Goal: Task Accomplishment & Management: Manage account settings

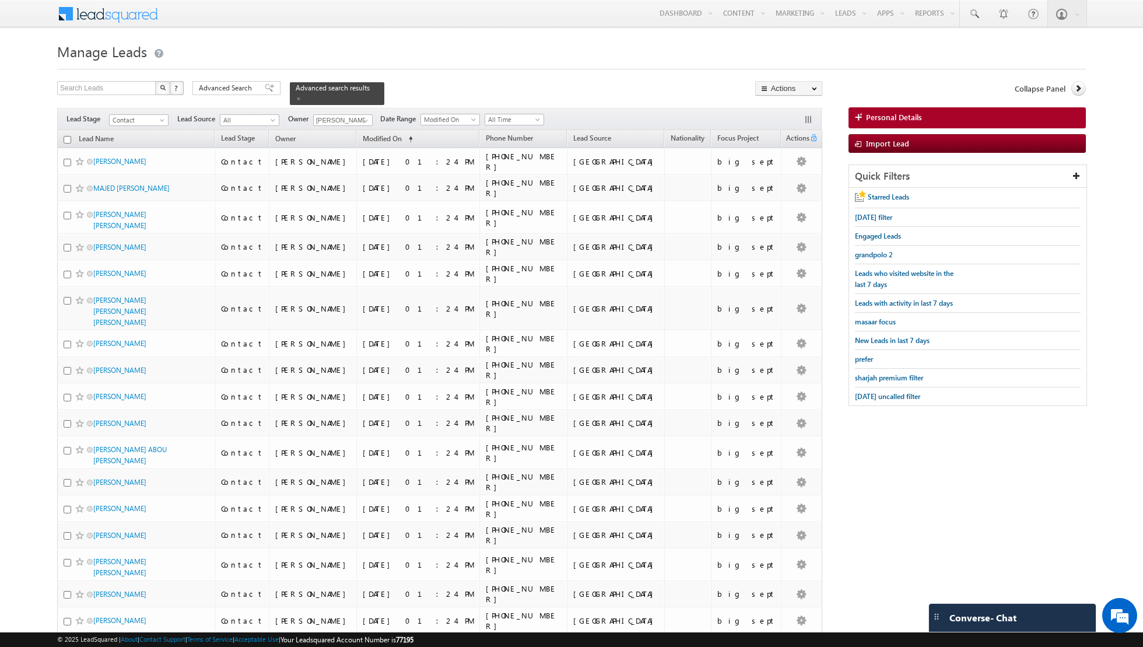
click at [296, 101] on link at bounding box center [299, 98] width 6 height 10
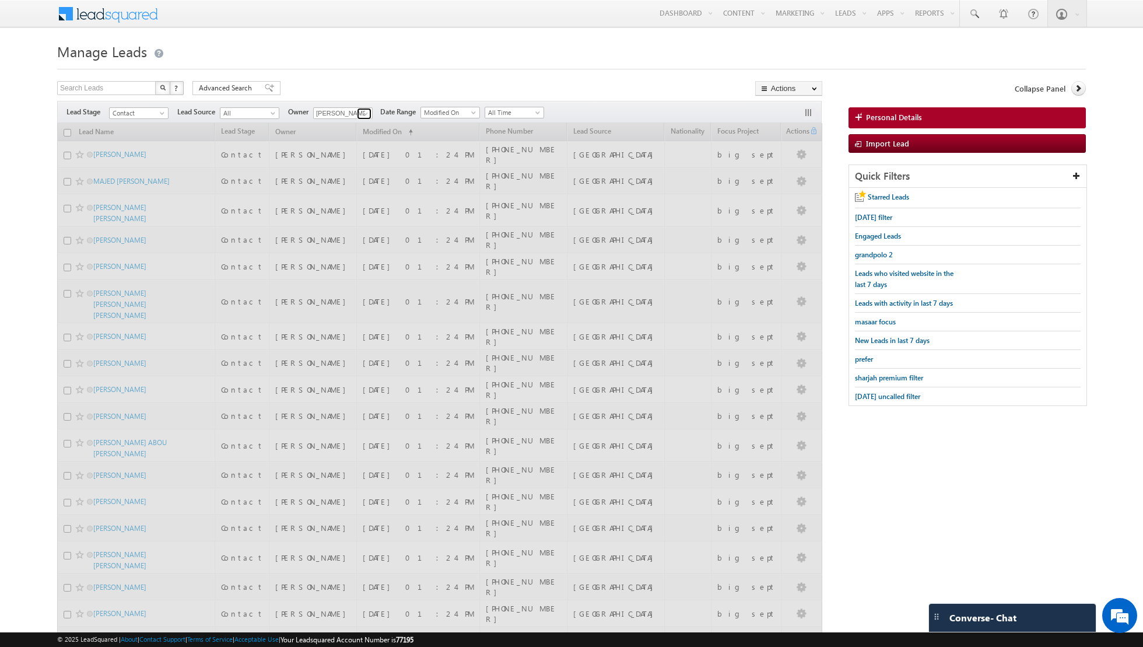
click at [361, 114] on span at bounding box center [365, 113] width 9 height 9
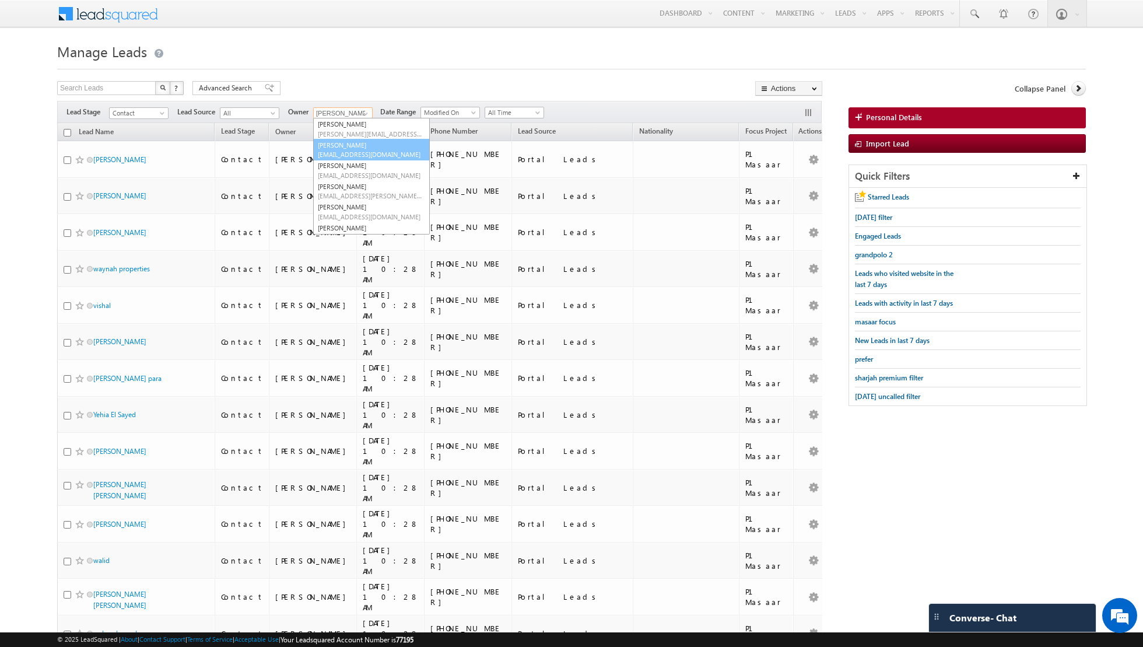
click at [343, 146] on link "[PERSON_NAME] [EMAIL_ADDRESS][DOMAIN_NAME]" at bounding box center [371, 150] width 117 height 22
type input "[PERSON_NAME]"
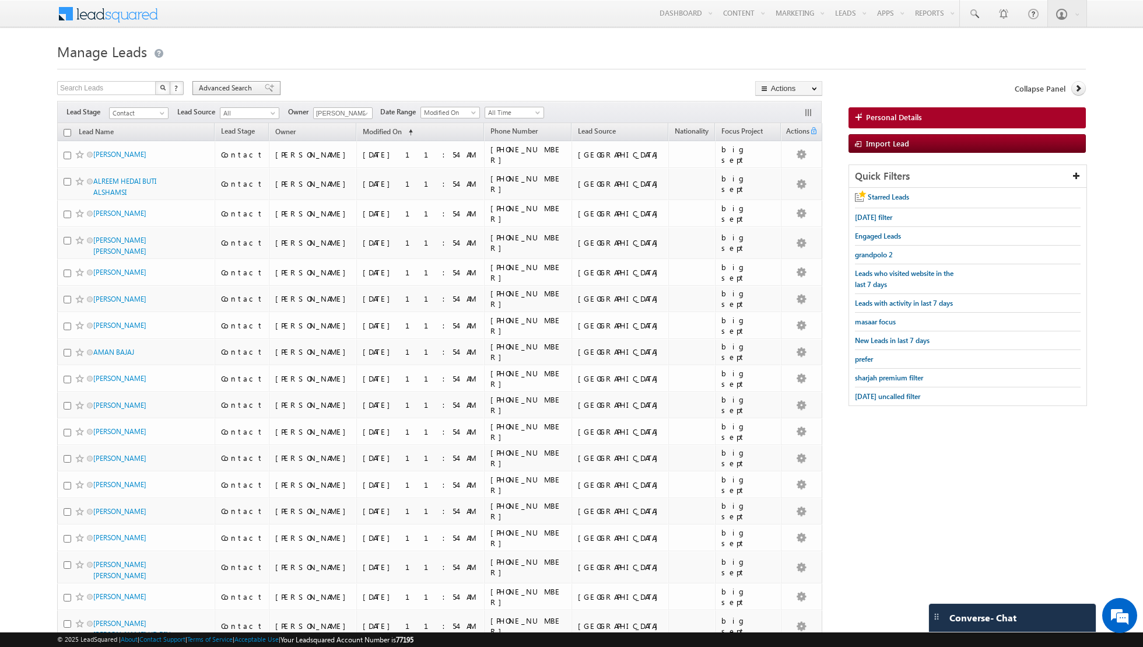
click at [265, 89] on span at bounding box center [269, 88] width 9 height 8
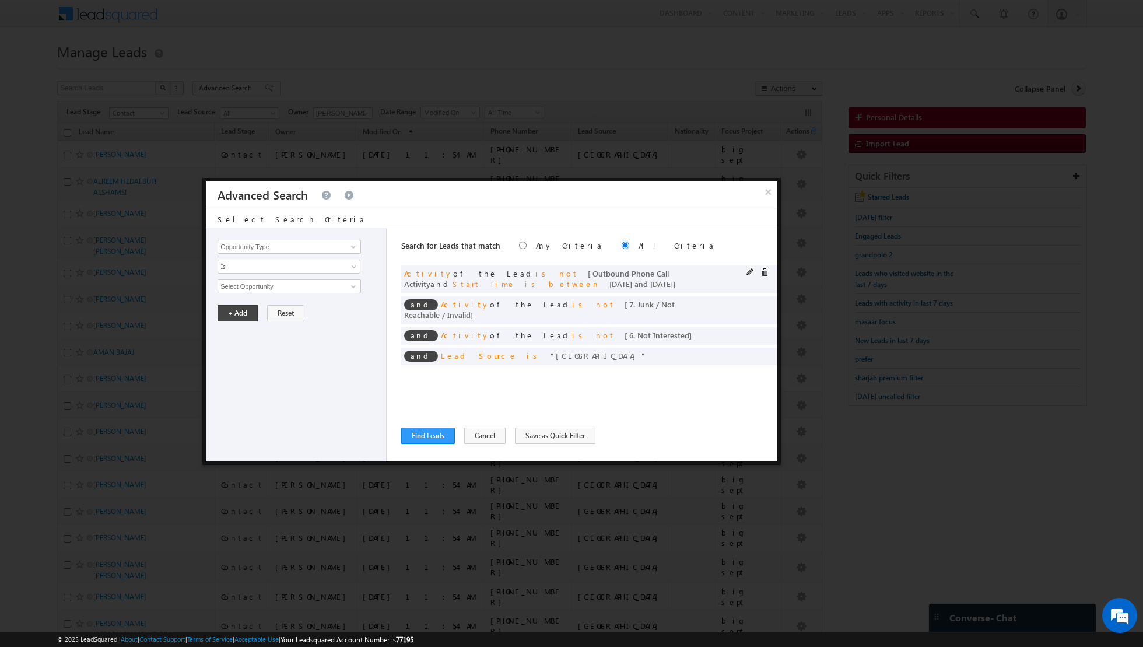
click at [766, 267] on div "and Activity of the Lead is not [ Outbound Phone Call Activity and Start Time i…" at bounding box center [589, 279] width 376 height 28
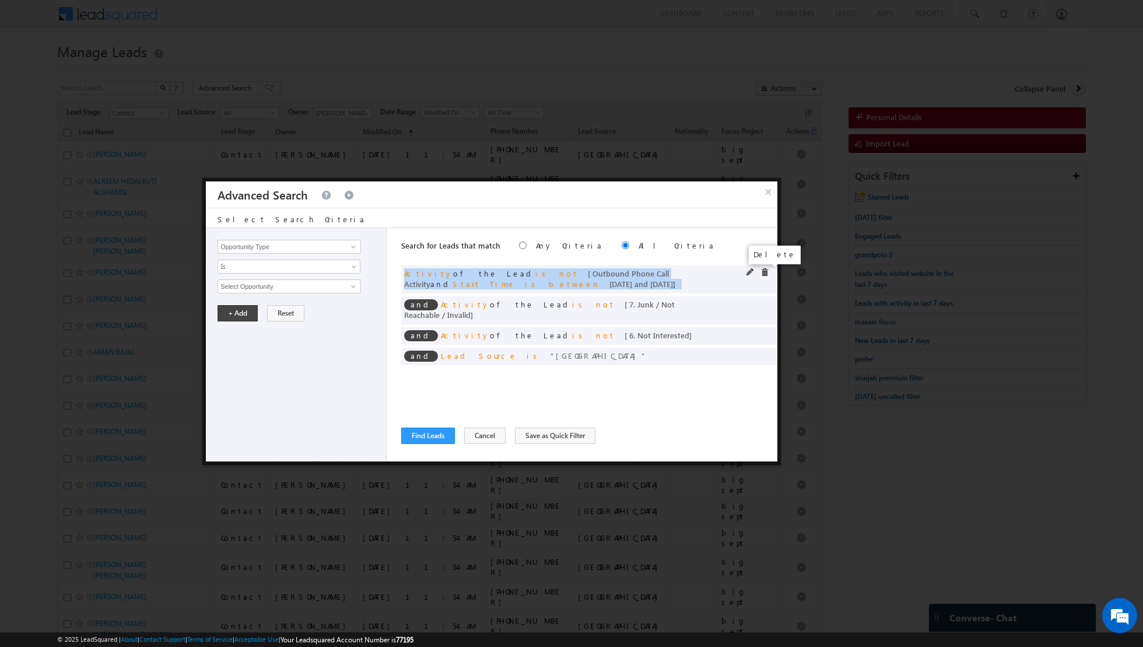
click at [765, 274] on span at bounding box center [764, 272] width 8 height 8
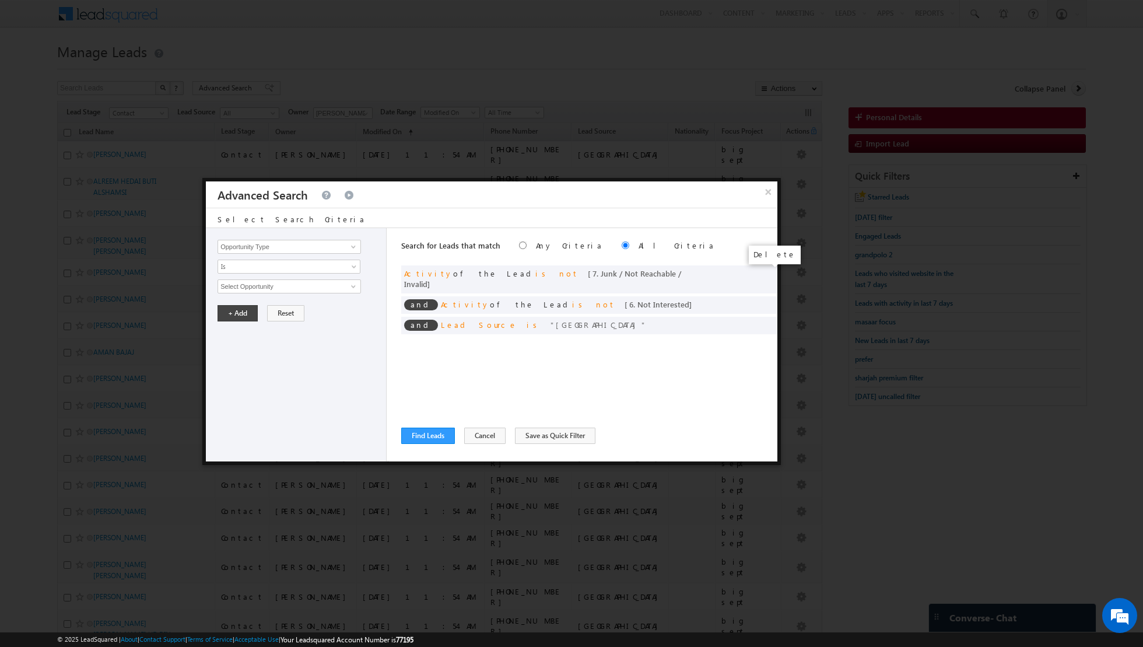
click at [0, 0] on span at bounding box center [0, 0] width 0 height 0
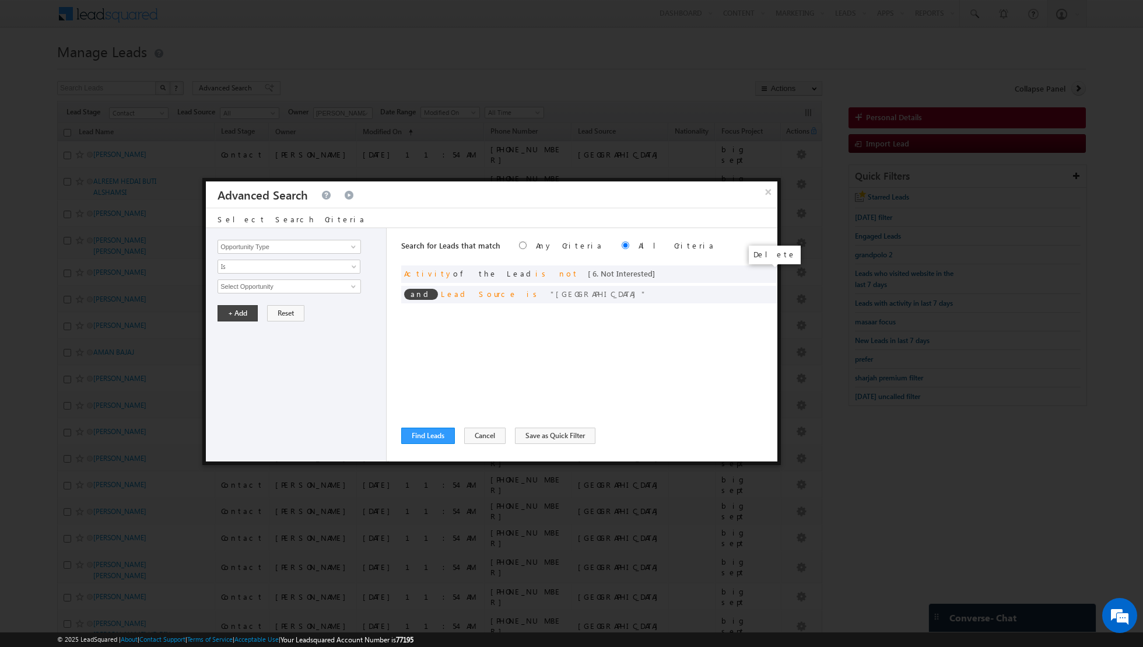
click at [0, 0] on span at bounding box center [0, 0] width 0 height 0
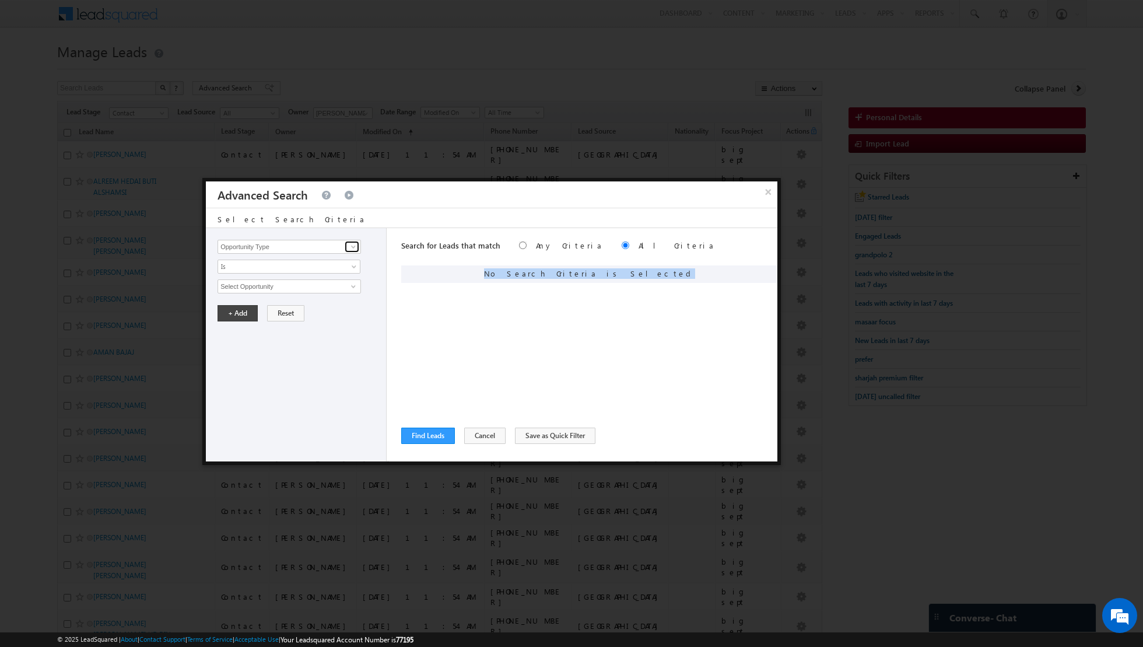
click at [356, 249] on span at bounding box center [353, 246] width 9 height 9
type input "o"
click at [251, 258] on link "Lead Activity" at bounding box center [289, 259] width 143 height 13
type input "Lead Activity"
click at [353, 289] on span at bounding box center [353, 286] width 9 height 9
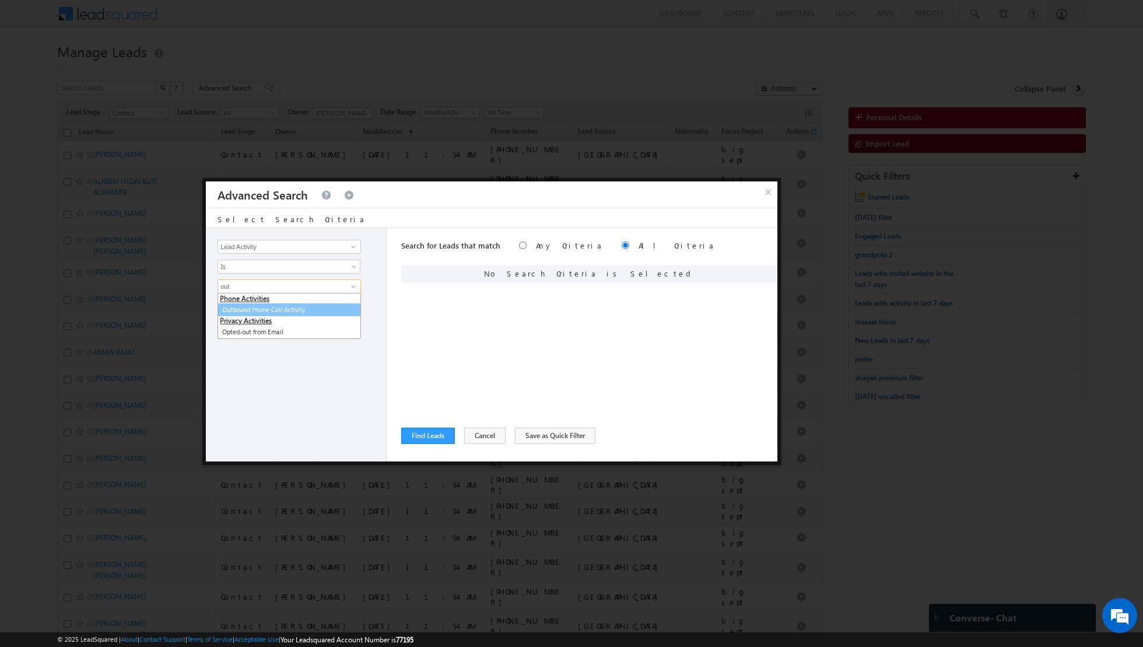
click at [301, 305] on link "Outbound Phone Call Activity" at bounding box center [289, 309] width 143 height 13
type input "Outbound Phone Call Activity"
click at [238, 330] on button "+ Add" at bounding box center [238, 333] width 40 height 16
click at [233, 308] on button "+ Add" at bounding box center [238, 313] width 40 height 16
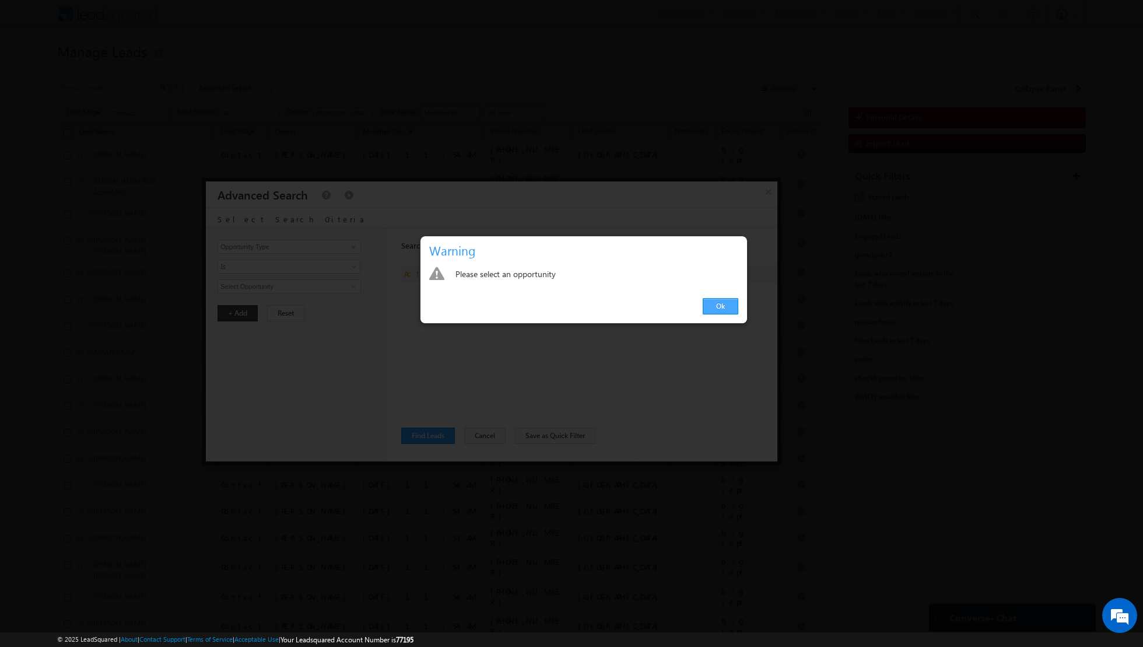
click at [729, 304] on link "Ok" at bounding box center [721, 306] width 36 height 16
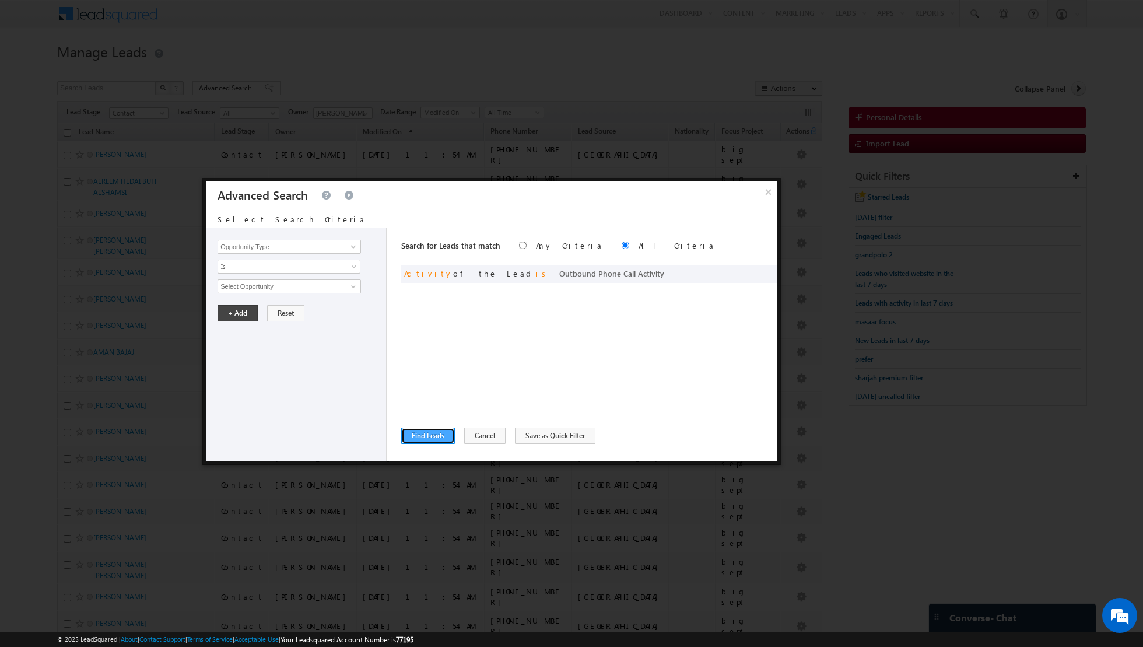
click at [430, 437] on button "Find Leads" at bounding box center [428, 435] width 54 height 16
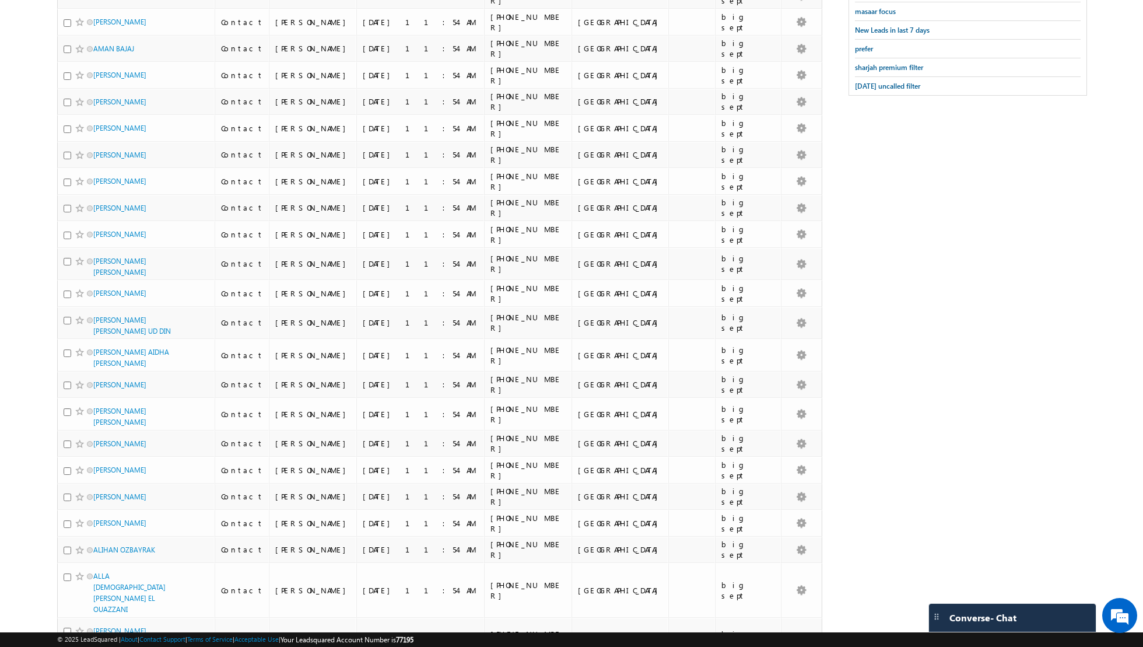
scroll to position [0, 0]
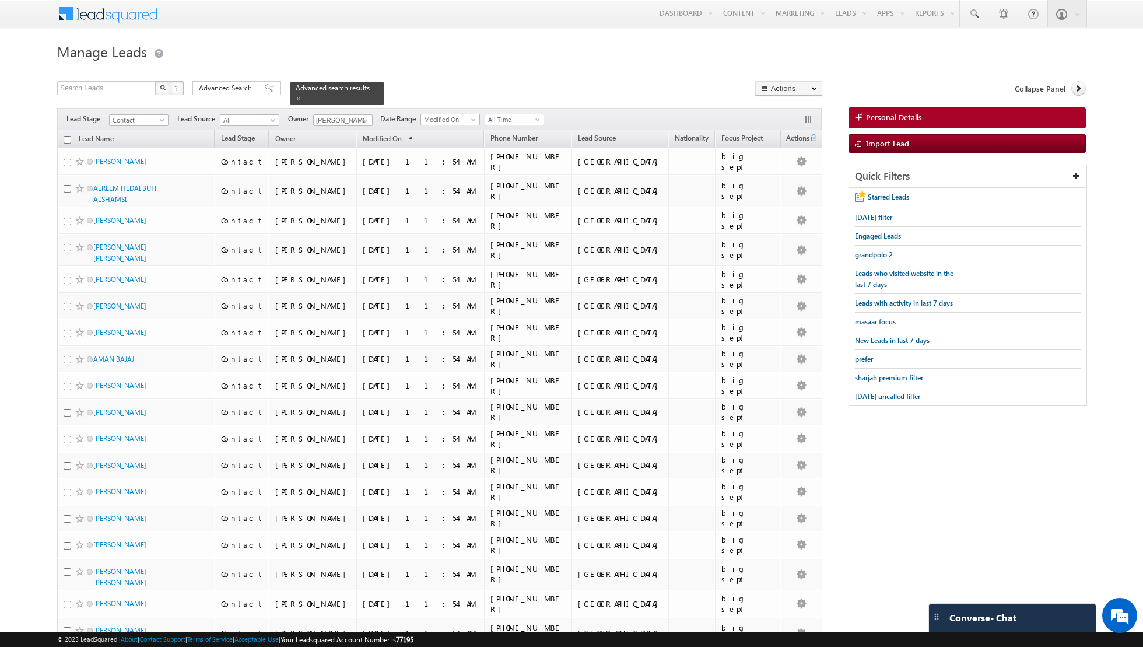
click at [68, 139] on input "checkbox" at bounding box center [68, 140] width 8 height 8
checkbox input "true"
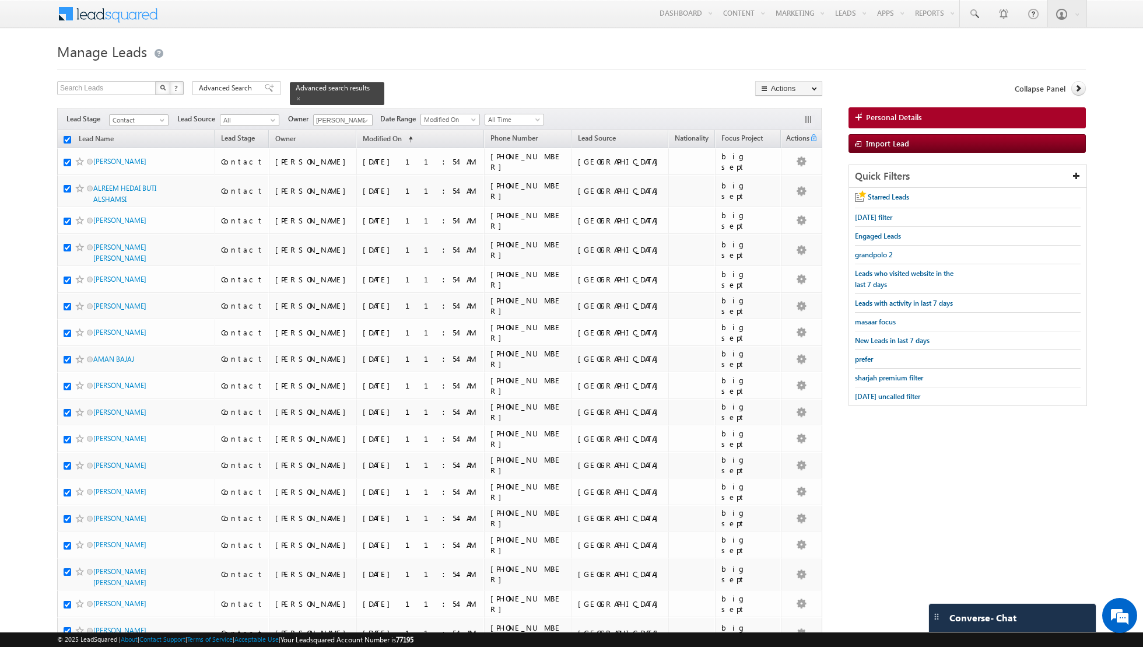
checkbox input "true"
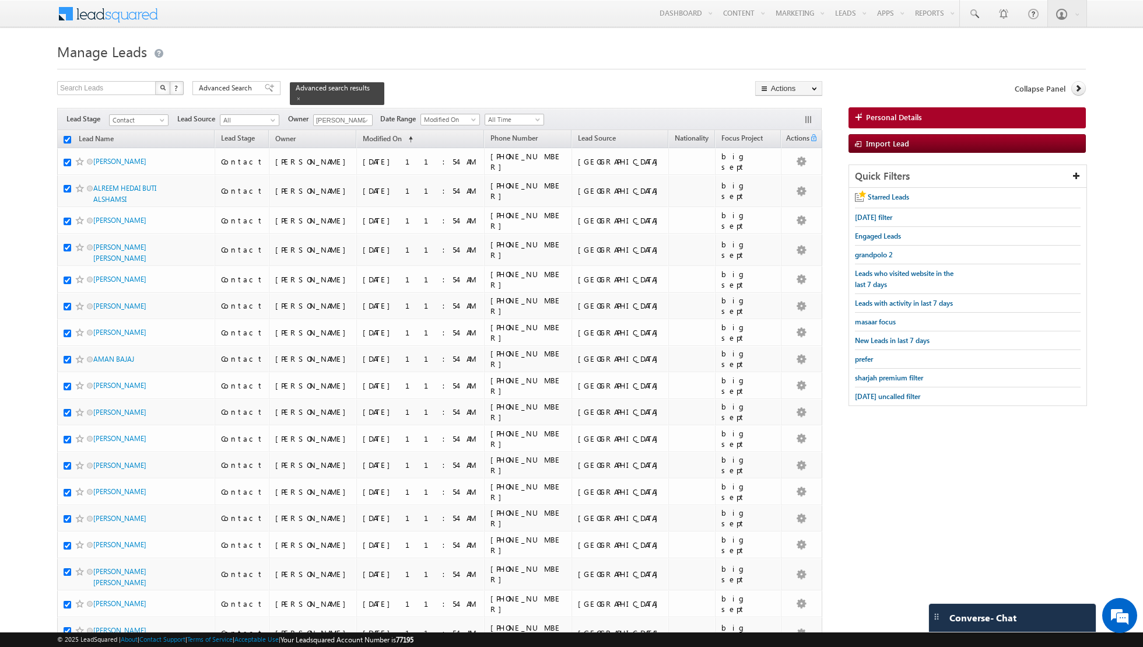
checkbox input "true"
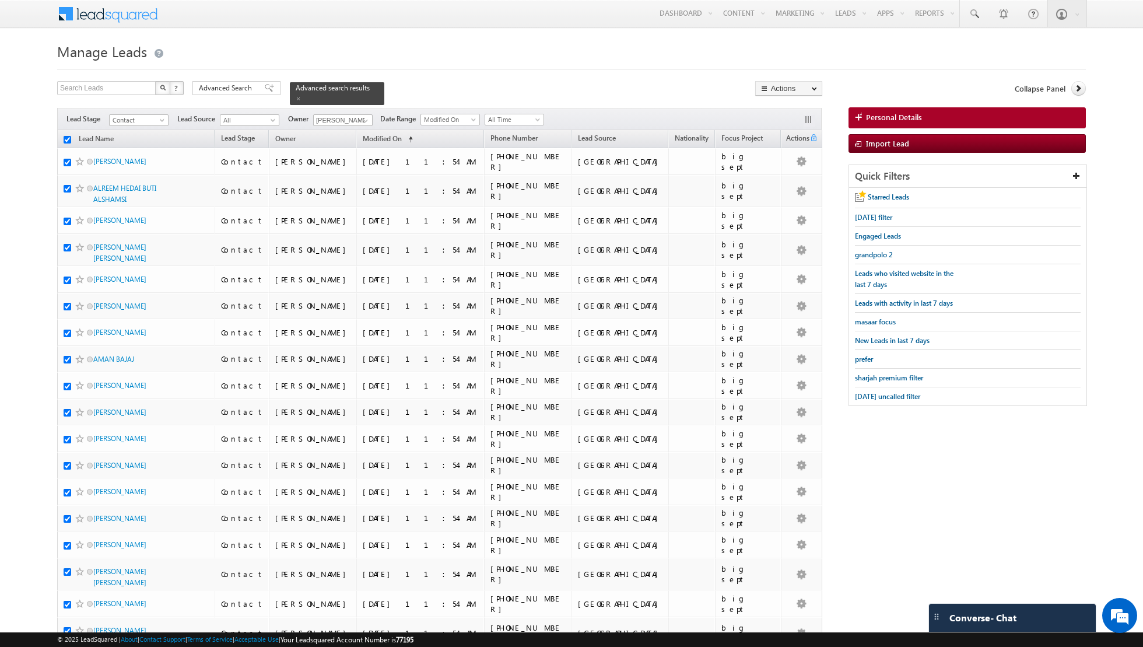
checkbox input "true"
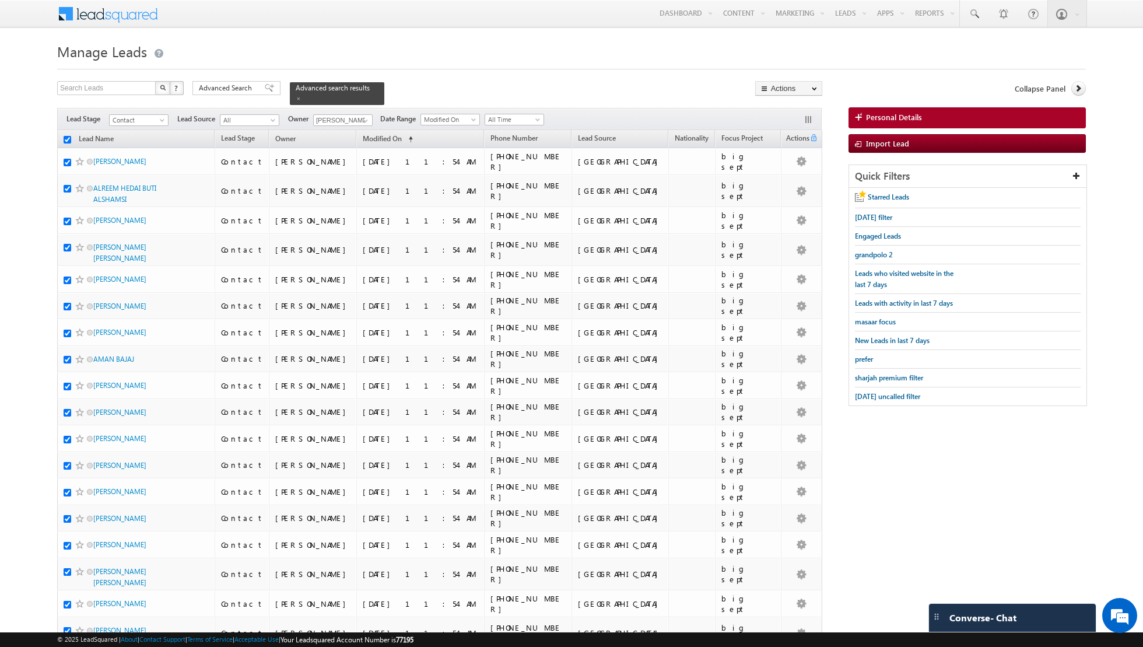
checkbox input "true"
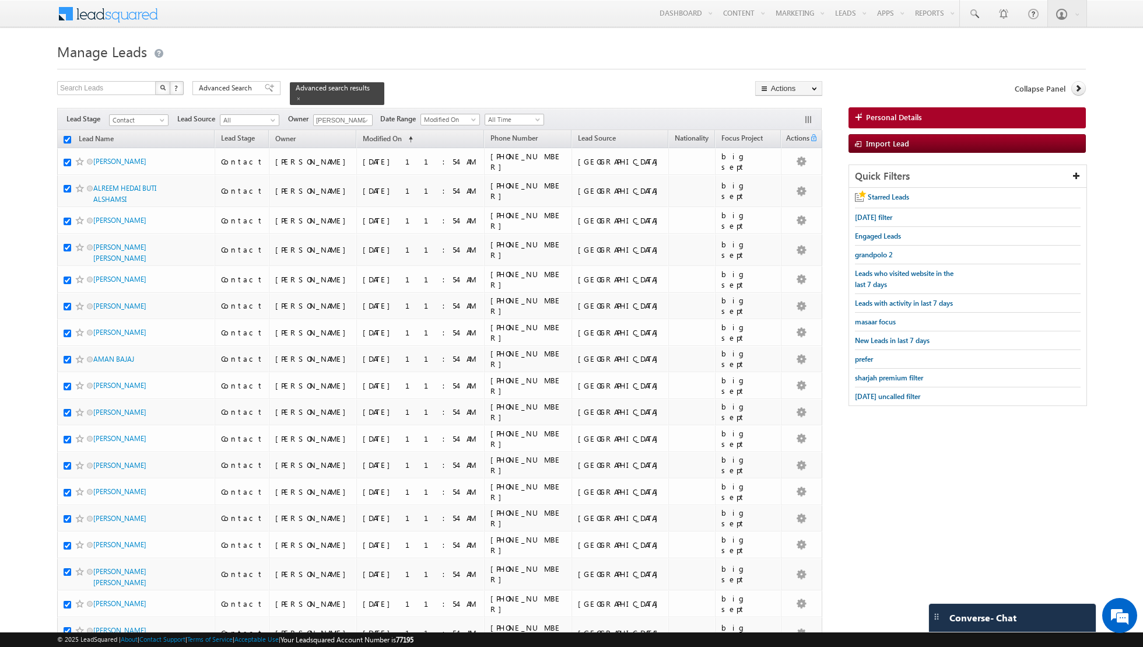
checkbox input "true"
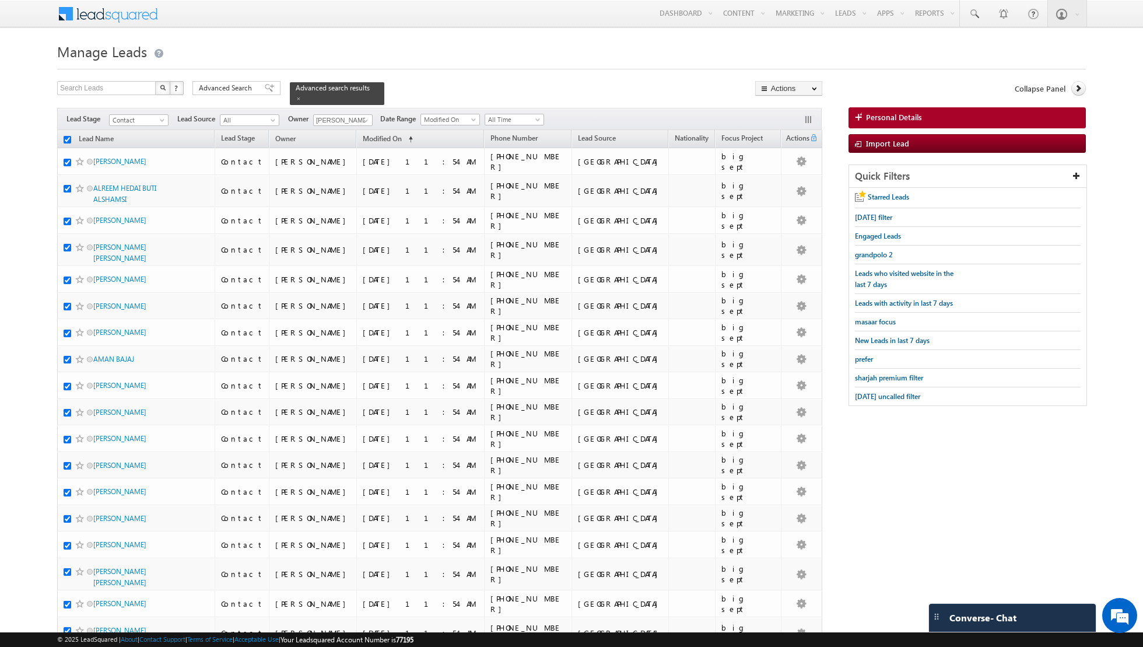
checkbox input "true"
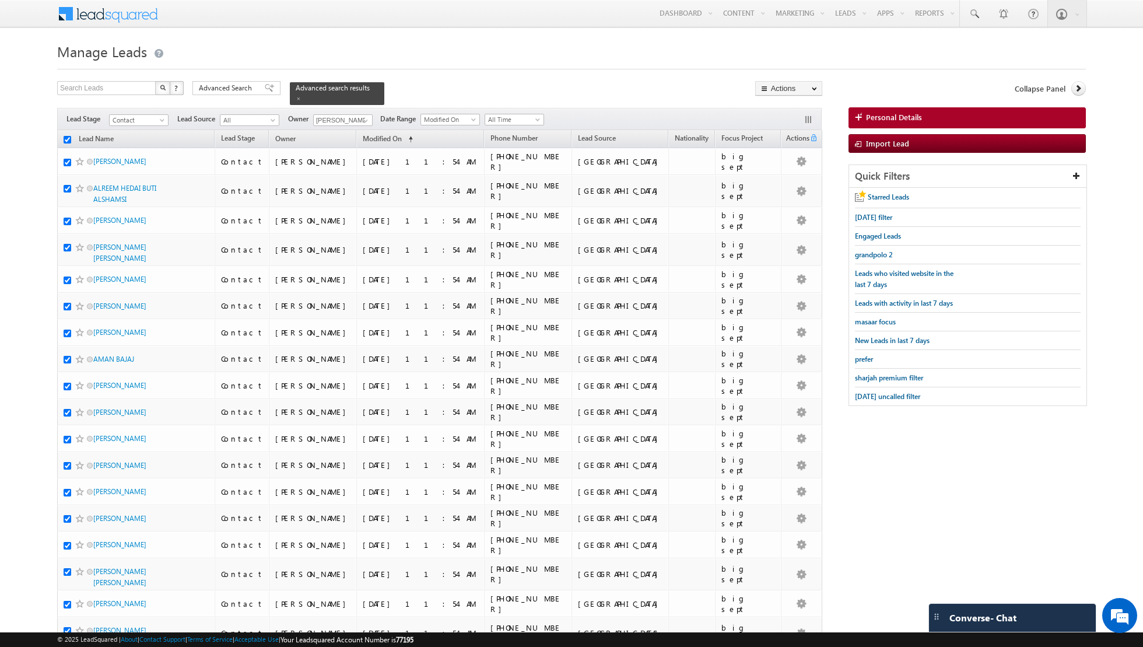
checkbox input "true"
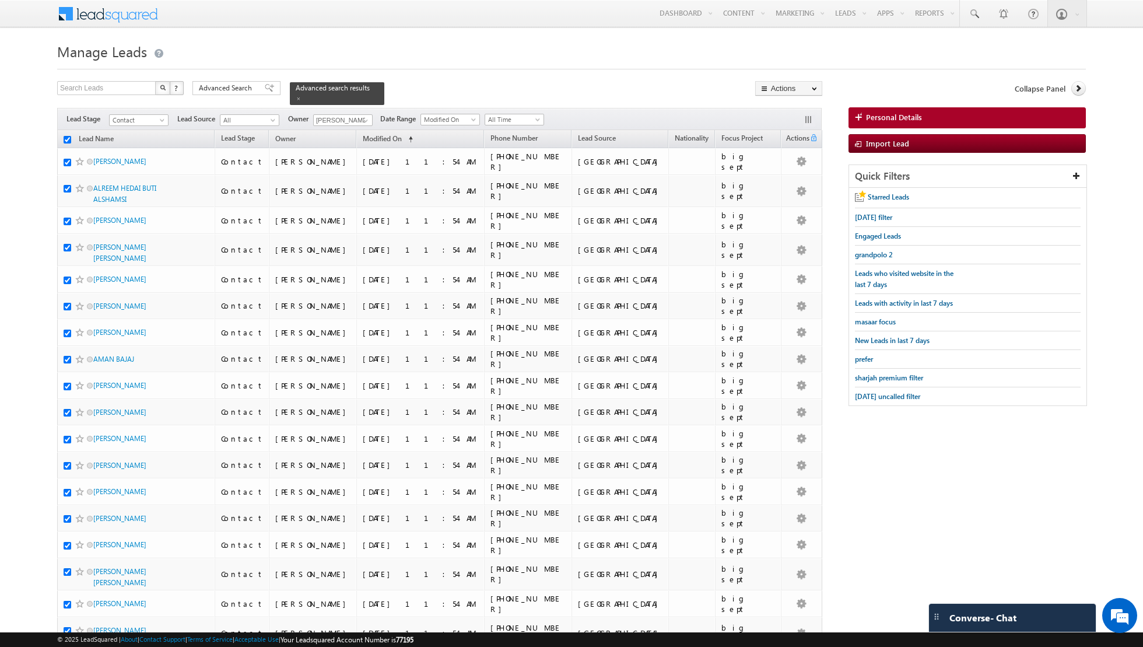
checkbox input "true"
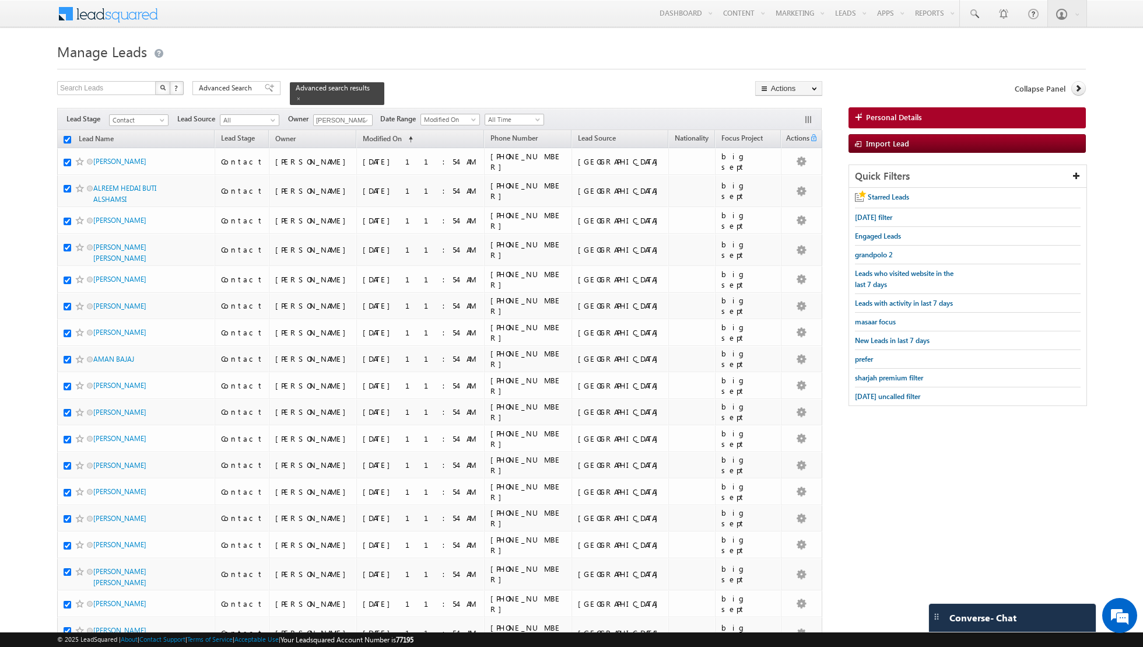
checkbox input "true"
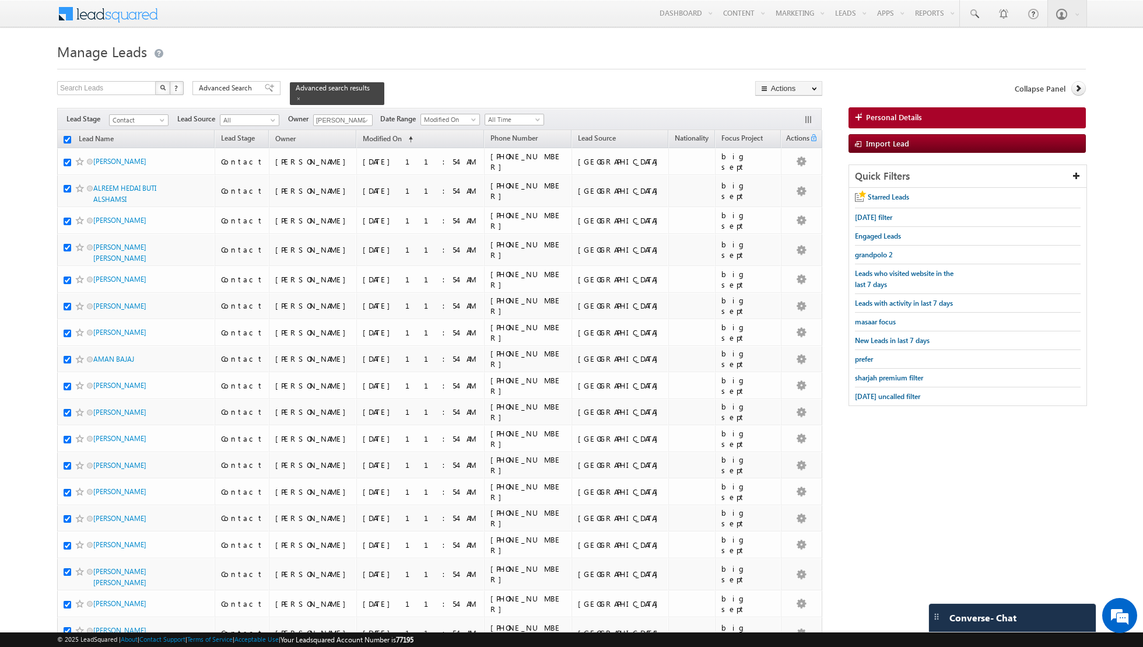
checkbox input "true"
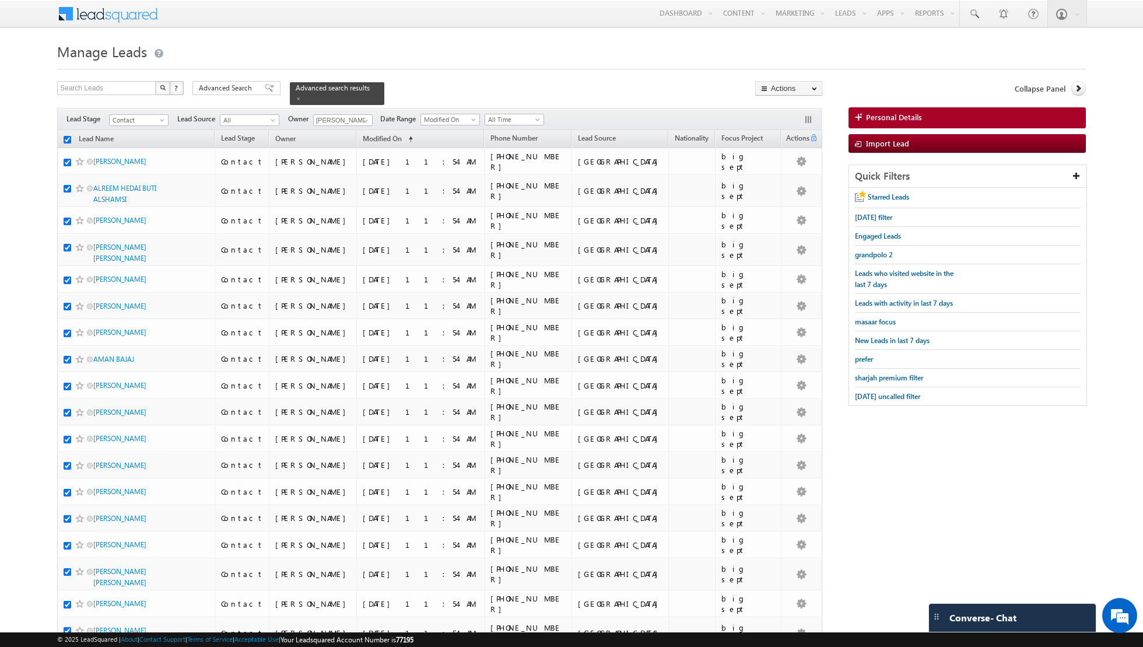
checkbox input "true"
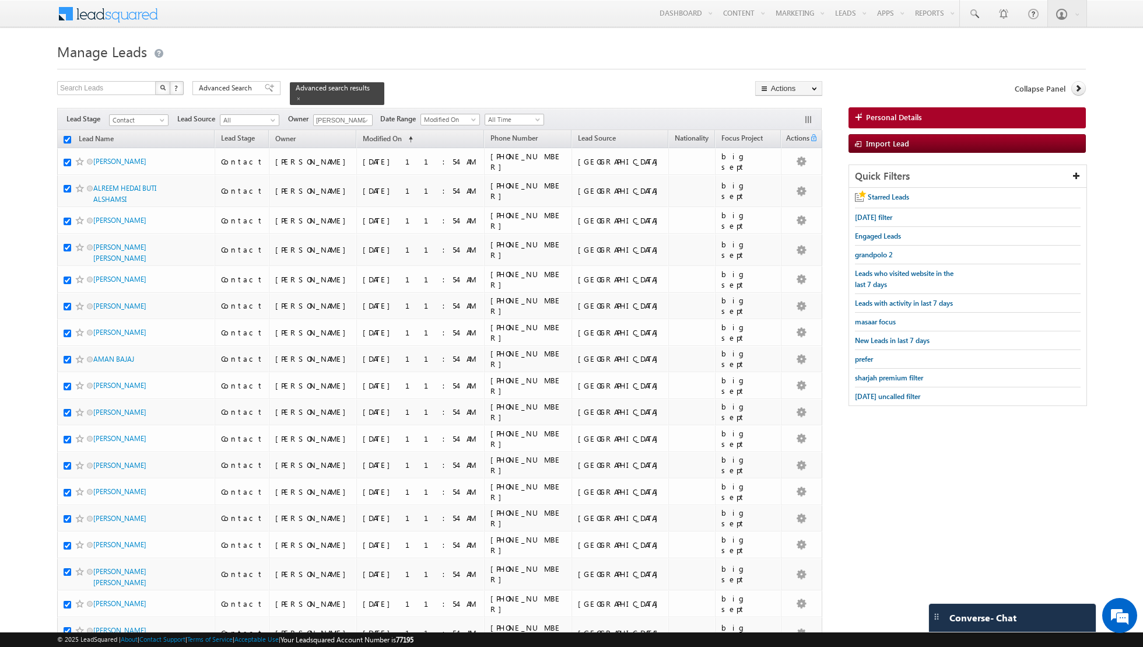
checkbox input "true"
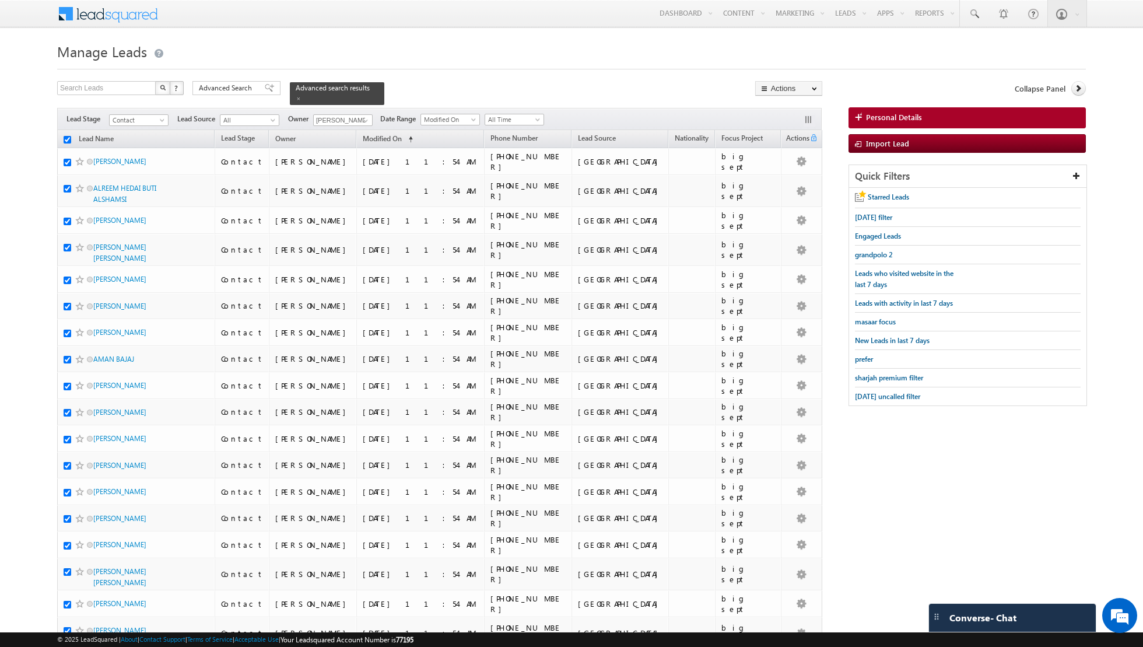
checkbox input "true"
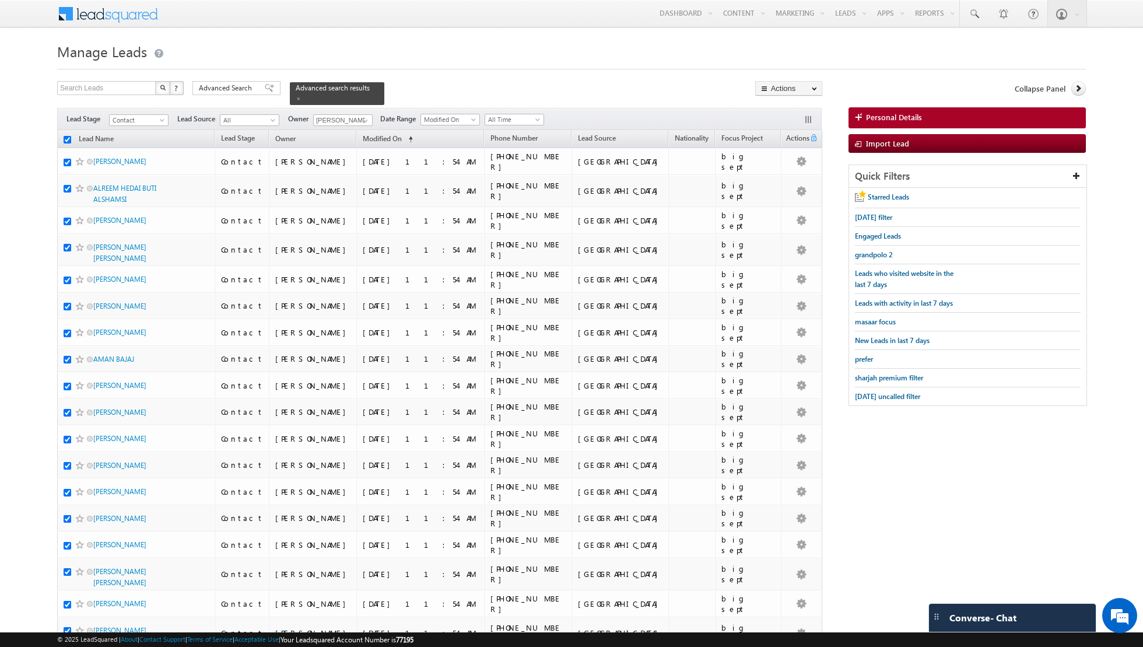
checkbox input "true"
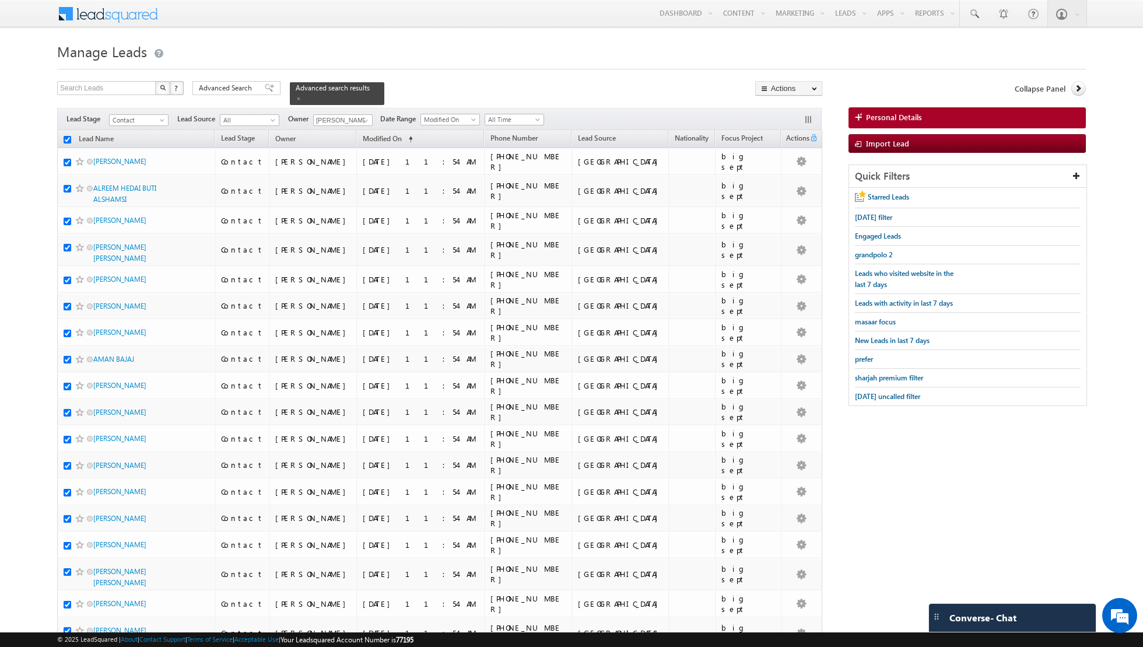
checkbox input "true"
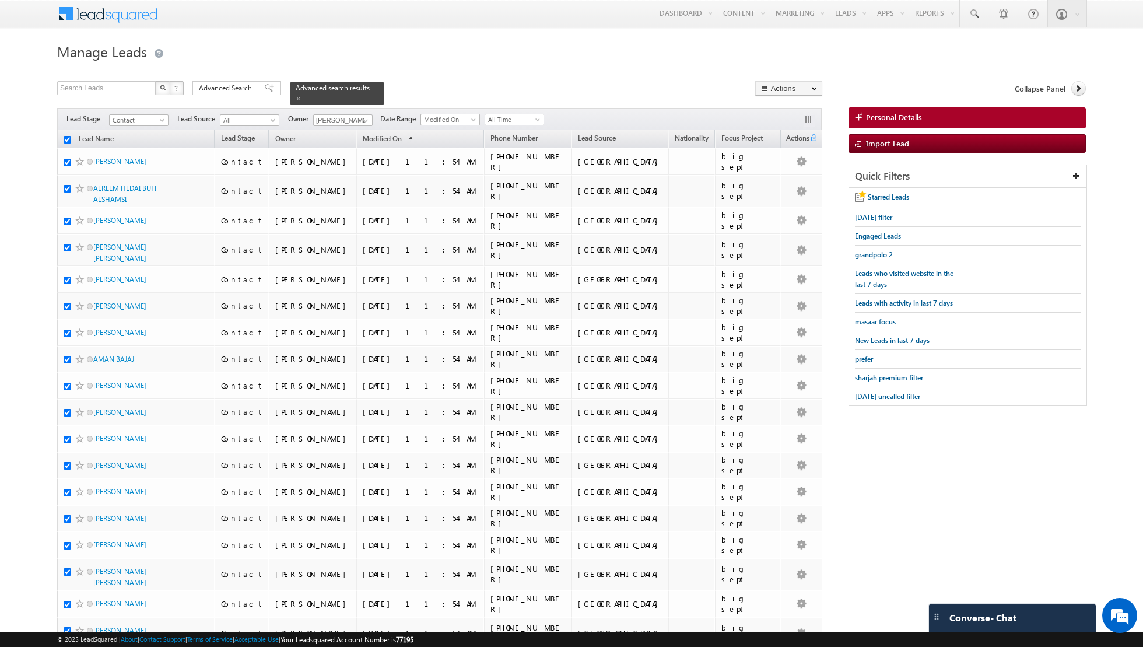
checkbox input "true"
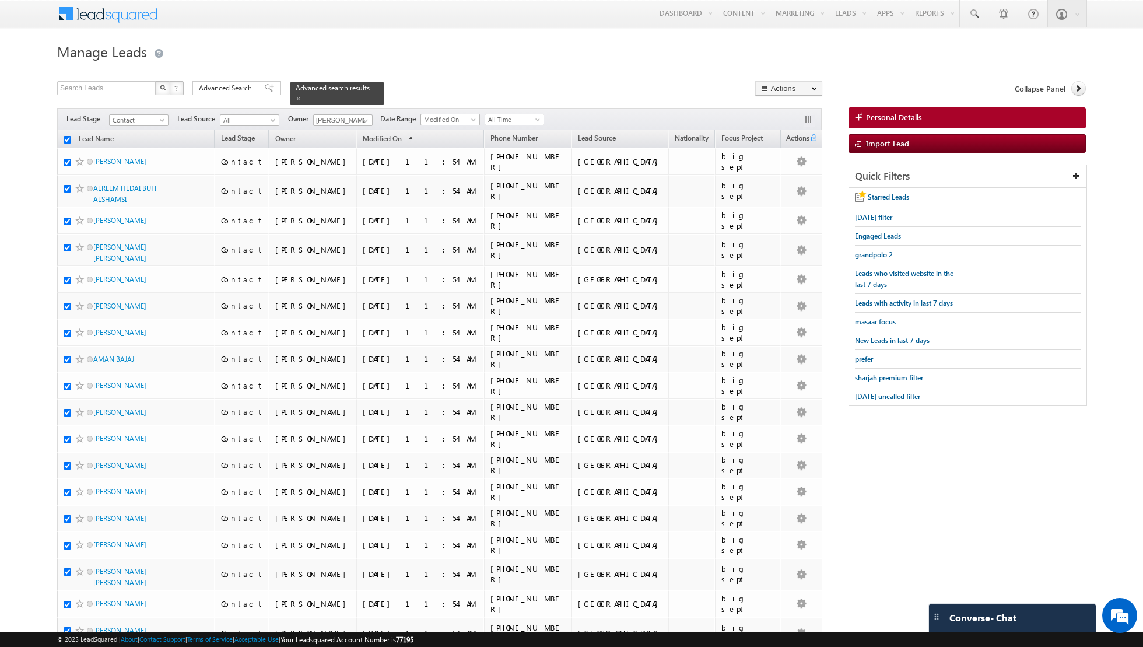
checkbox input "true"
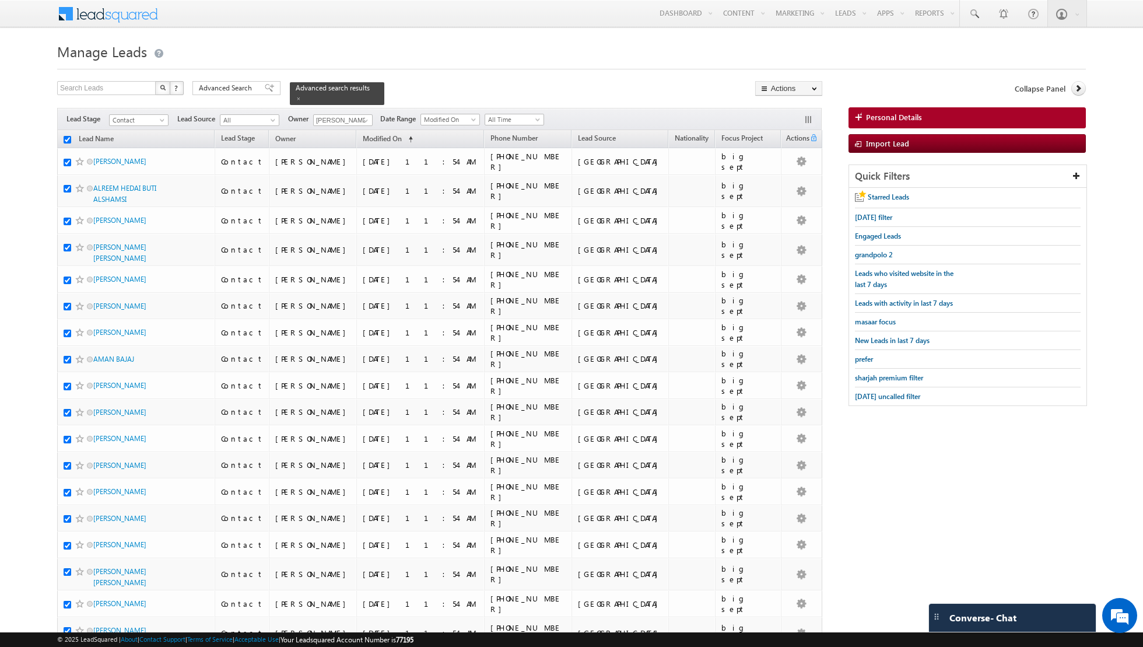
checkbox input "true"
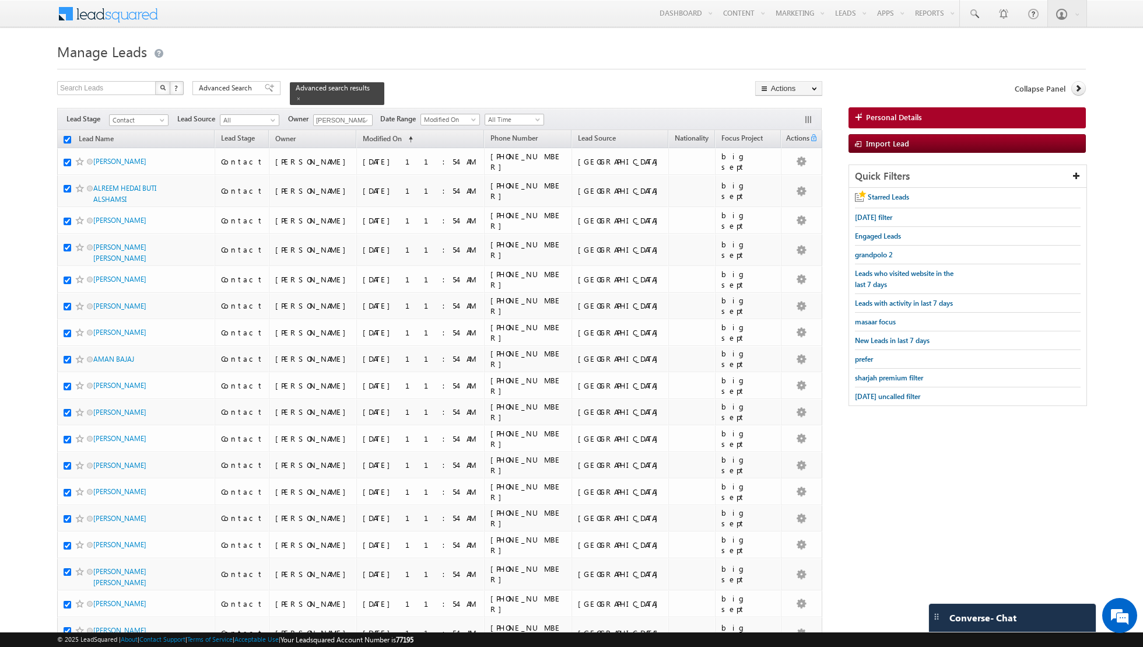
checkbox input "true"
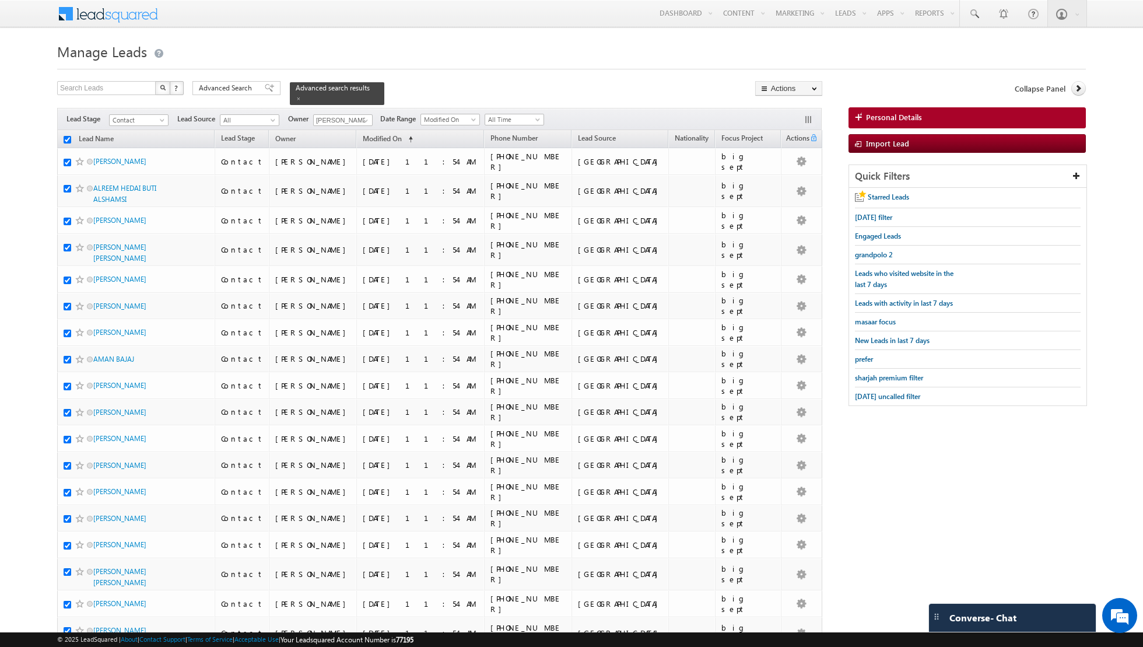
checkbox input "true"
click at [787, 188] on link "Change Owner" at bounding box center [789, 189] width 66 height 14
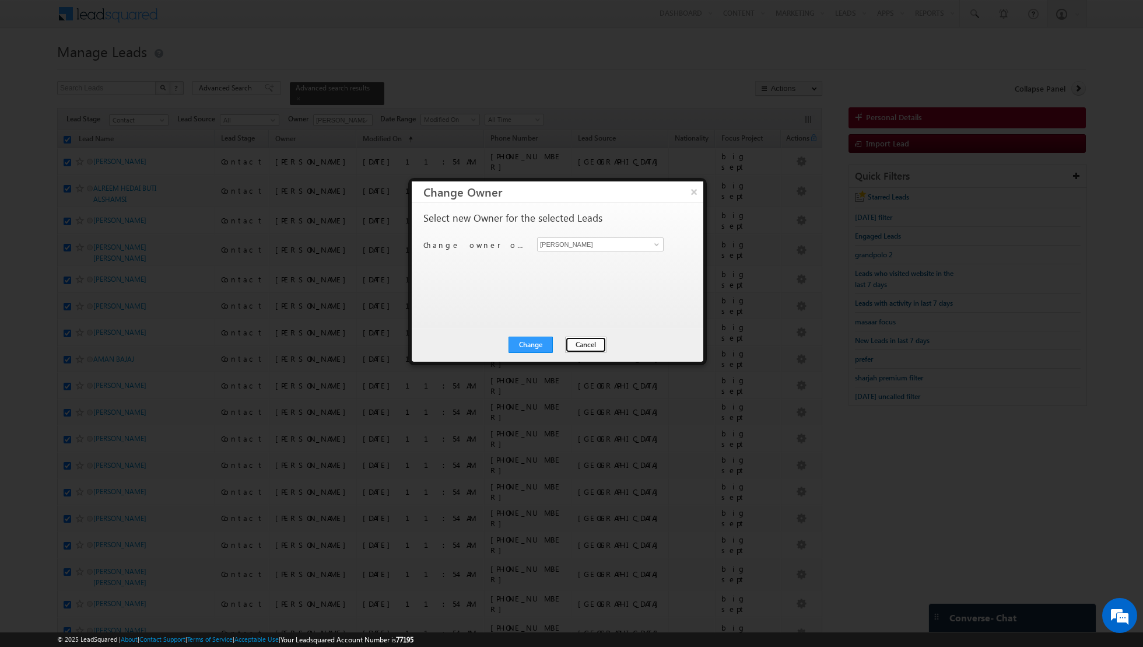
click at [576, 341] on button "Cancel" at bounding box center [585, 344] width 41 height 16
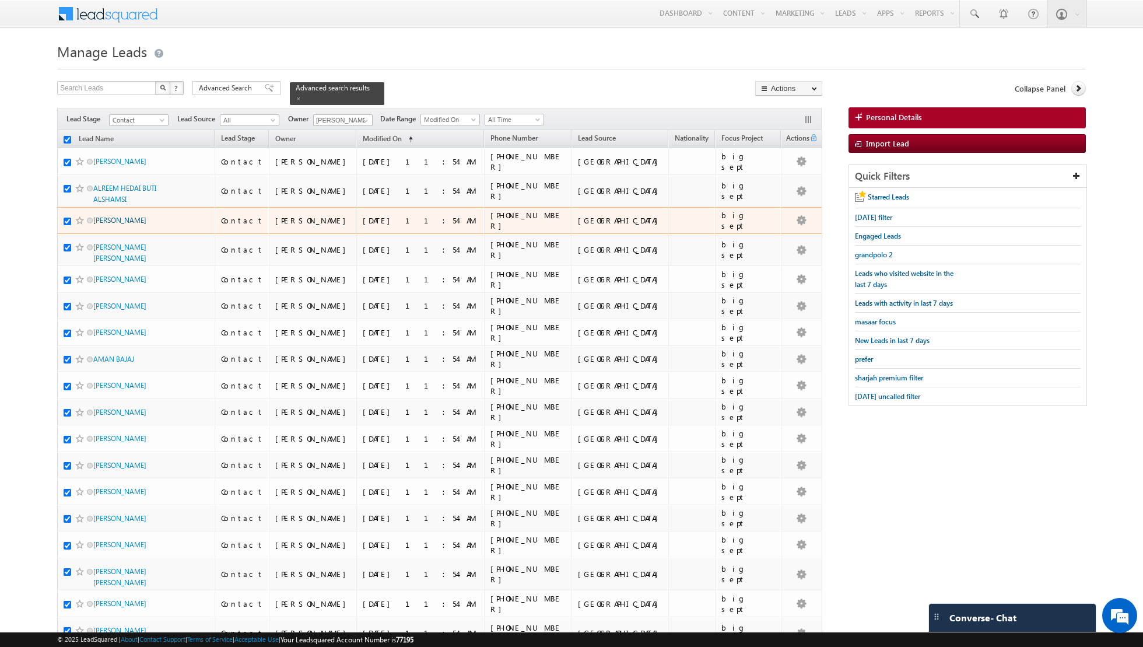
click at [110, 216] on link "[PERSON_NAME]" at bounding box center [119, 220] width 53 height 9
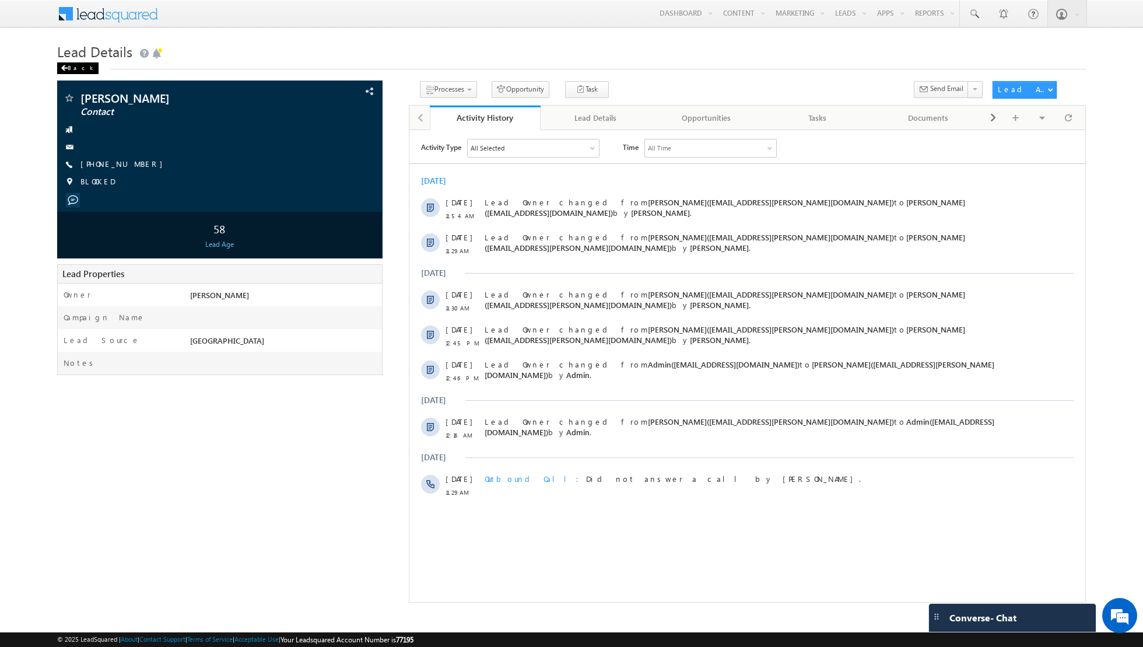
click at [72, 70] on div "Back" at bounding box center [77, 68] width 41 height 12
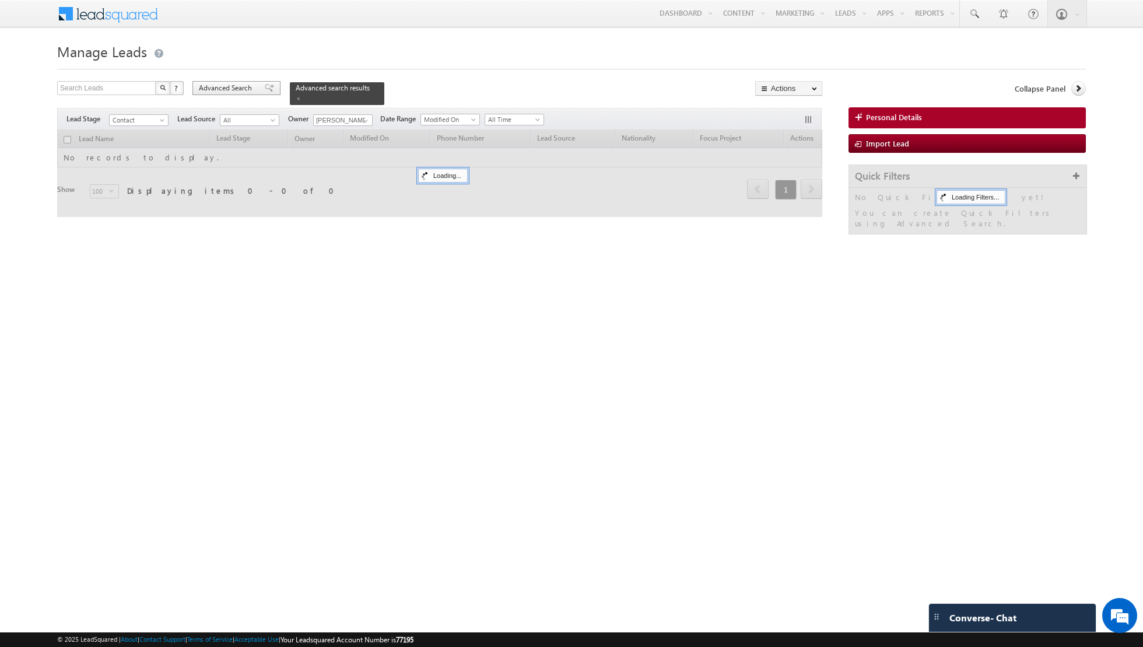
click at [265, 85] on span at bounding box center [269, 88] width 9 height 8
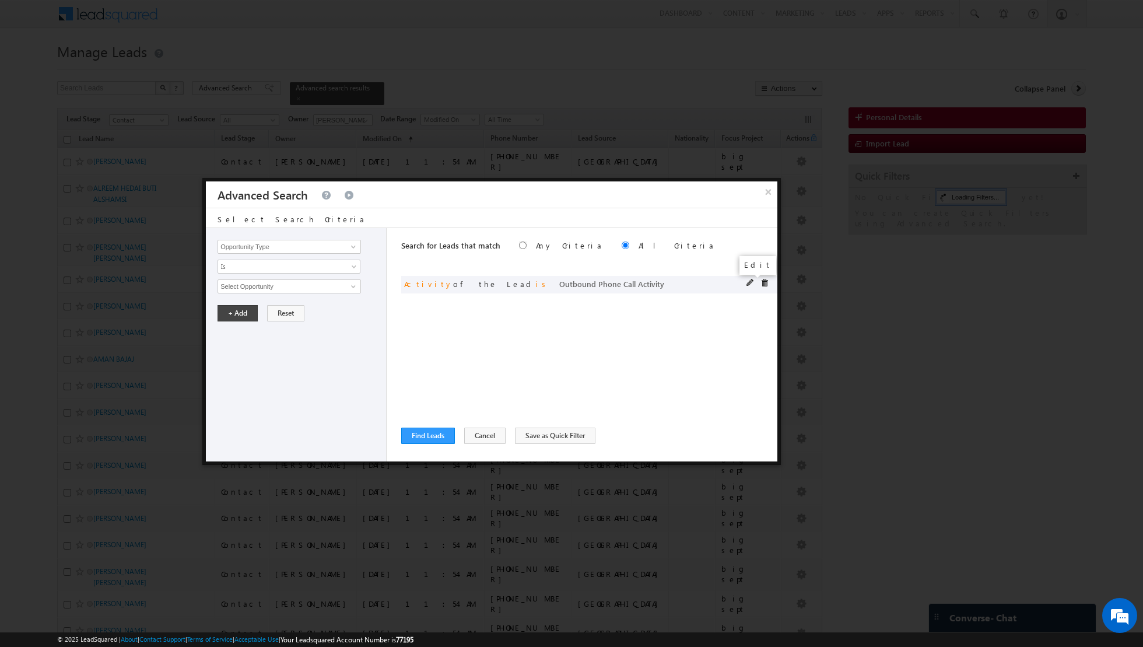
click at [750, 281] on span at bounding box center [750, 283] width 8 height 8
click at [355, 304] on span at bounding box center [354, 308] width 9 height 9
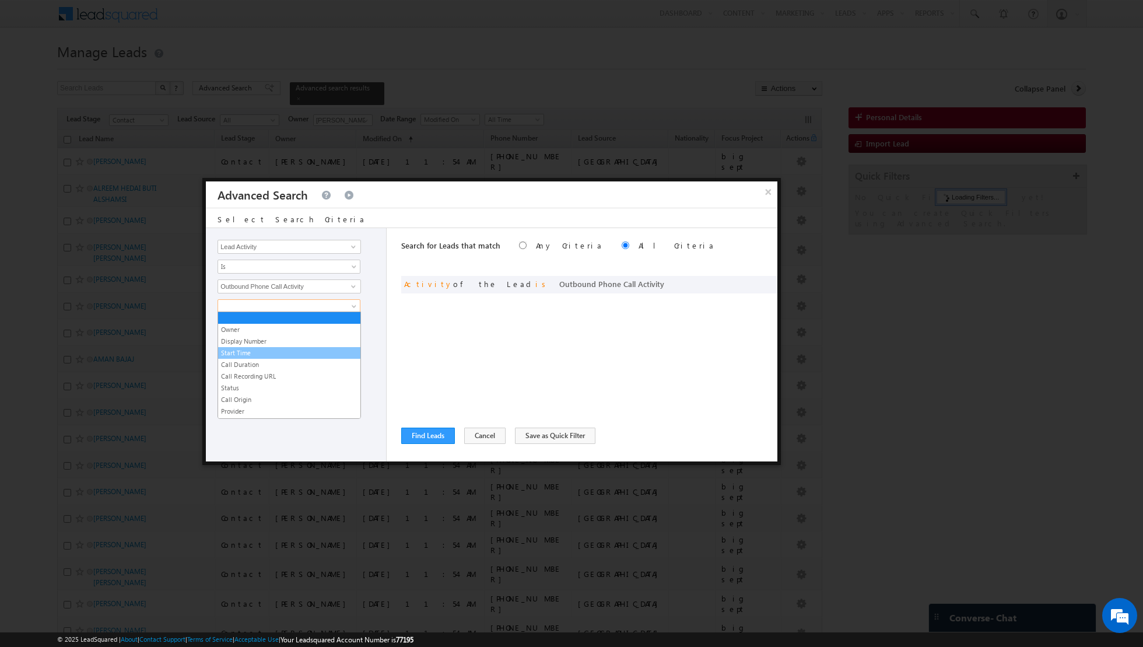
click at [271, 352] on link "Start Time" at bounding box center [289, 353] width 142 height 10
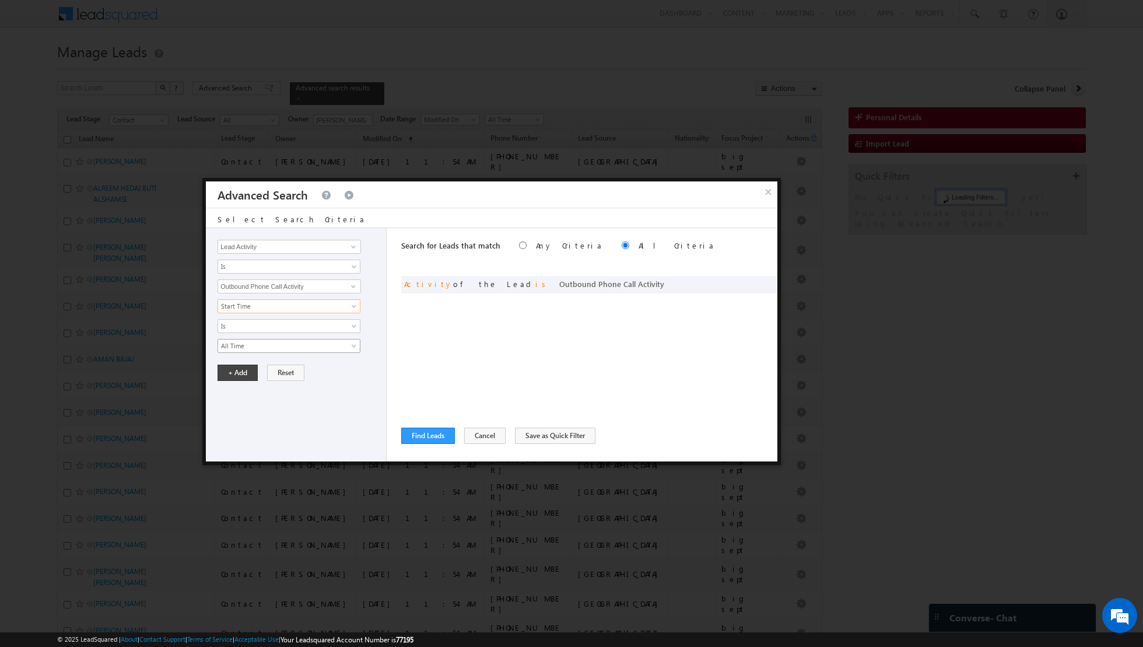
click at [320, 346] on span "All Time" at bounding box center [281, 346] width 127 height 10
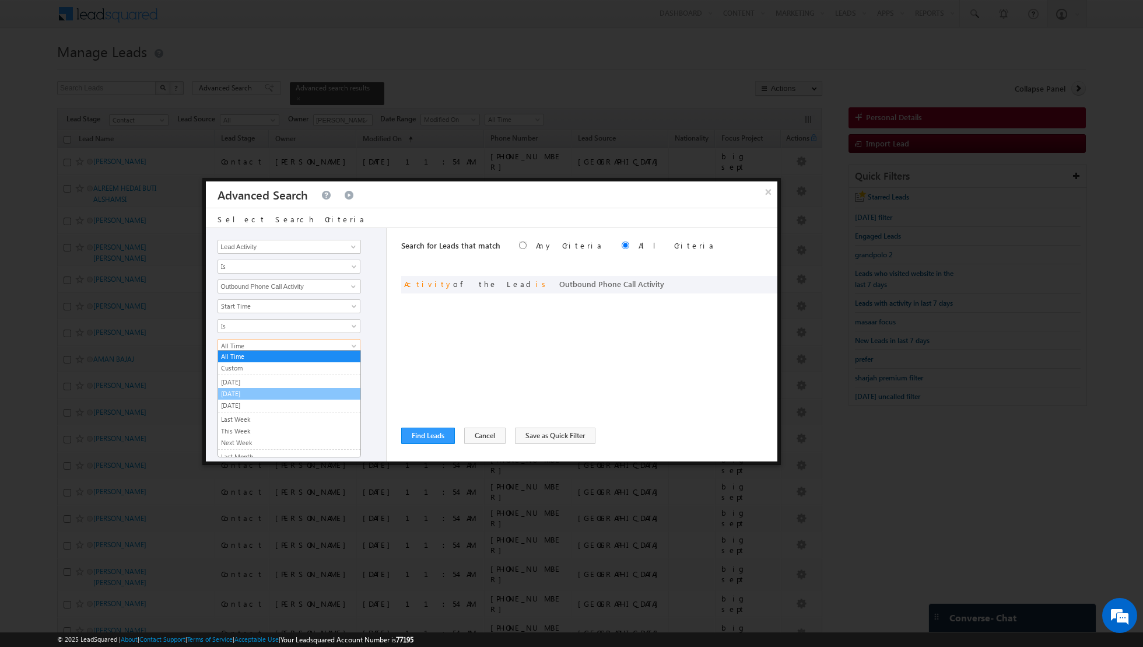
click at [269, 394] on link "[DATE]" at bounding box center [289, 393] width 142 height 10
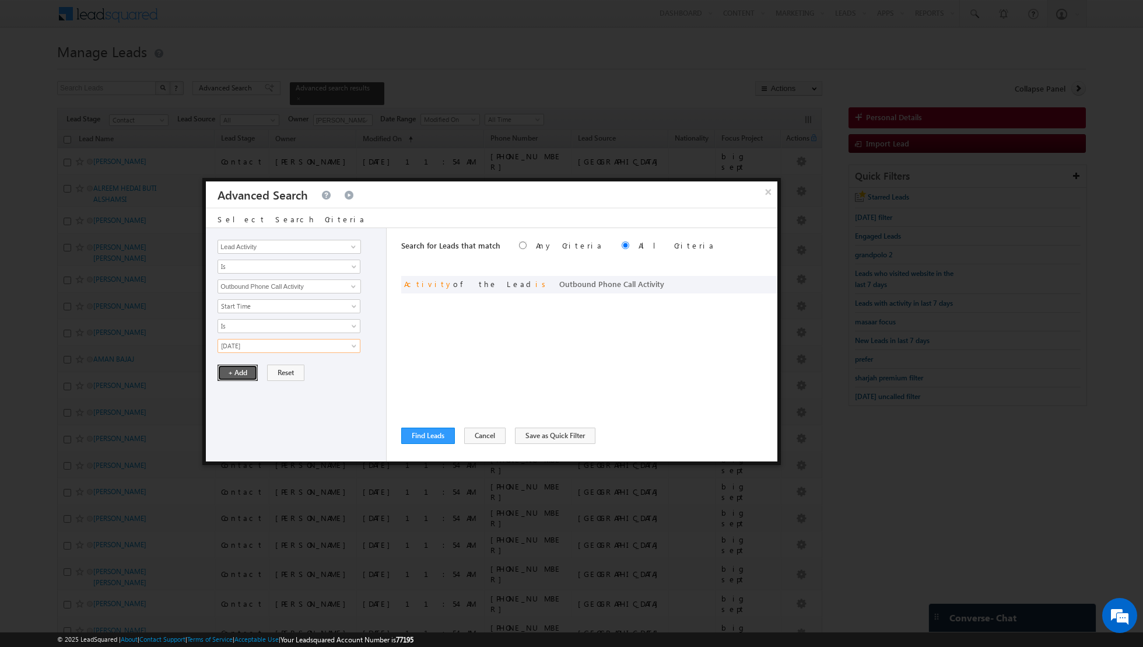
click at [227, 374] on button "+ Add" at bounding box center [238, 372] width 40 height 16
click at [425, 434] on button "Find Leads" at bounding box center [428, 435] width 54 height 16
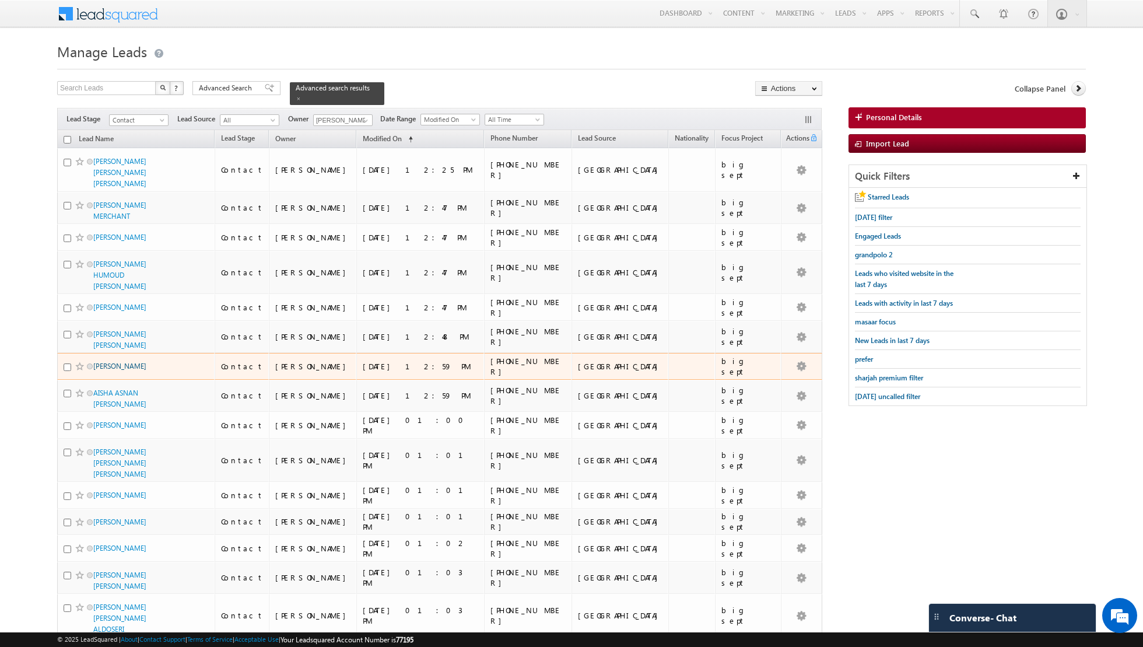
click at [126, 362] on link "[PERSON_NAME]" at bounding box center [119, 366] width 53 height 9
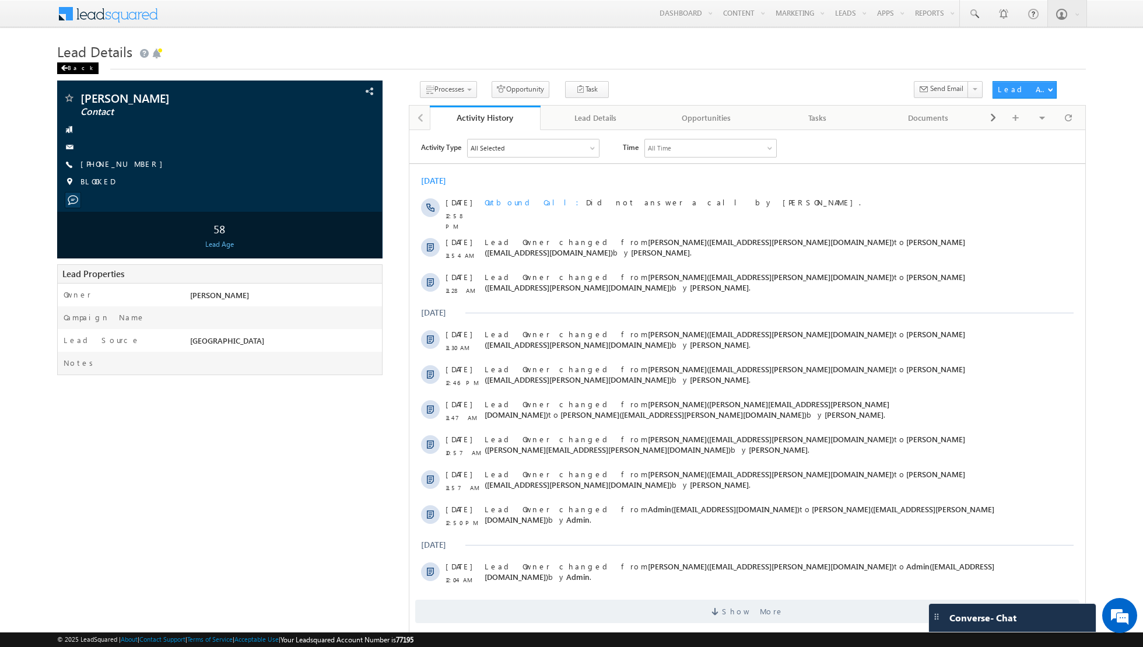
click at [74, 68] on div "Back" at bounding box center [77, 68] width 41 height 12
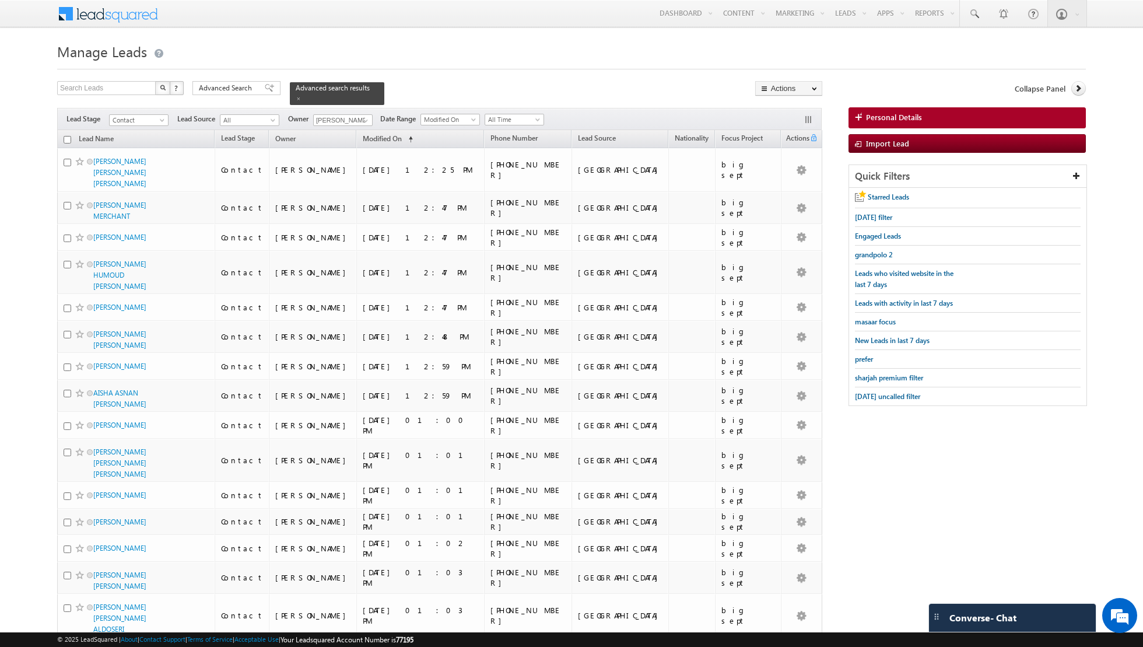
click at [66, 139] on input "checkbox" at bounding box center [68, 140] width 8 height 8
checkbox input "true"
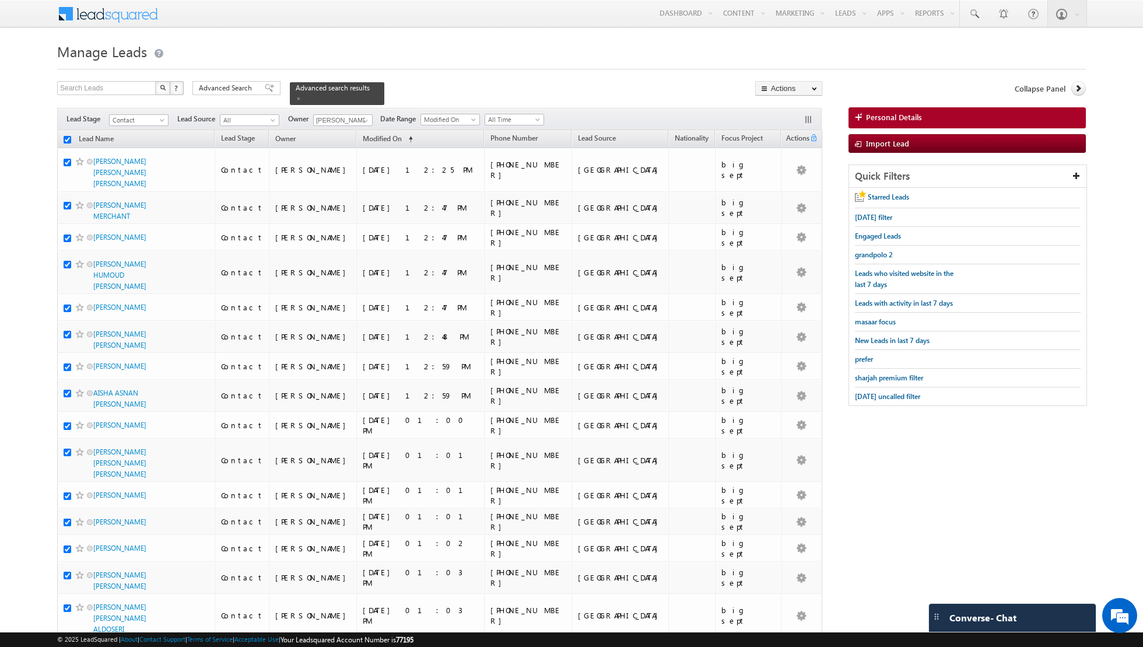
checkbox input "true"
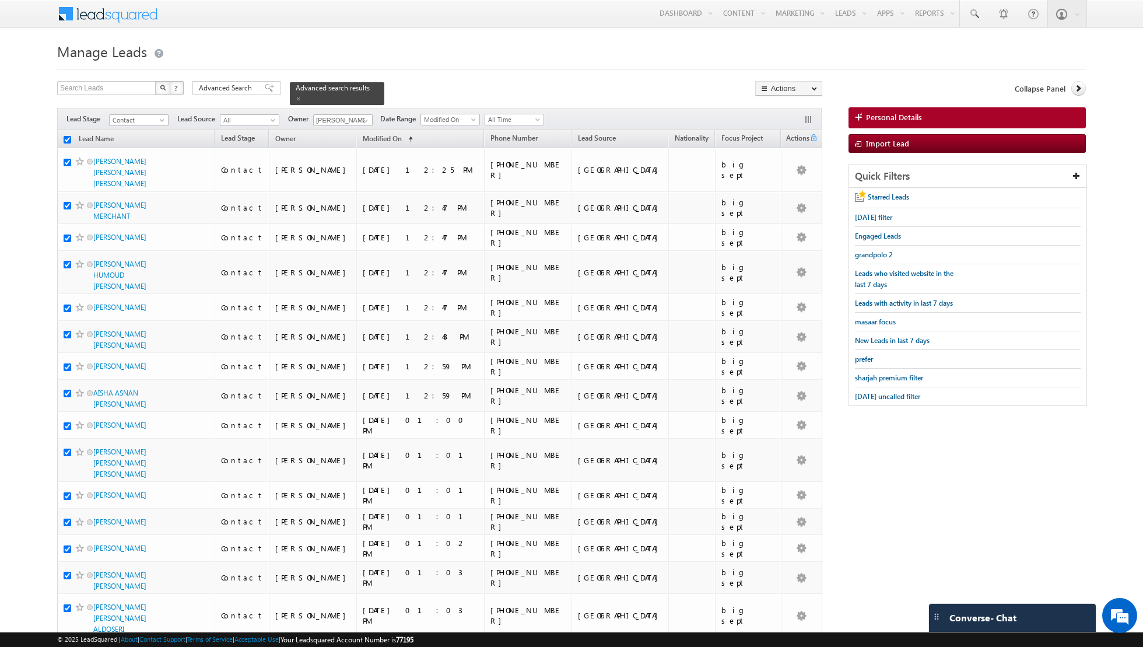
checkbox input "true"
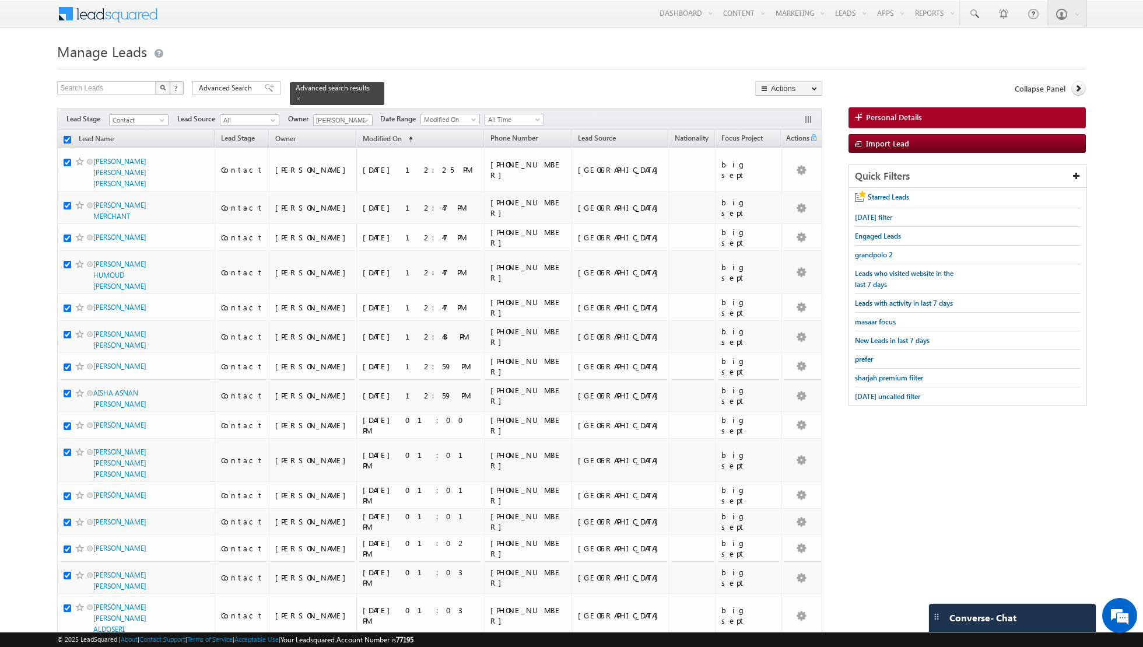
checkbox input "true"
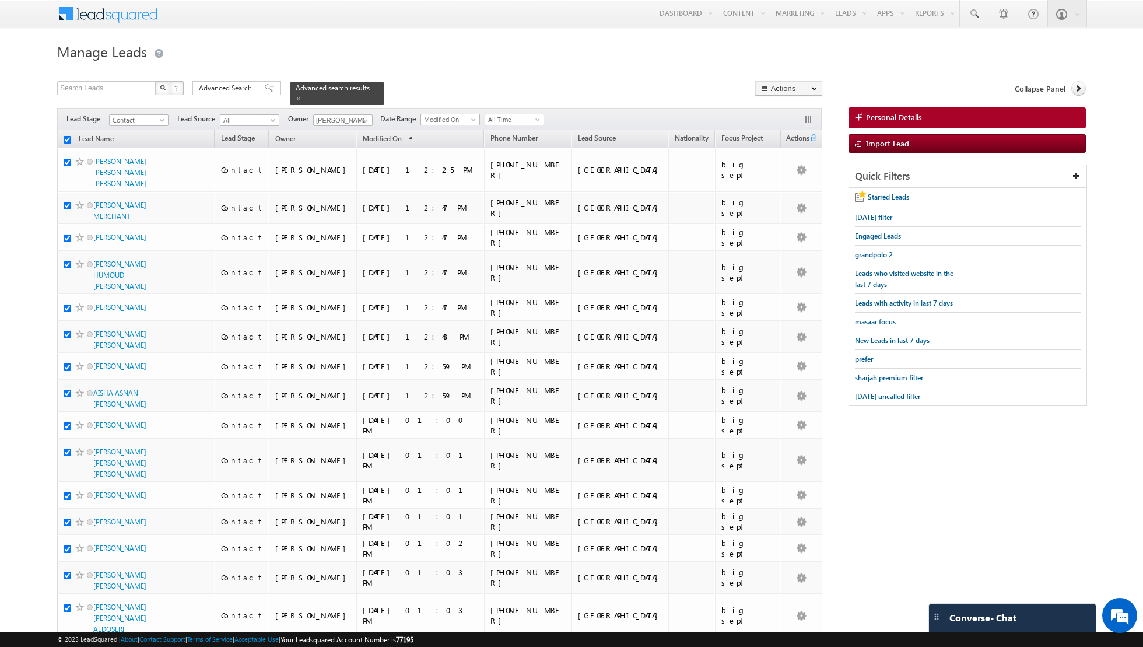
checkbox input "true"
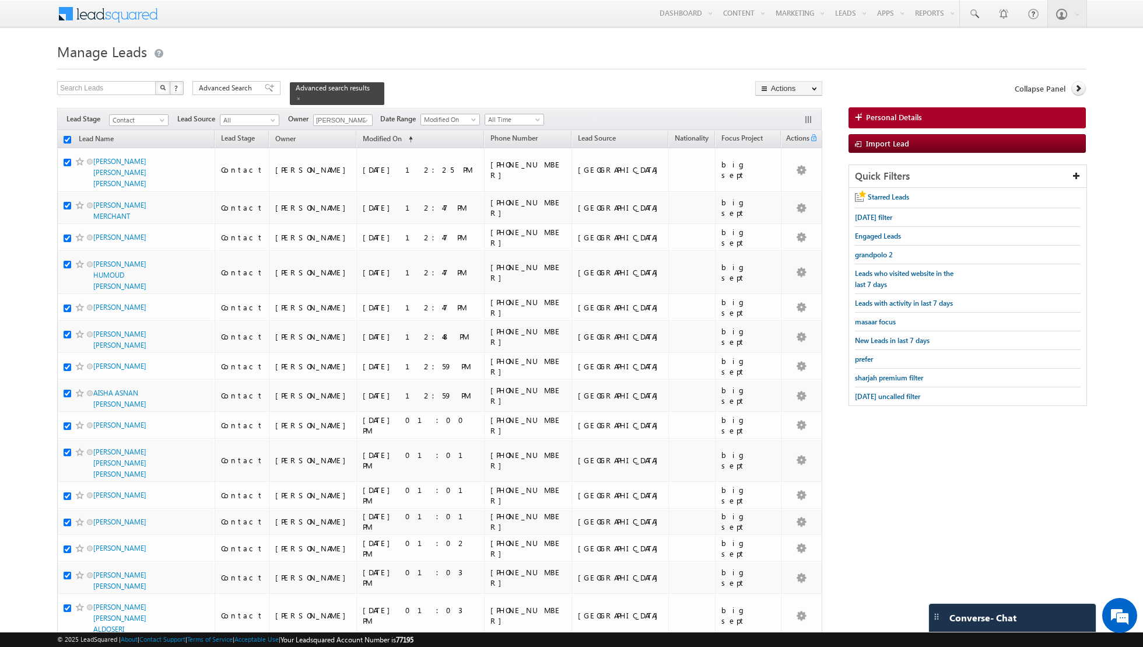
checkbox input "true"
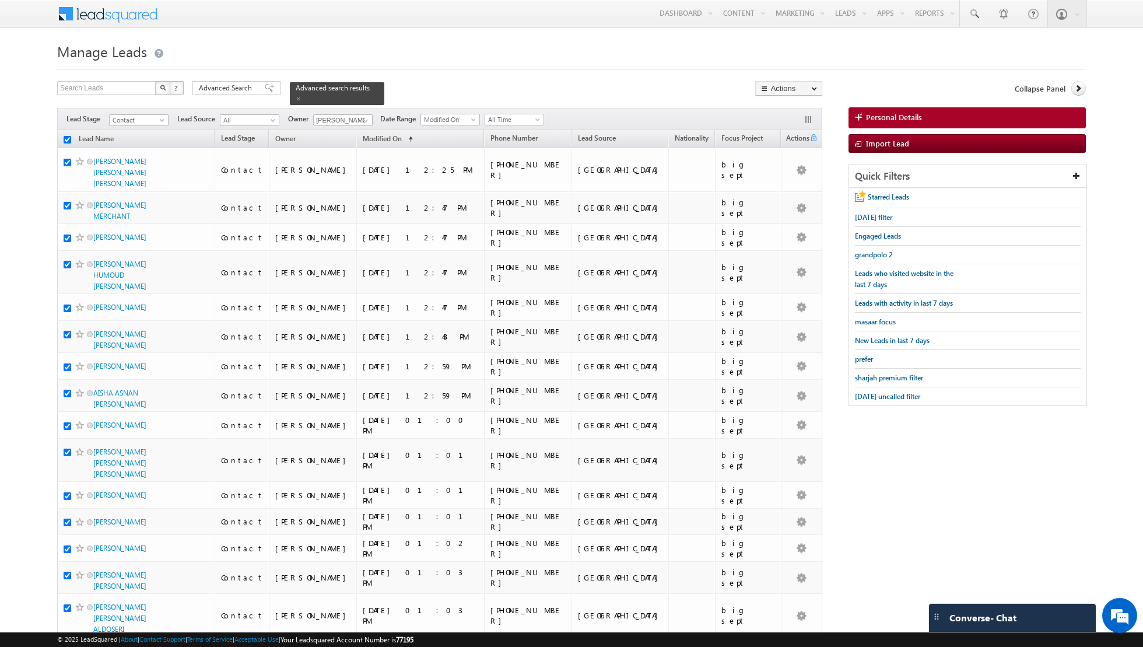
checkbox input "true"
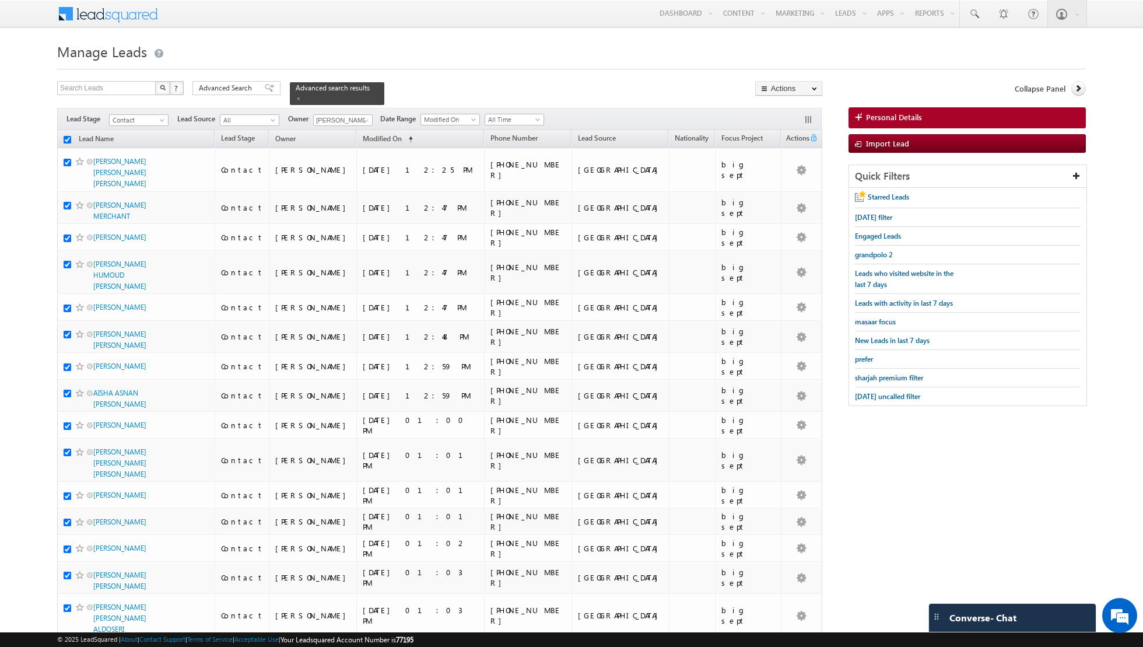
checkbox input "true"
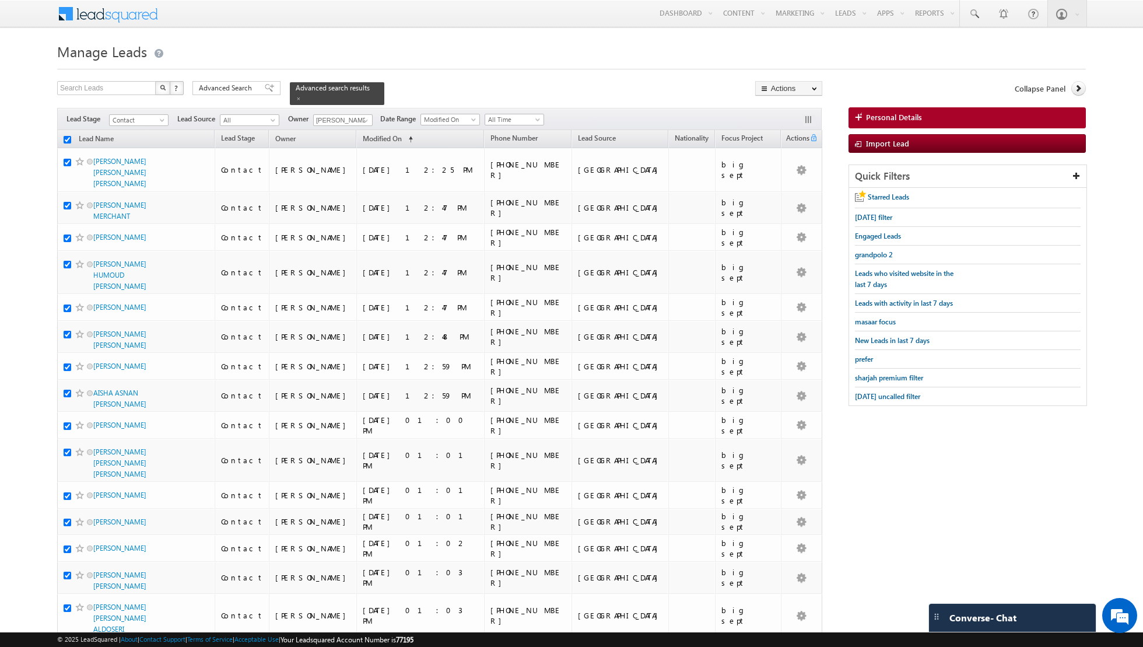
checkbox input "true"
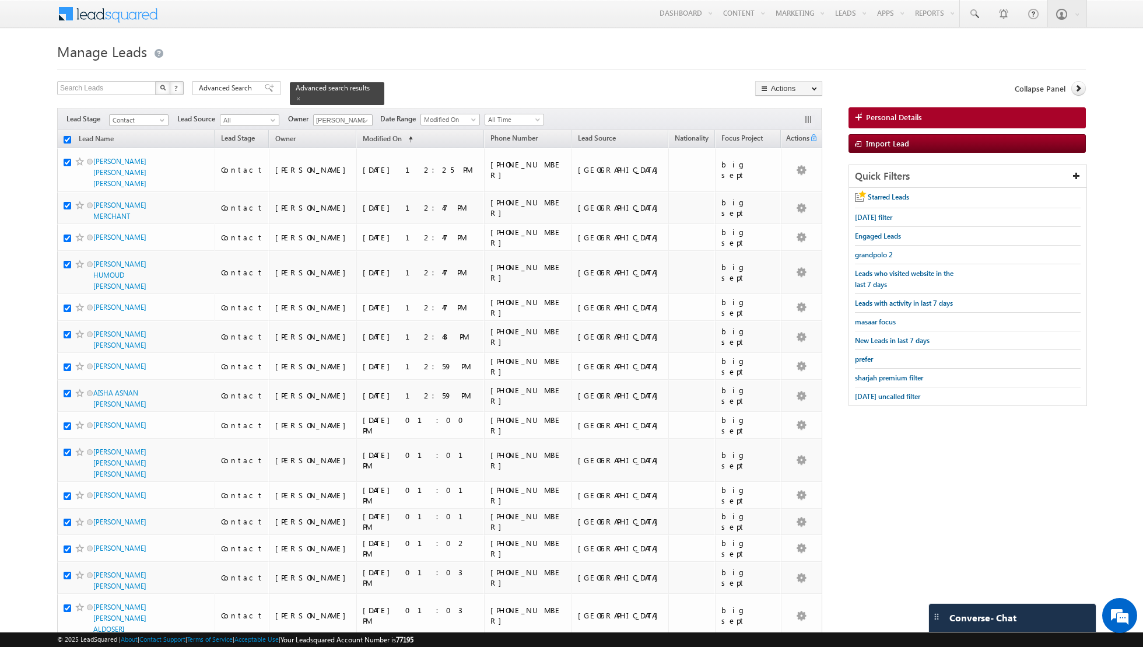
checkbox input "true"
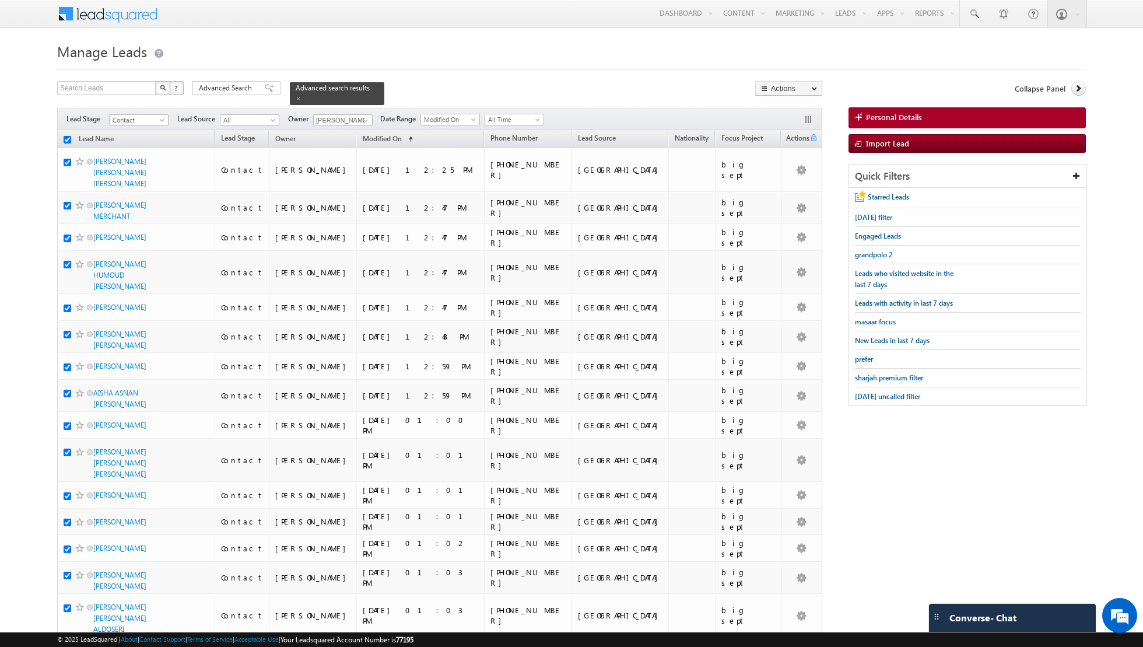
checkbox input "true"
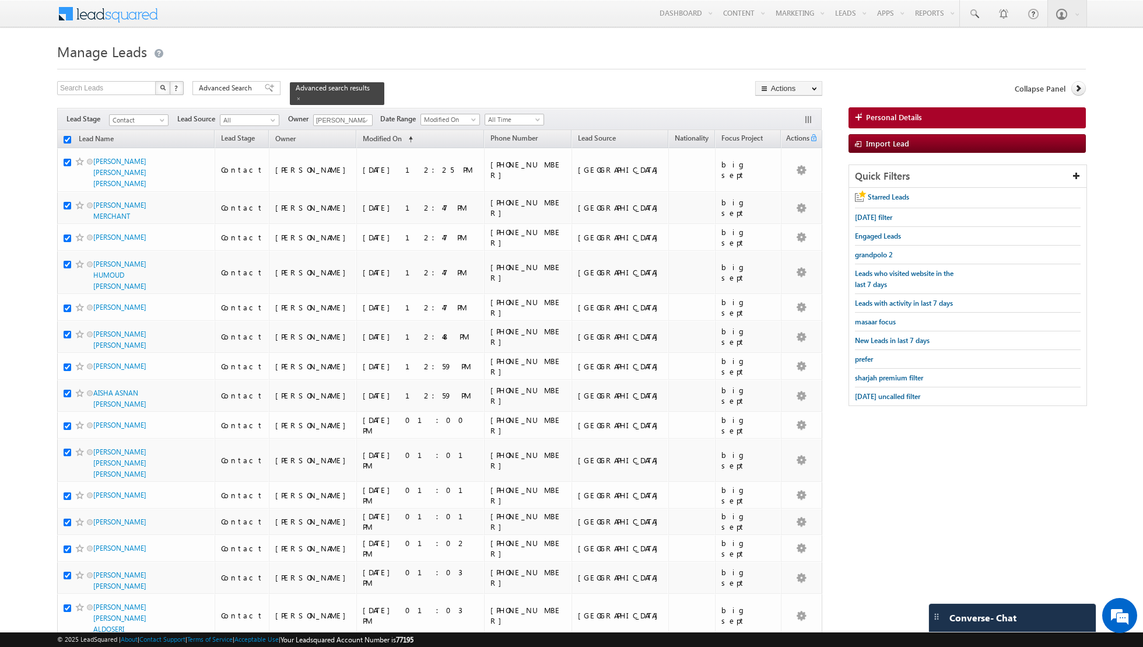
checkbox input "true"
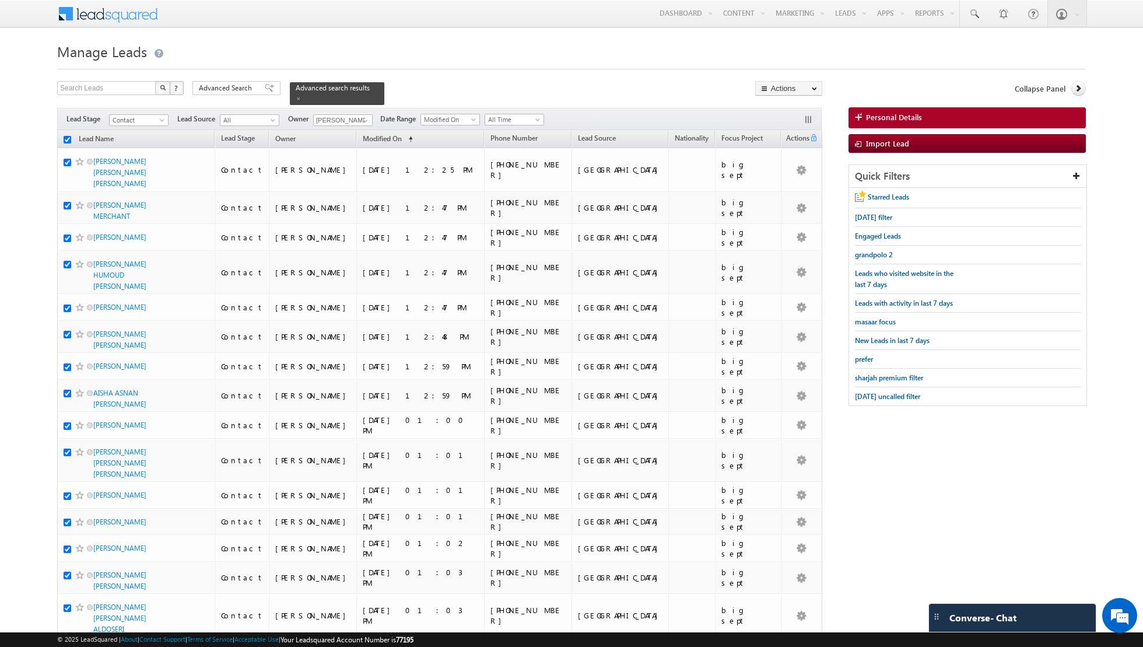
checkbox input "true"
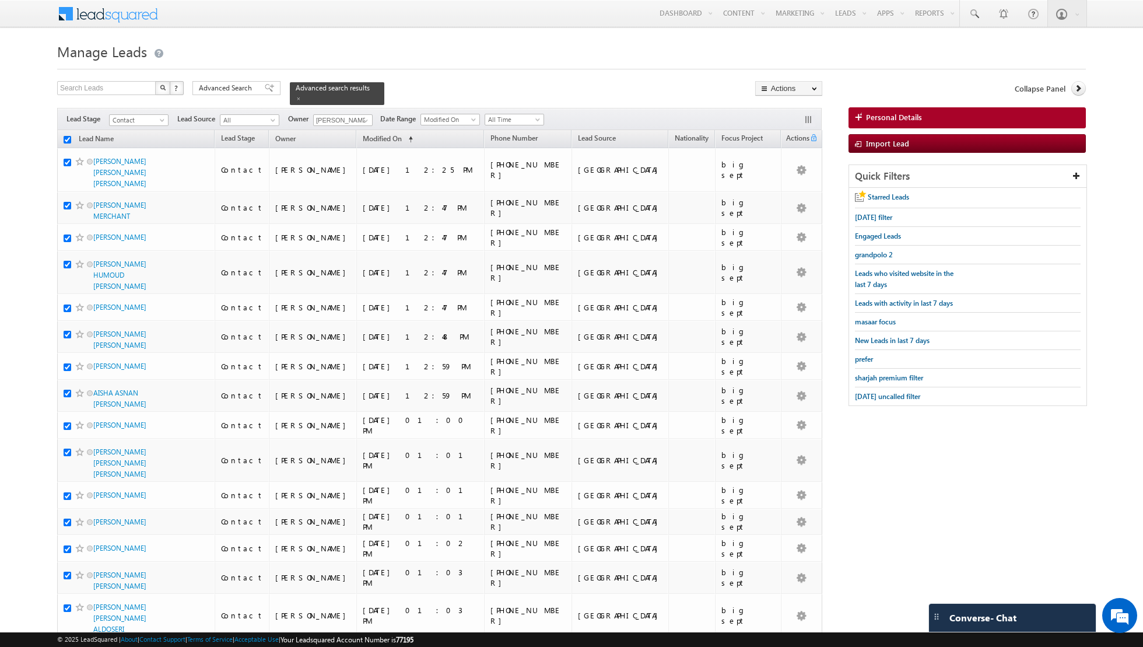
checkbox input "true"
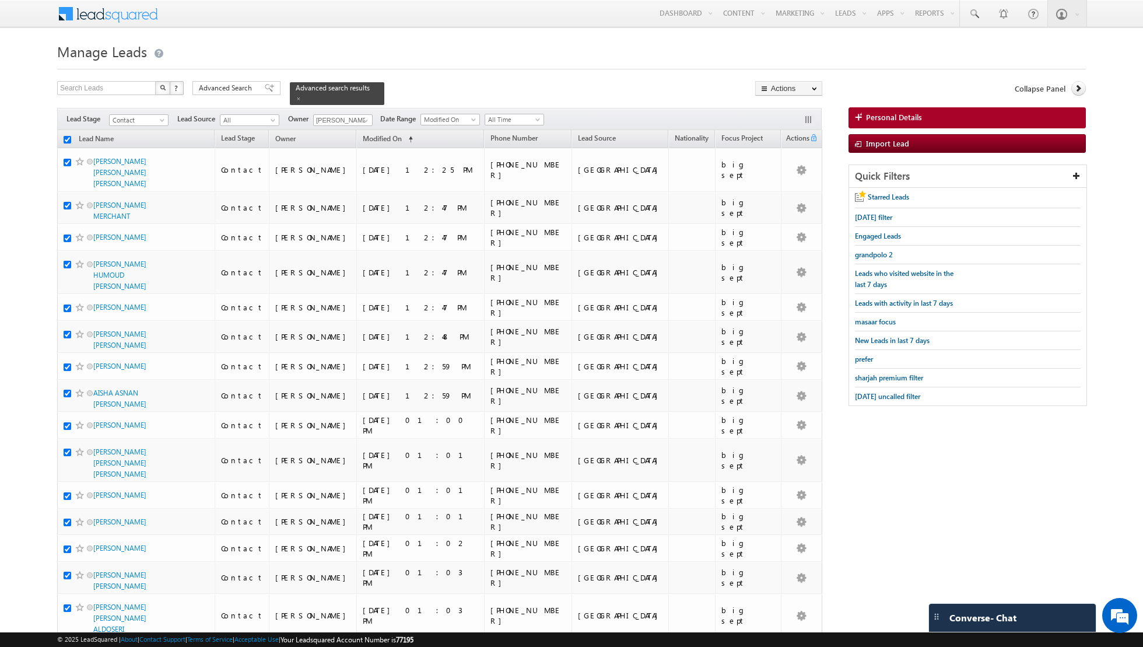
checkbox input "true"
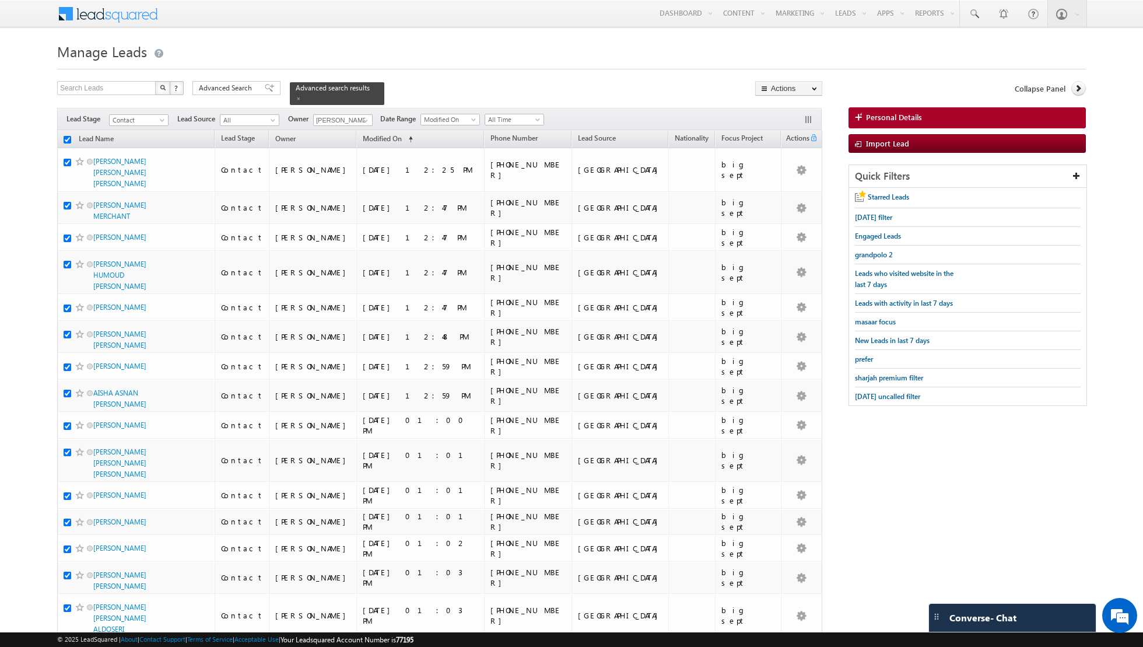
checkbox input "true"
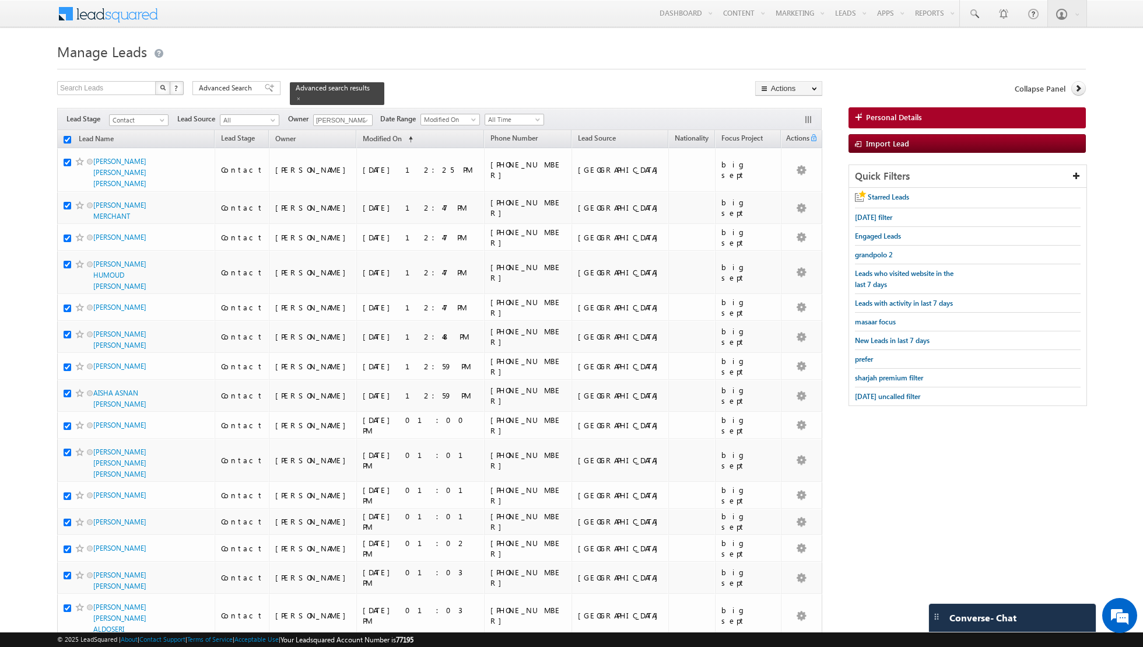
checkbox input "true"
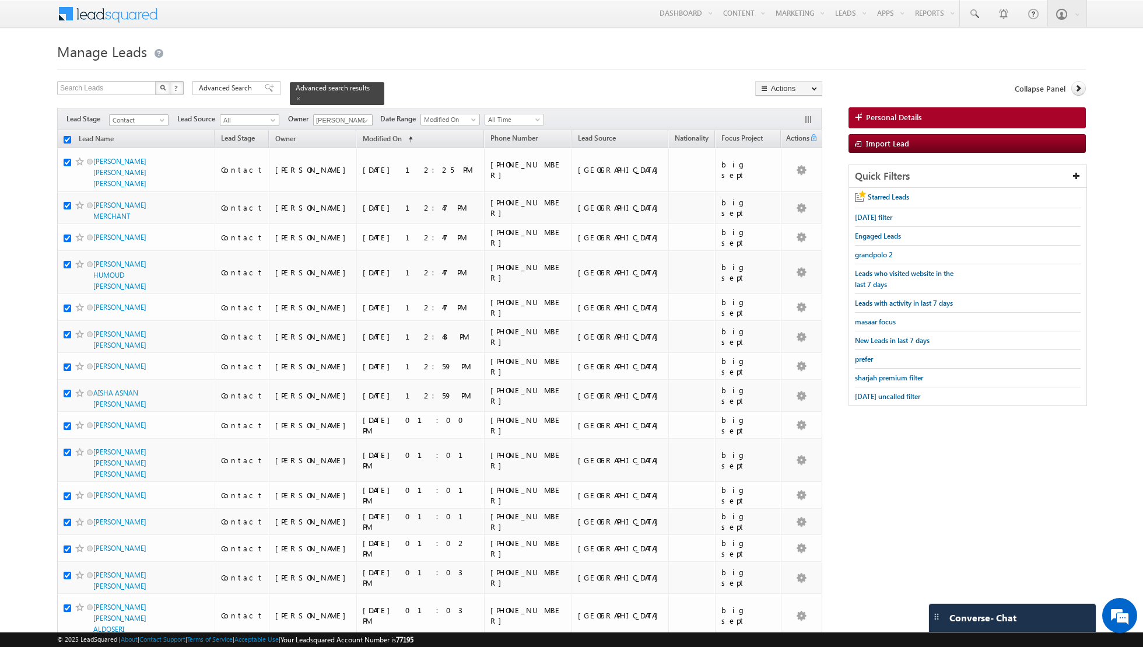
checkbox input "true"
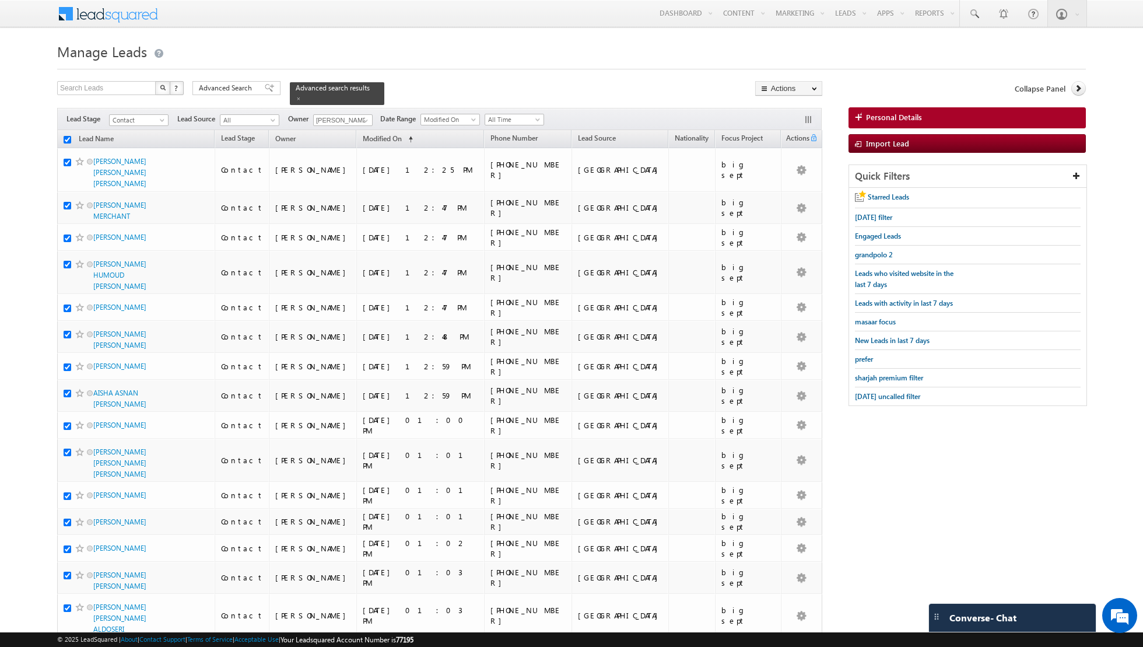
checkbox input "true"
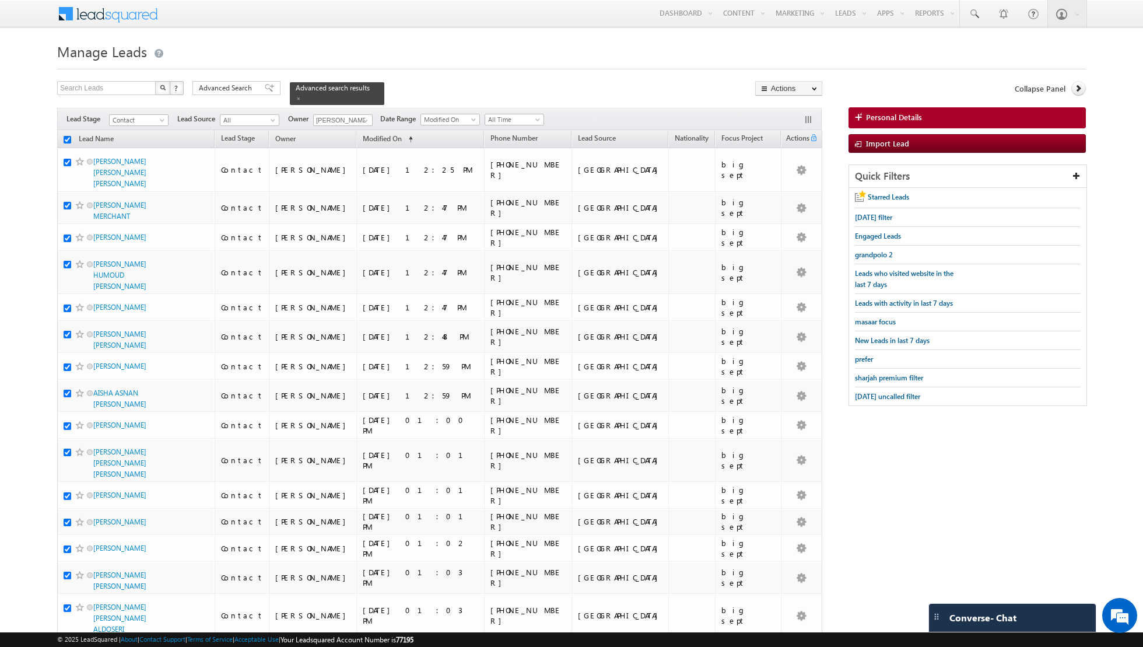
checkbox input "true"
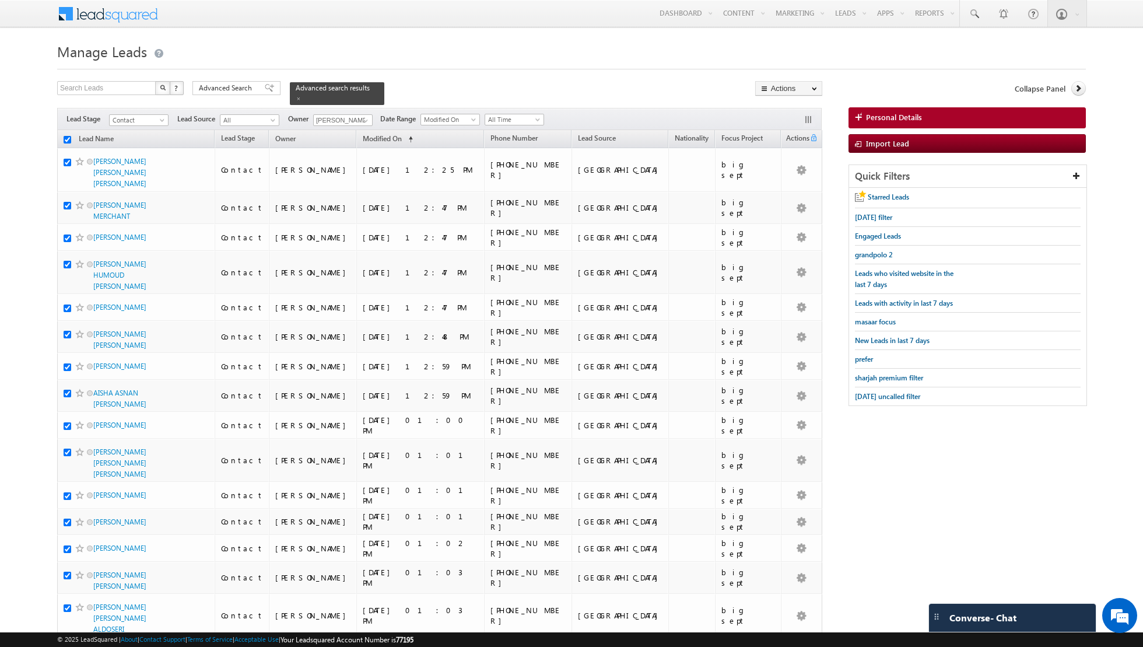
checkbox input "true"
click at [786, 187] on link "Change Owner" at bounding box center [789, 189] width 66 height 14
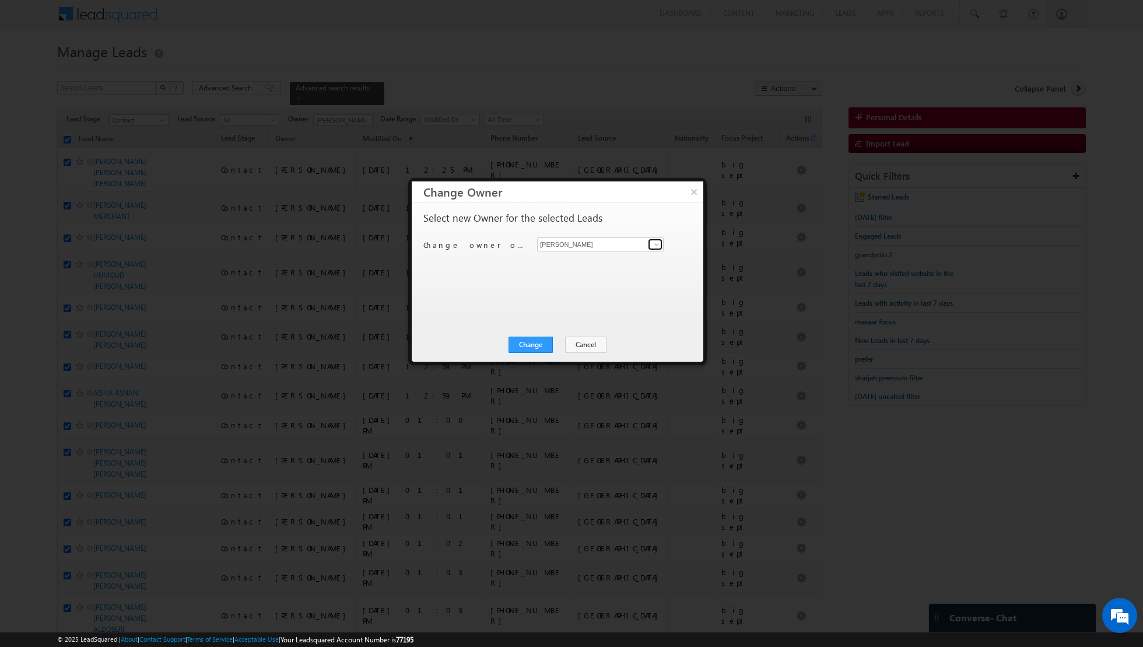
click at [652, 244] on span at bounding box center [656, 244] width 9 height 9
click at [594, 264] on span "[EMAIL_ADDRESS][DOMAIN_NAME]" at bounding box center [594, 266] width 105 height 9
type input "[PERSON_NAME]"
click at [532, 344] on button "Change" at bounding box center [531, 344] width 44 height 16
click at [560, 341] on button "Close" at bounding box center [559, 344] width 37 height 16
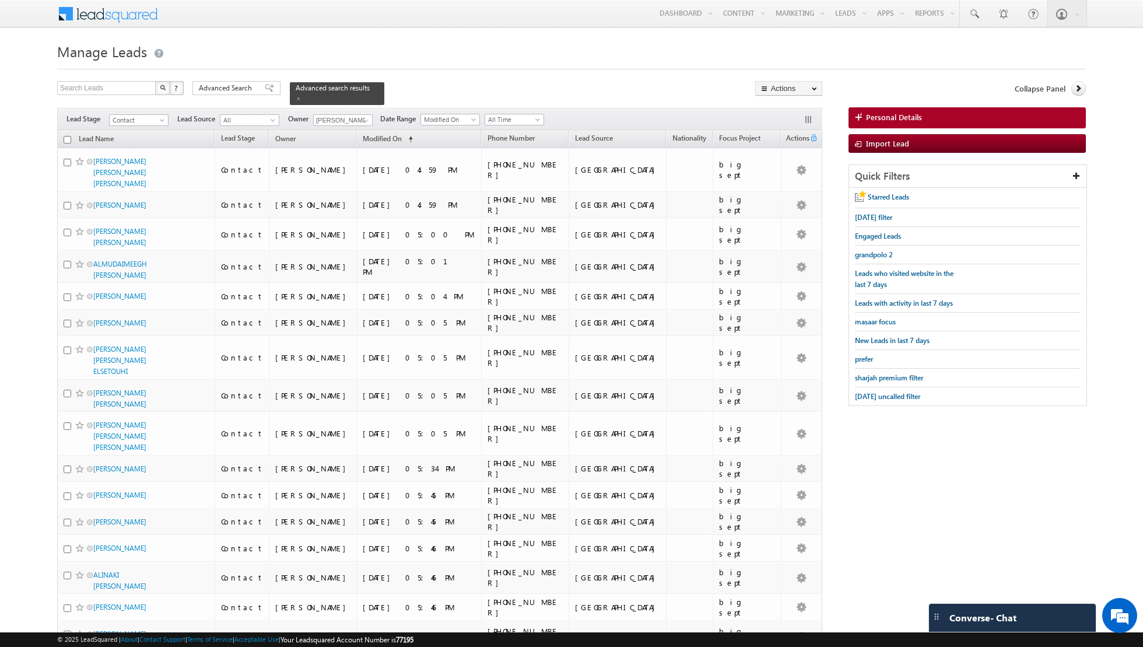
click at [65, 136] on input "checkbox" at bounding box center [68, 140] width 8 height 8
checkbox input "true"
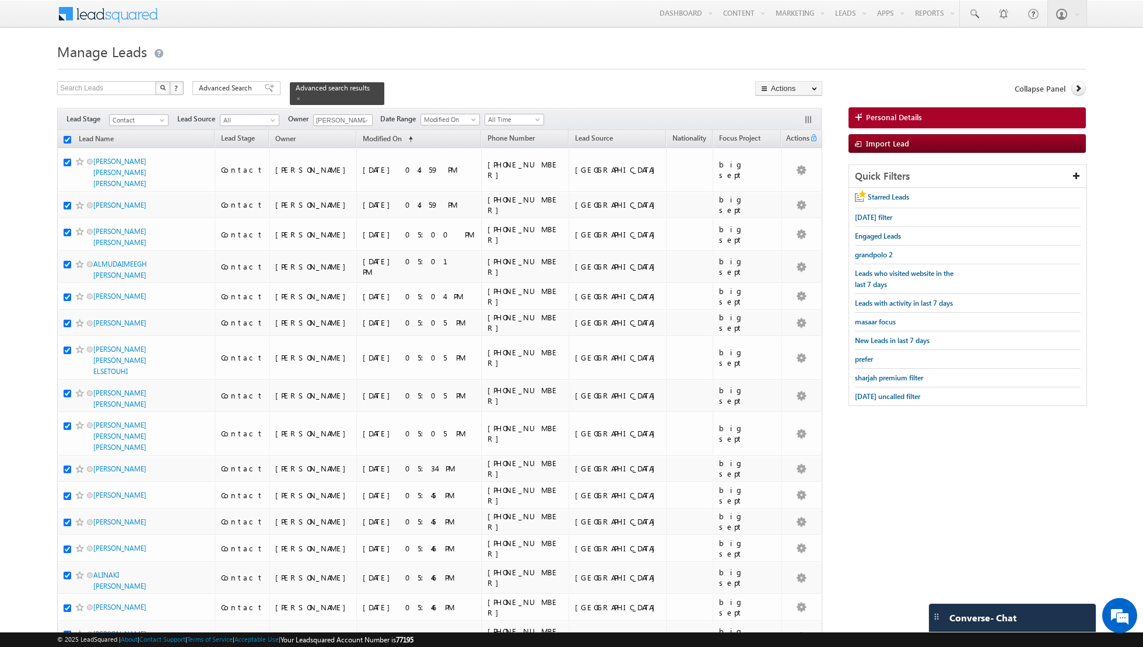
checkbox input "true"
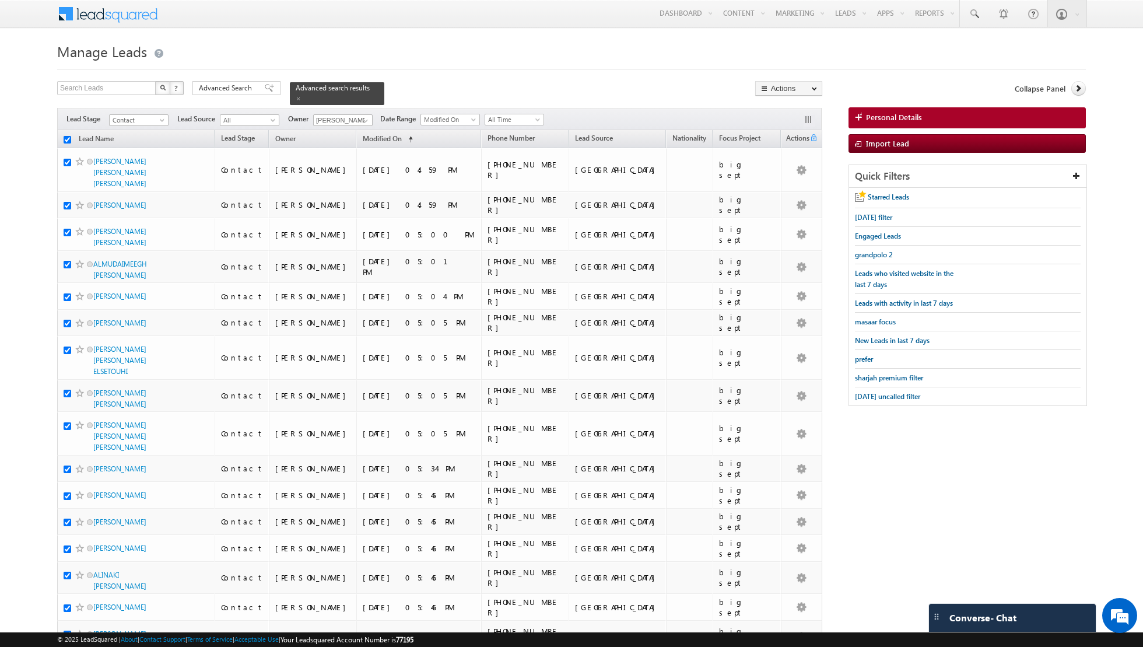
checkbox input "true"
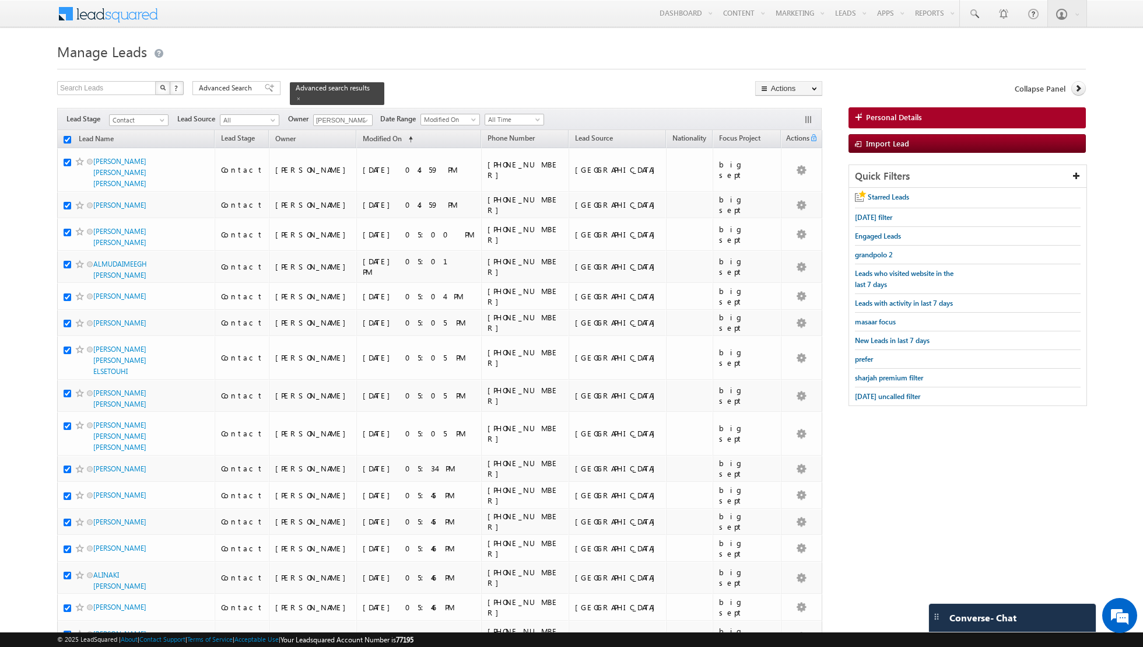
checkbox input "true"
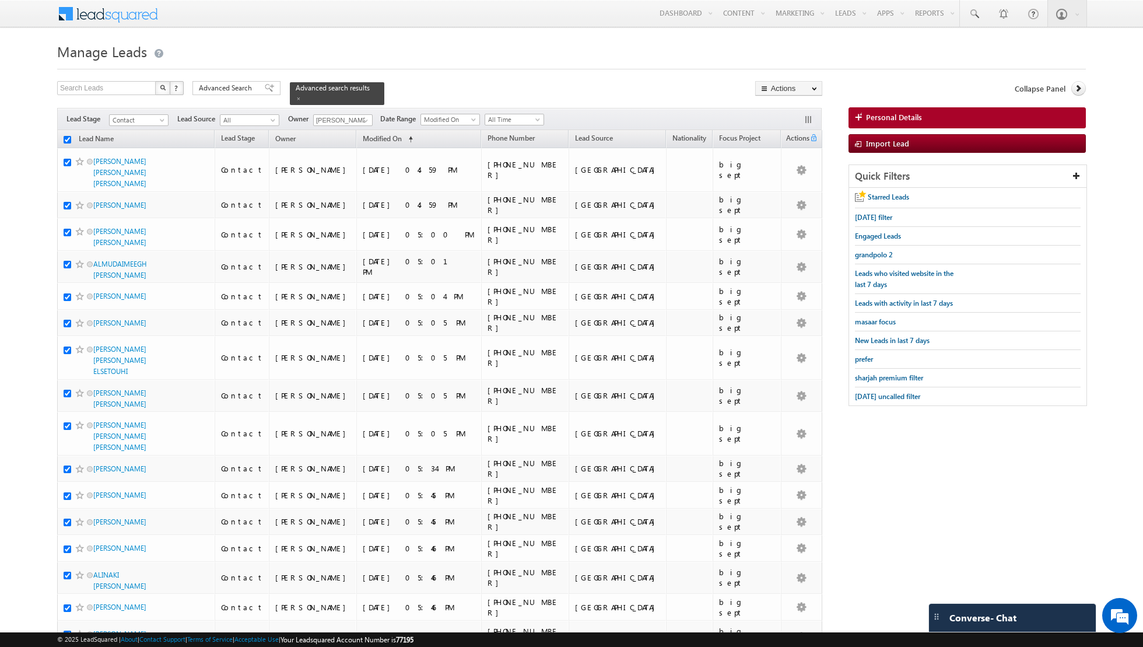
checkbox input "true"
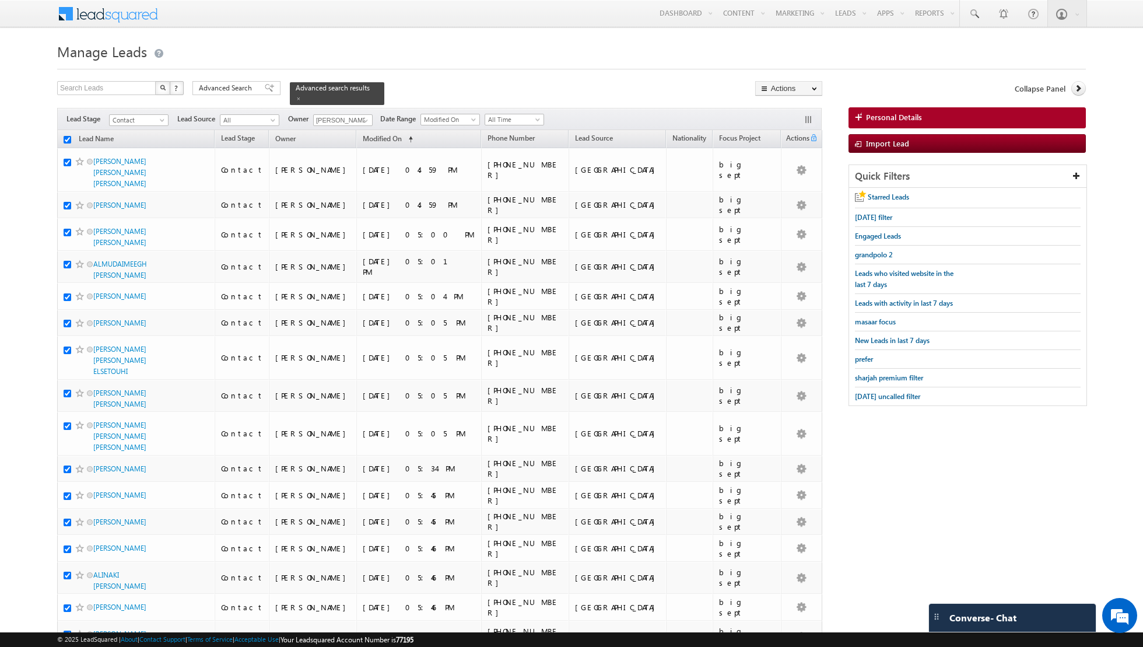
checkbox input "true"
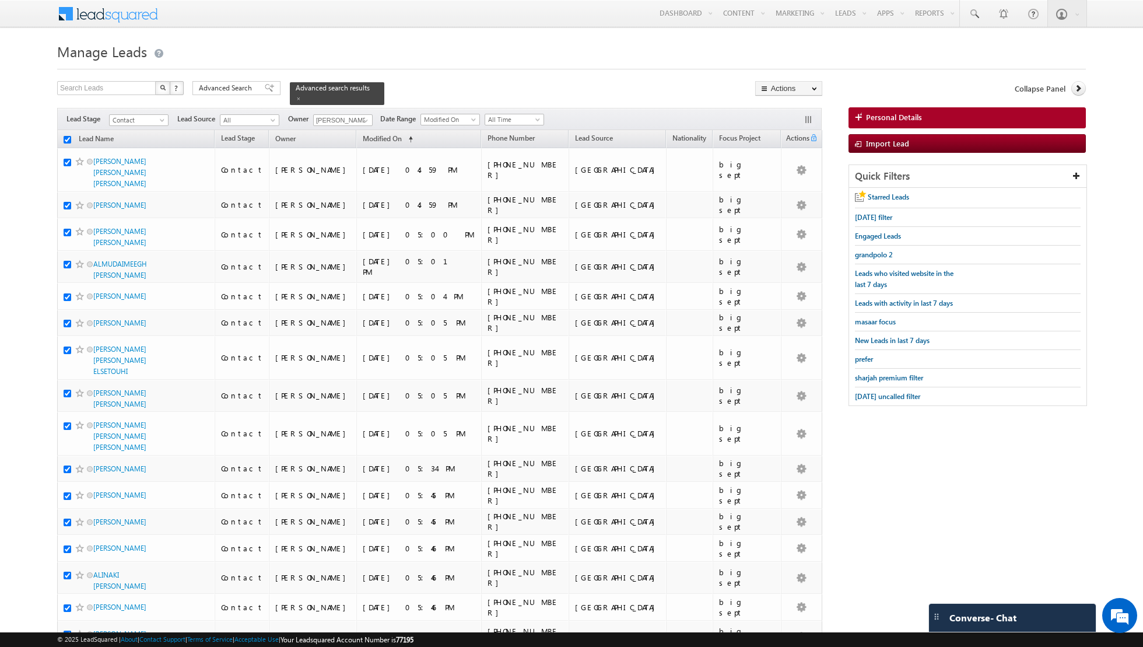
checkbox input "true"
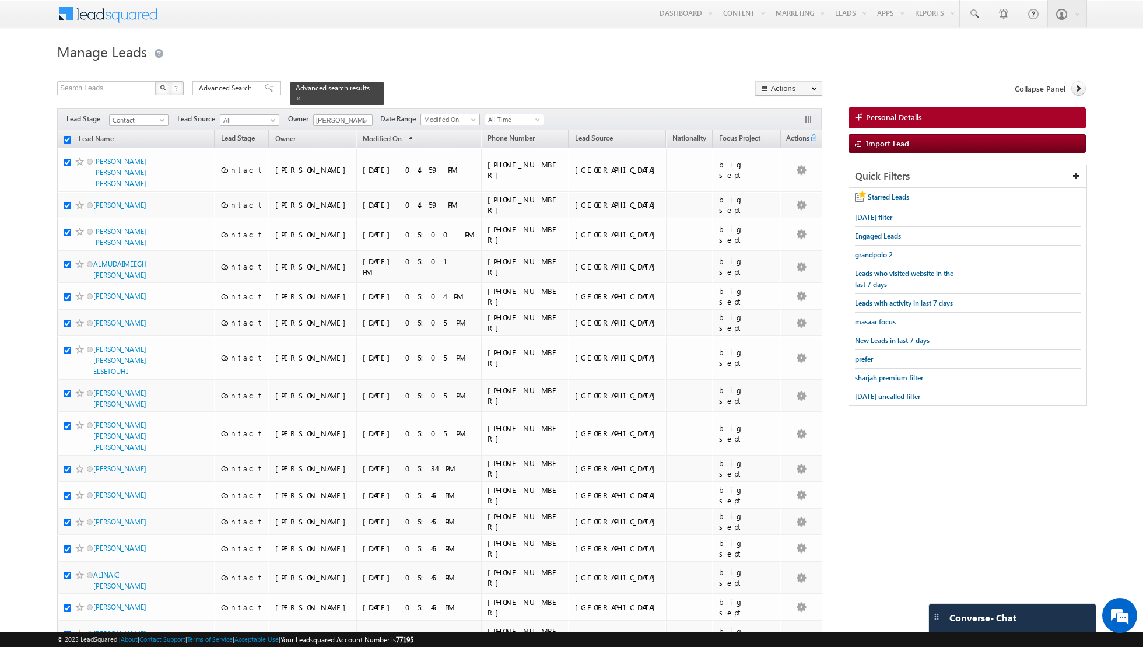
checkbox input "true"
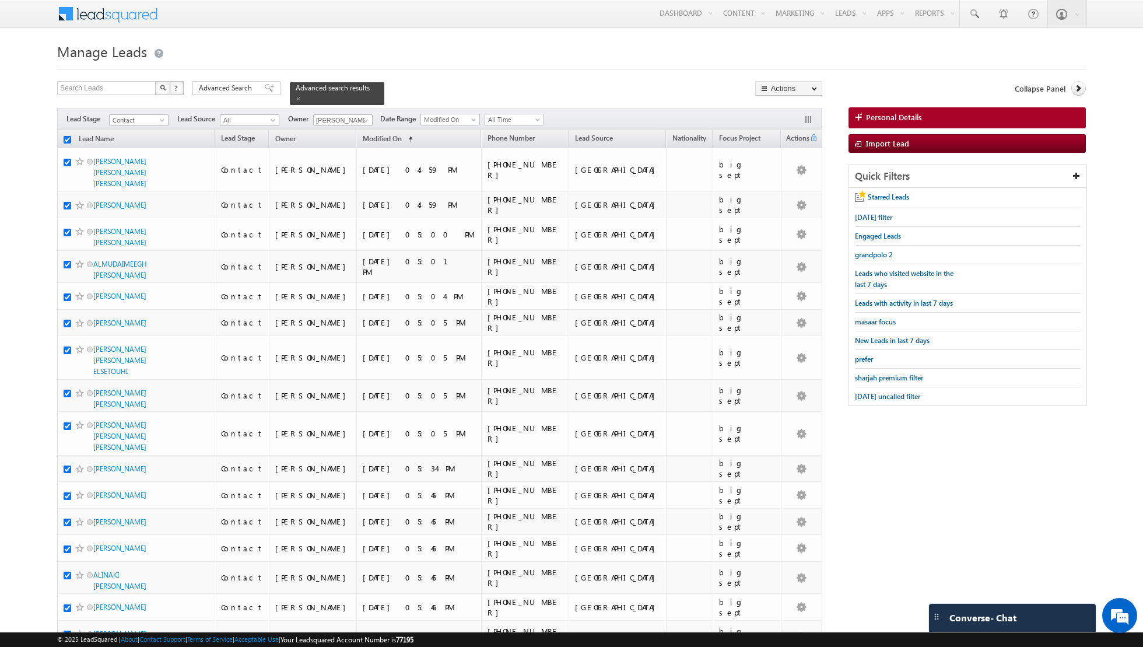
checkbox input "true"
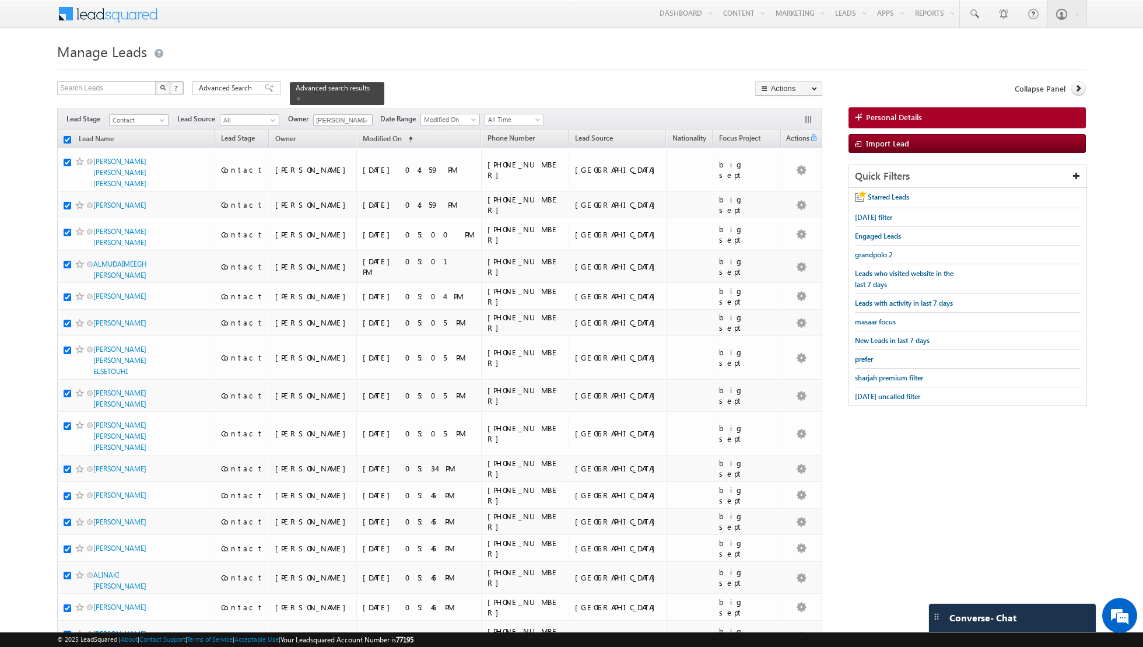
checkbox input "true"
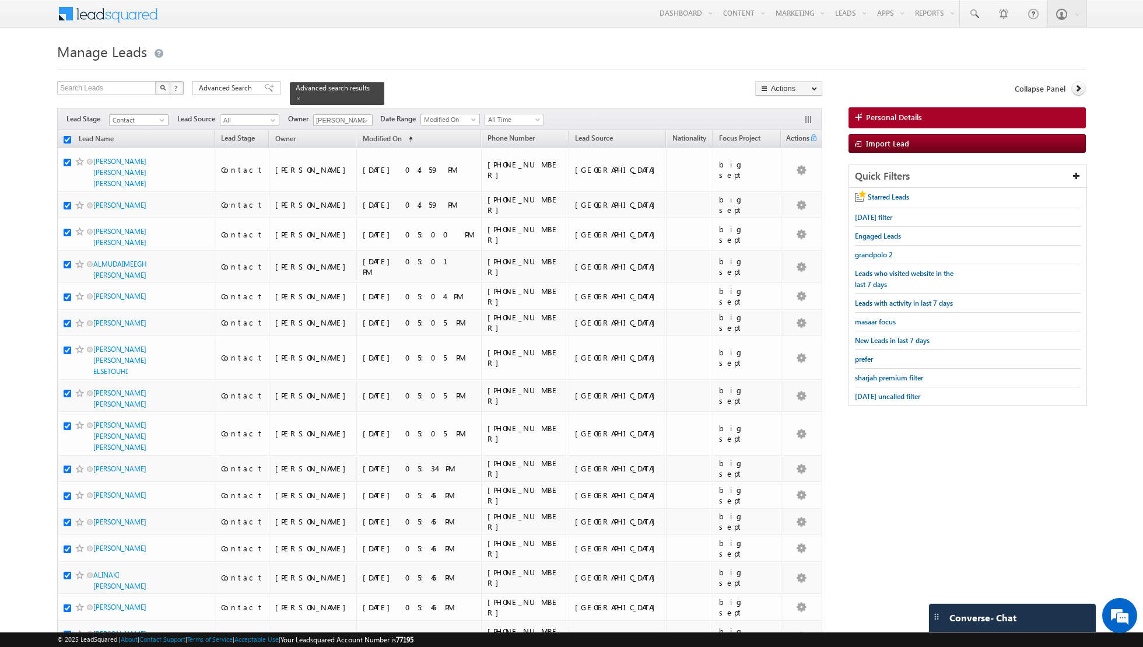
checkbox input "true"
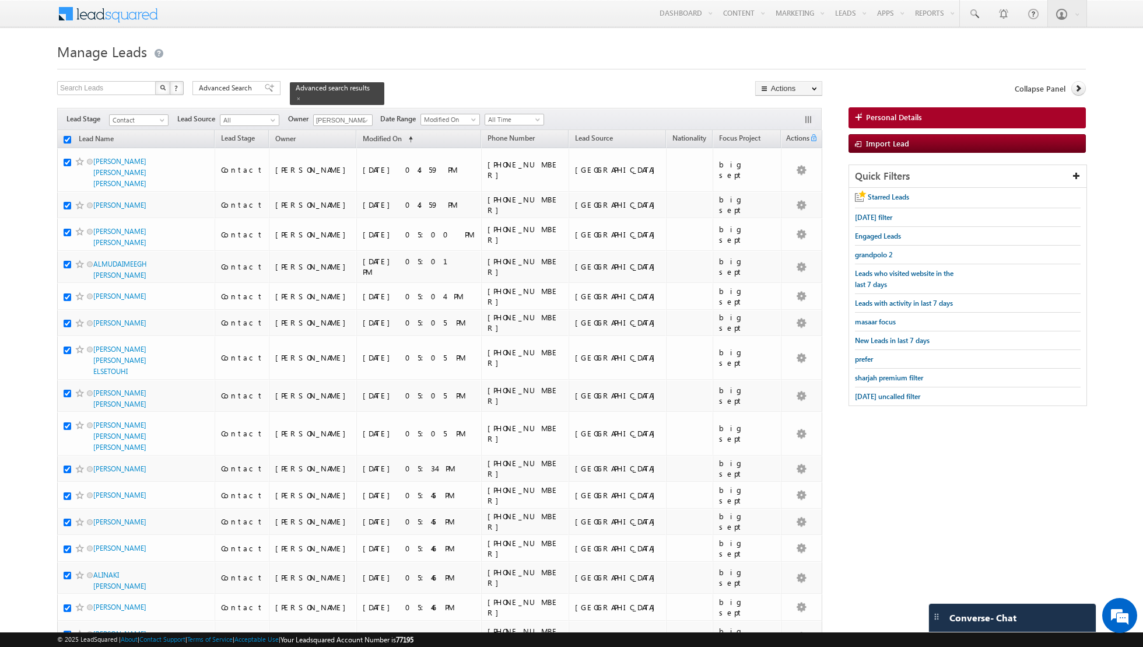
checkbox input "true"
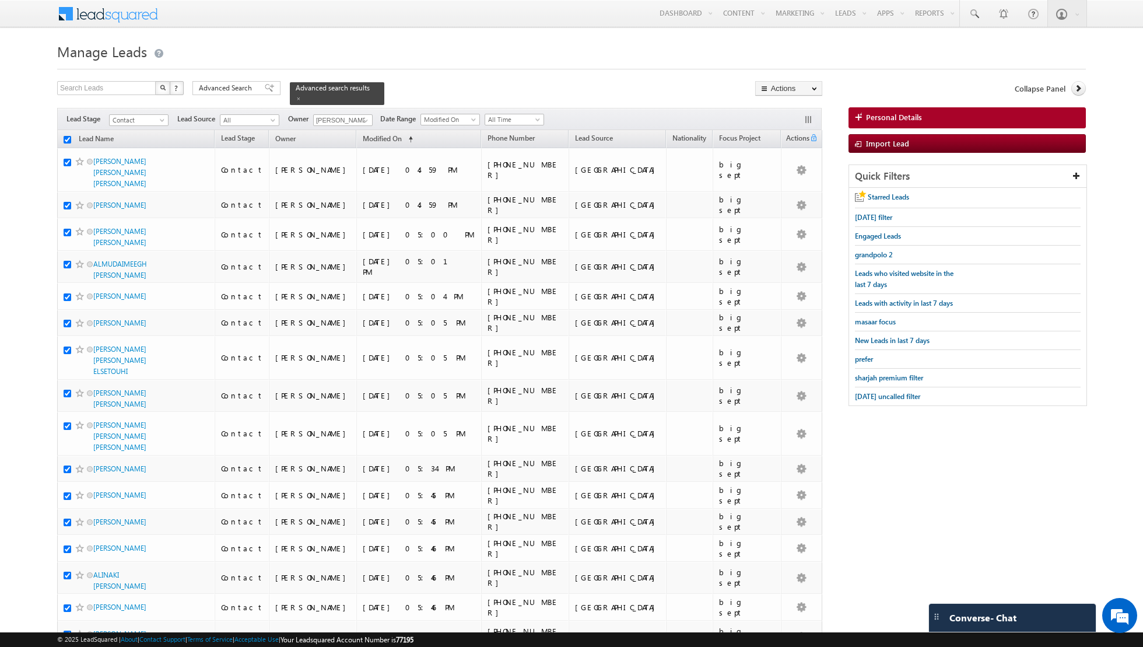
checkbox input "true"
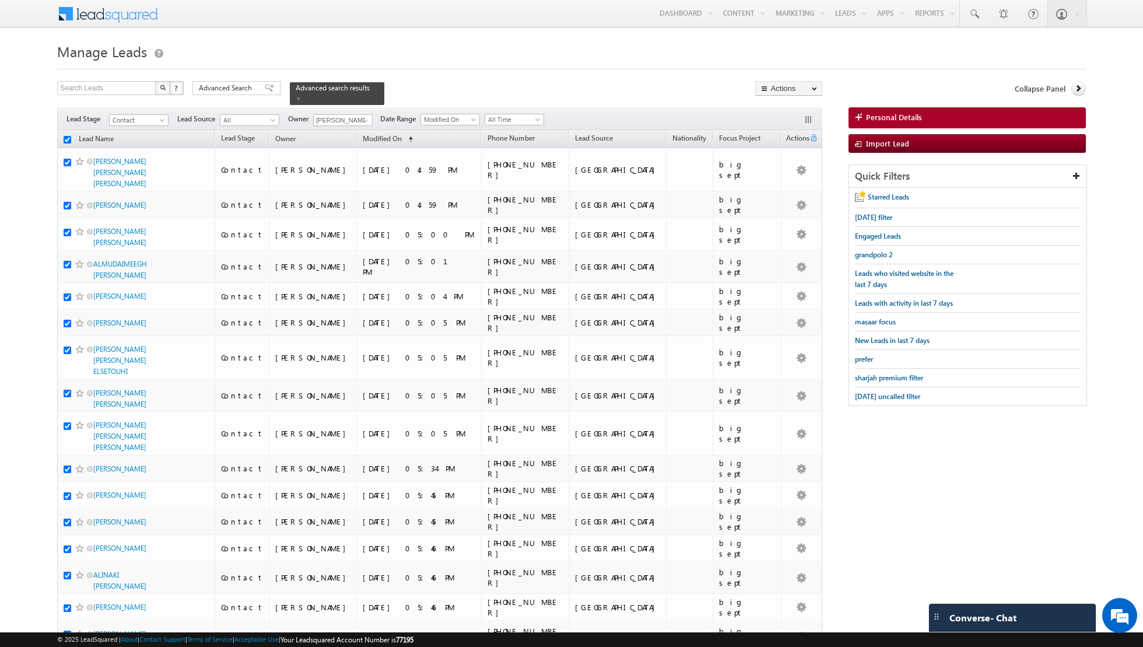
checkbox input "true"
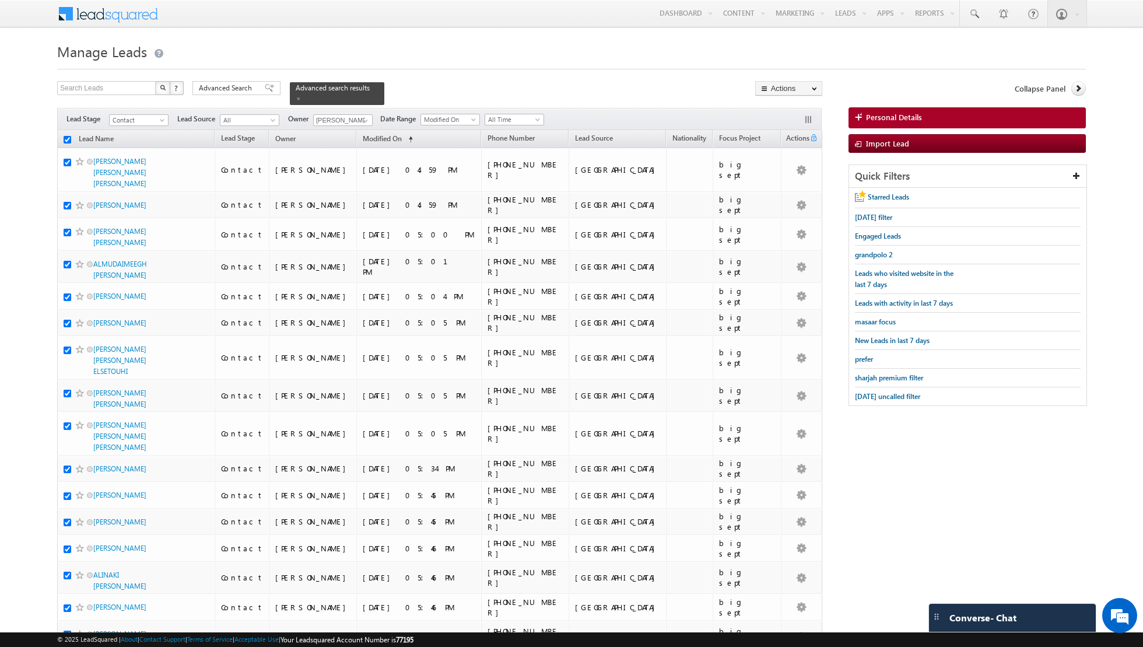
checkbox input "true"
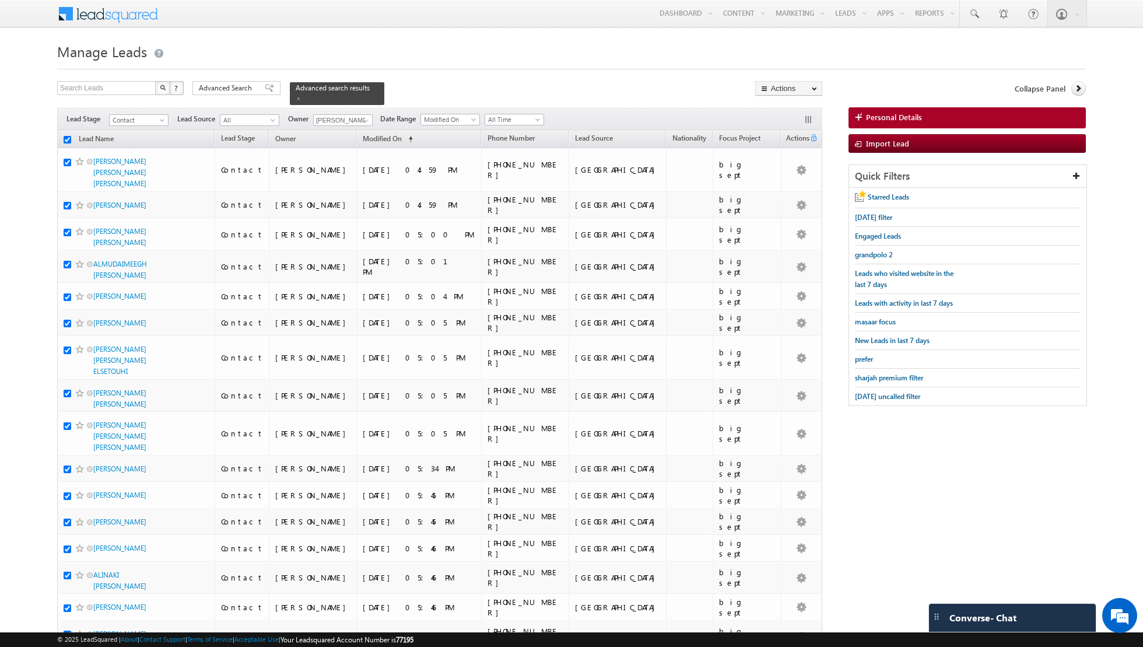
checkbox input "true"
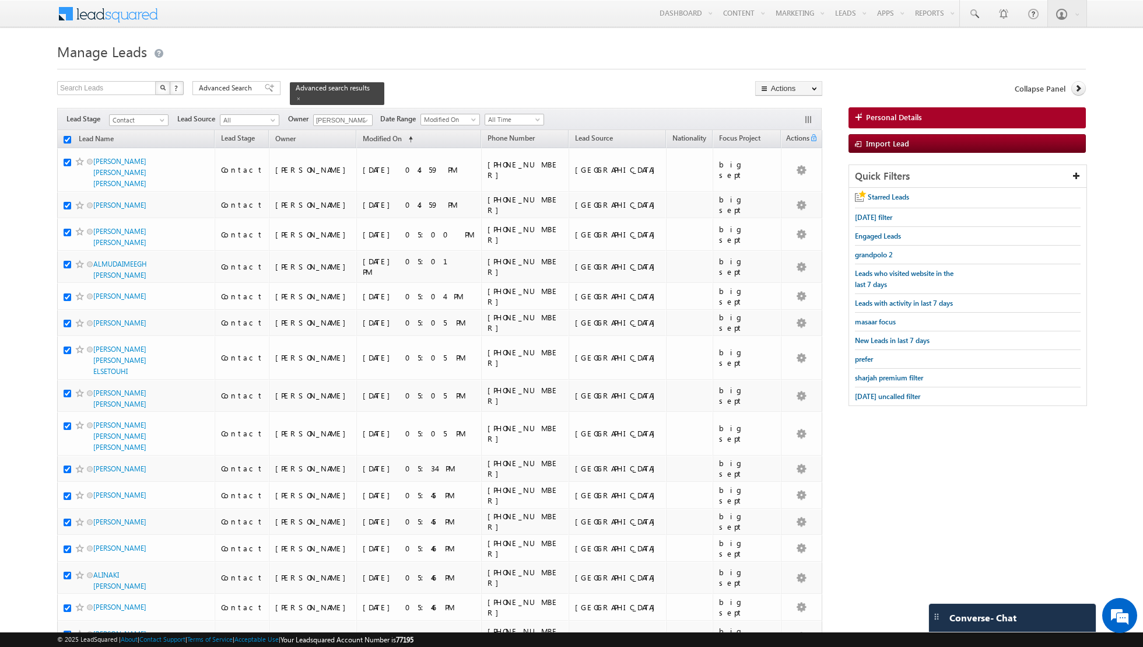
checkbox input "true"
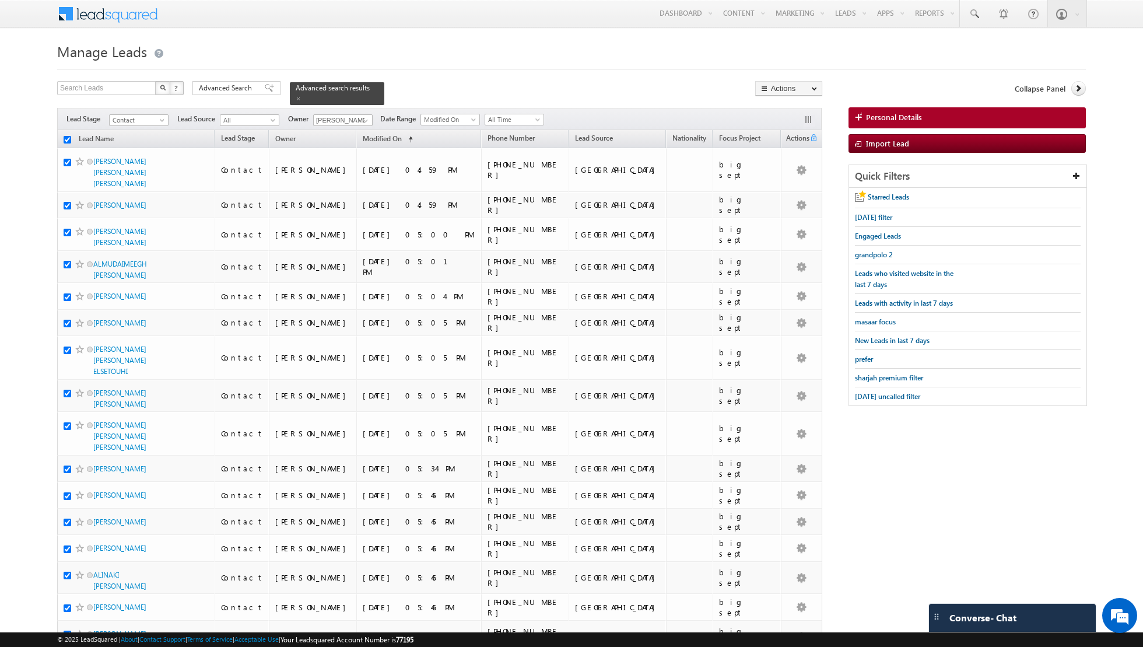
checkbox input "true"
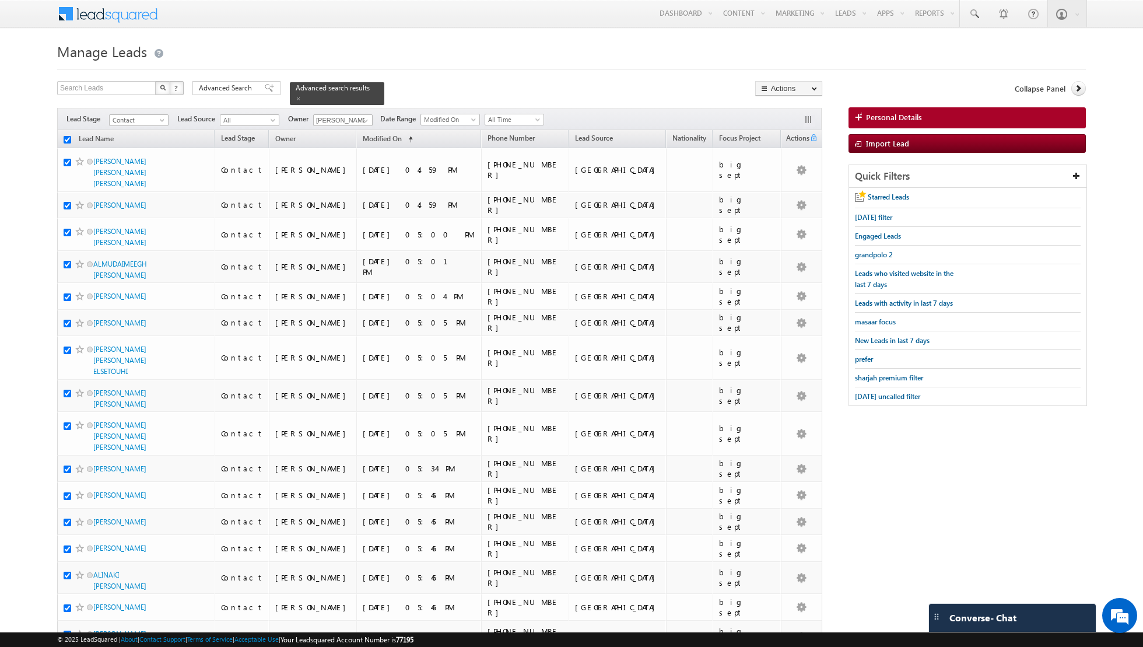
checkbox input "true"
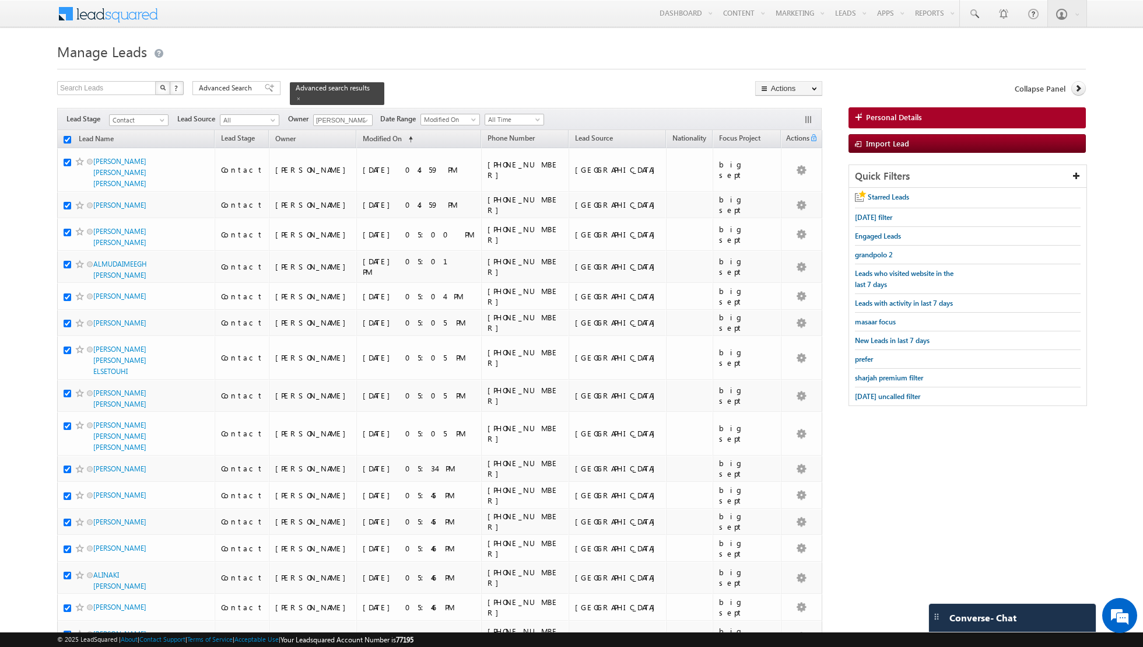
checkbox input "true"
click at [781, 186] on link "Change Owner" at bounding box center [789, 189] width 66 height 14
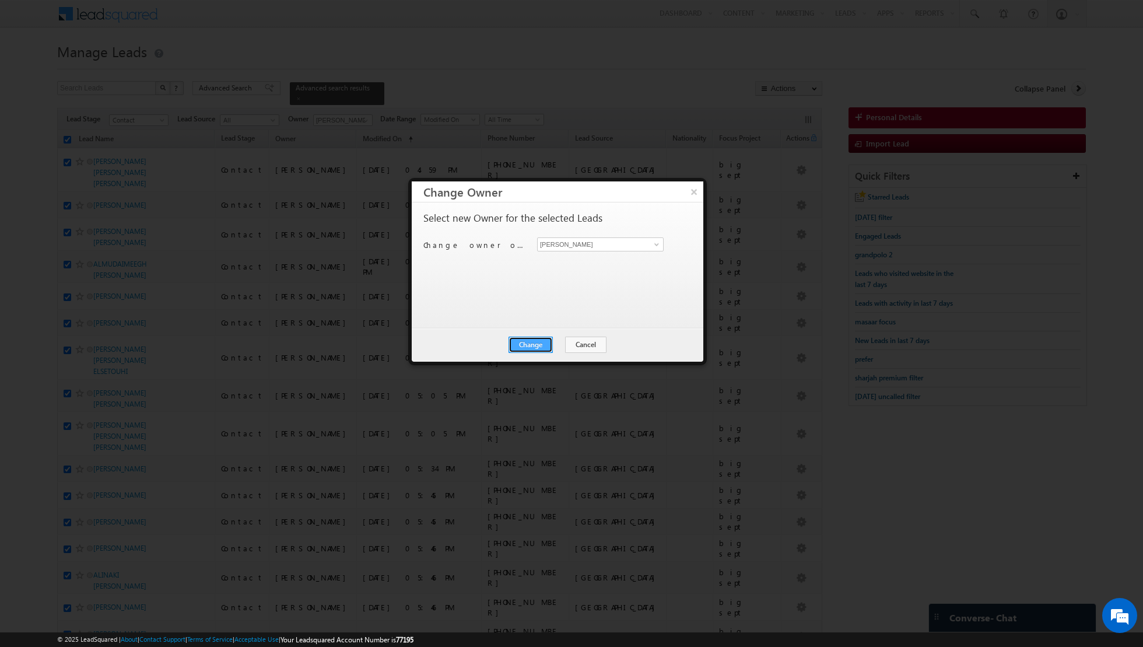
click at [532, 343] on button "Change" at bounding box center [531, 344] width 44 height 16
click at [569, 342] on button "Close" at bounding box center [559, 344] width 37 height 16
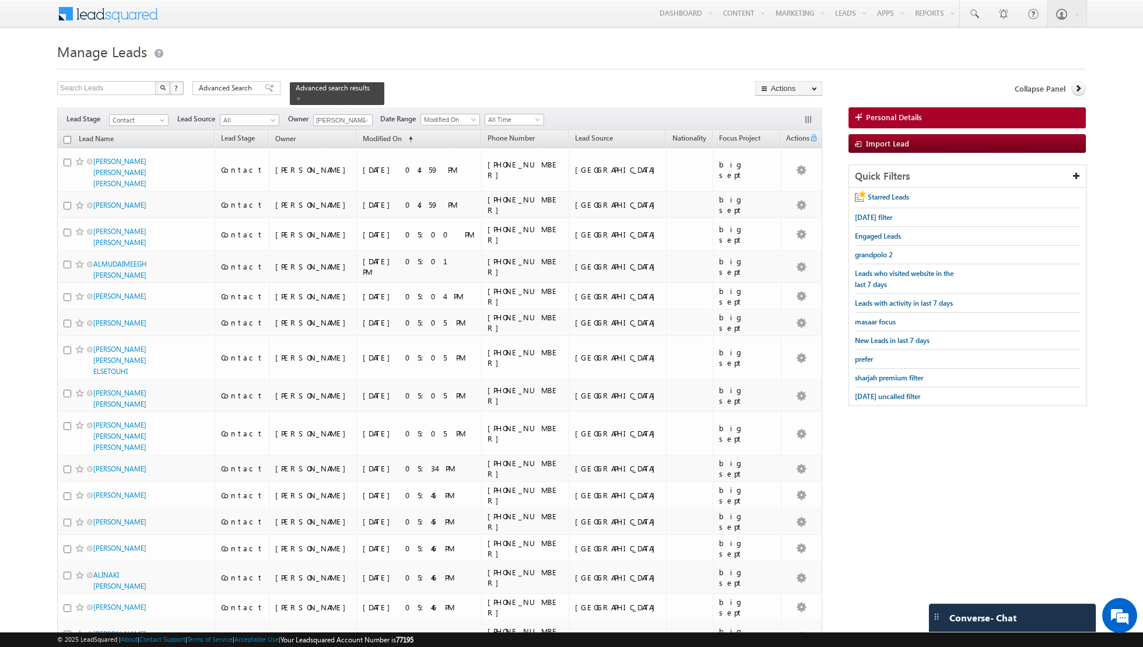
click at [69, 139] on input "checkbox" at bounding box center [68, 140] width 8 height 8
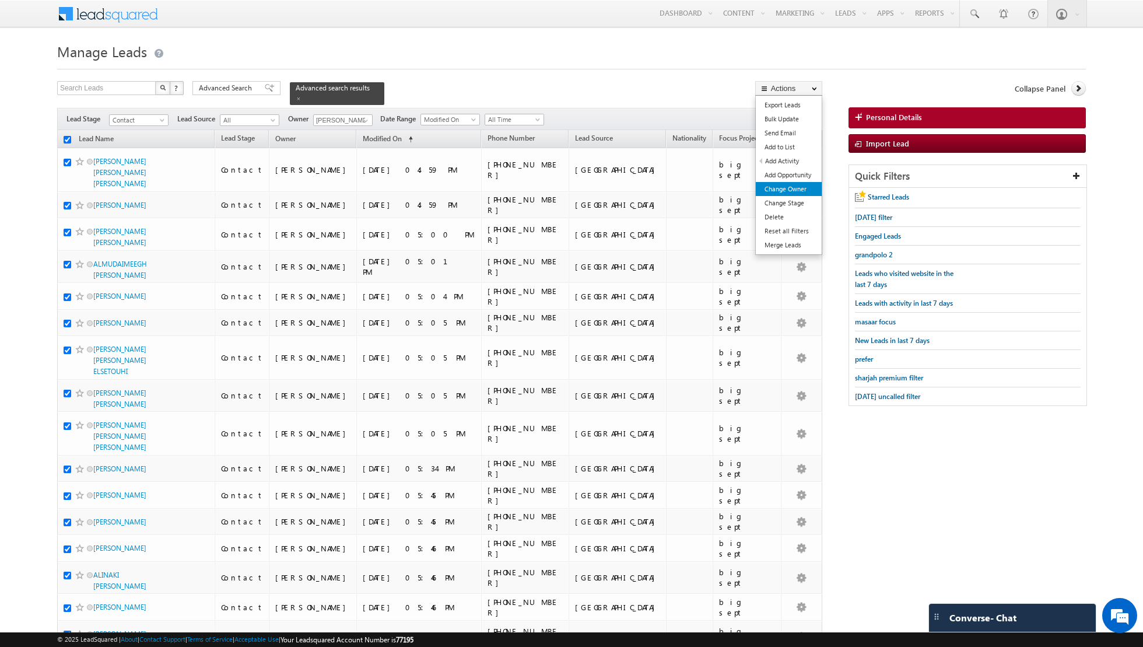
click at [783, 190] on link "Change Owner" at bounding box center [789, 189] width 66 height 14
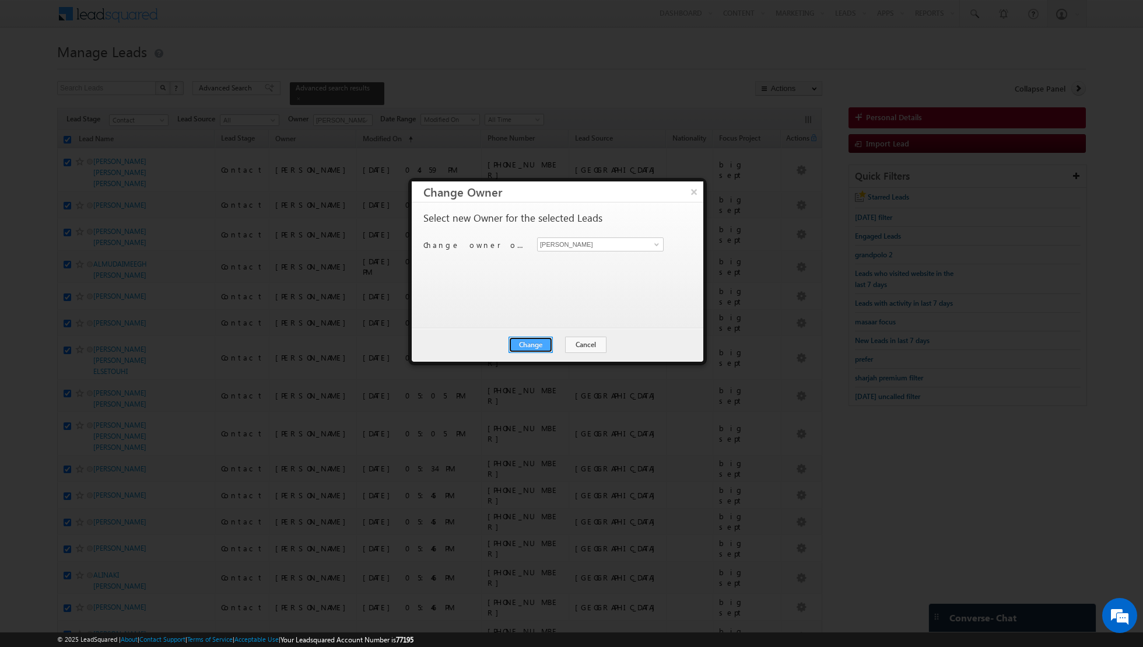
click at [529, 341] on button "Change" at bounding box center [531, 344] width 44 height 16
click at [562, 344] on button "Close" at bounding box center [559, 344] width 37 height 16
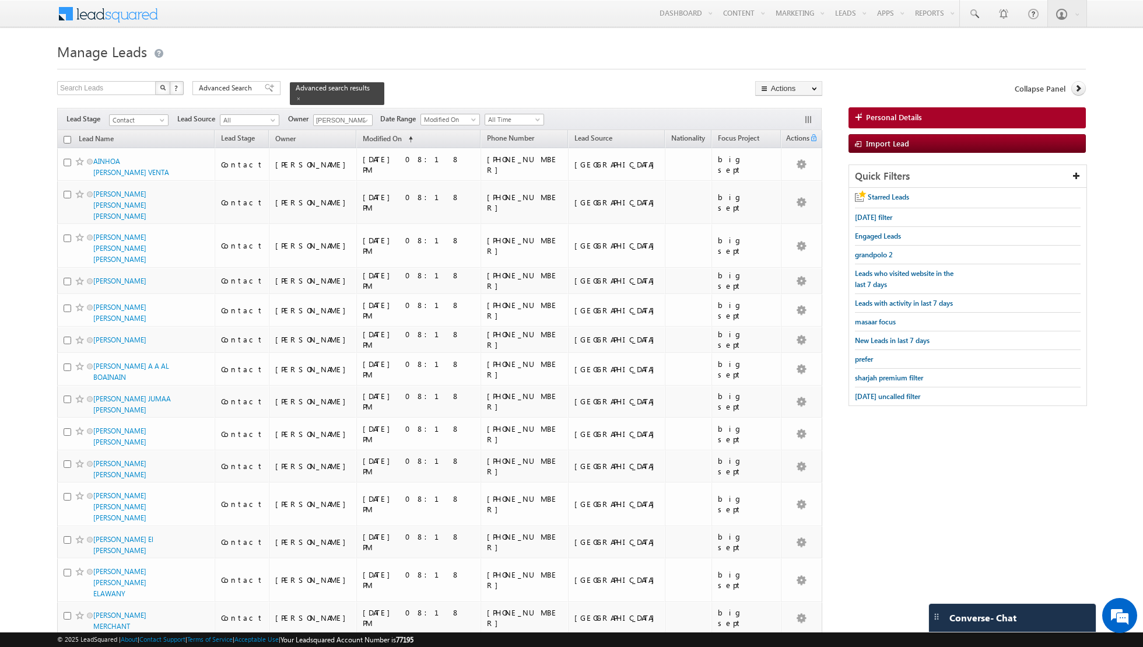
click at [66, 137] on input "checkbox" at bounding box center [68, 140] width 8 height 8
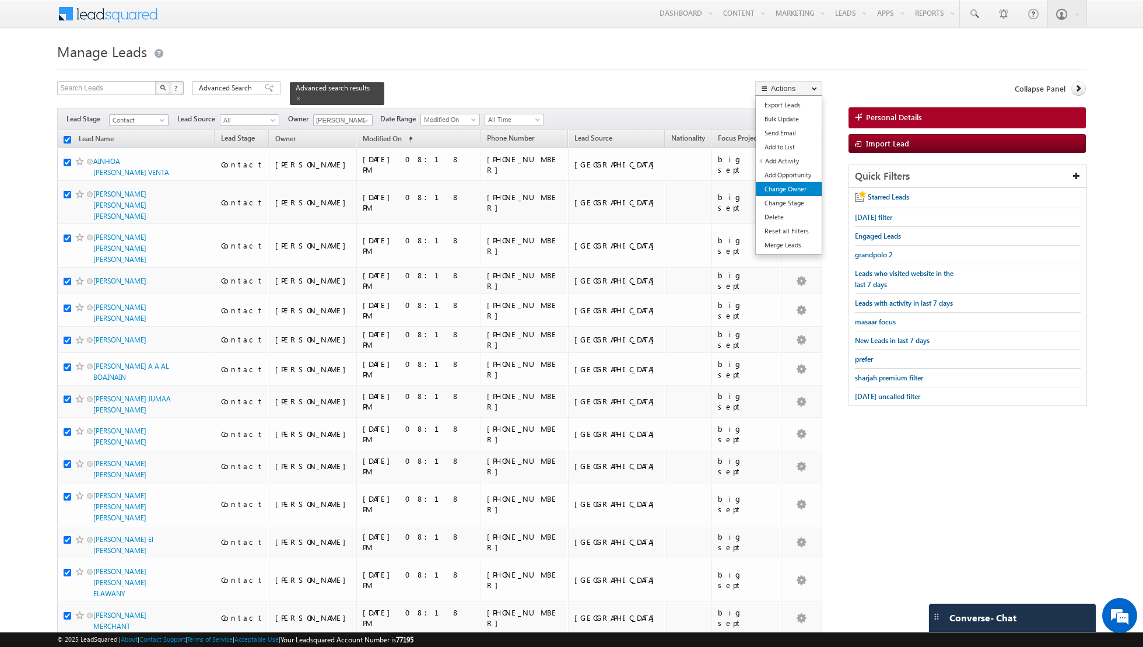
click at [784, 194] on link "Change Owner" at bounding box center [789, 189] width 66 height 14
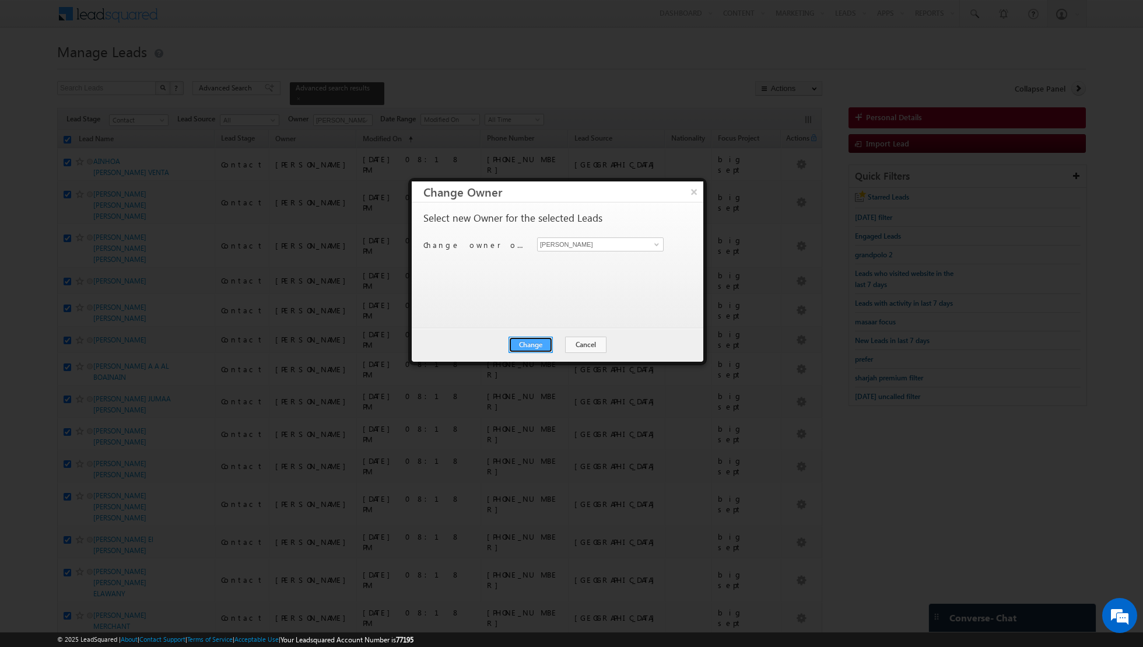
click at [532, 350] on button "Change" at bounding box center [531, 344] width 44 height 16
click at [551, 348] on button "Close" at bounding box center [559, 344] width 37 height 16
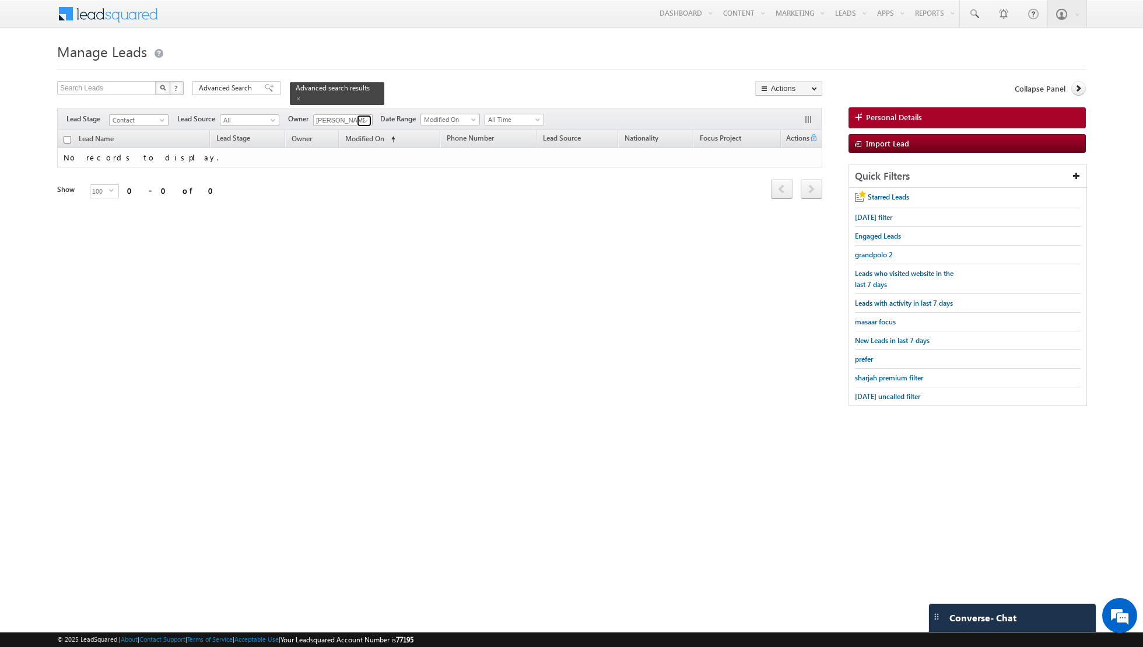
click at [363, 116] on span at bounding box center [365, 120] width 9 height 9
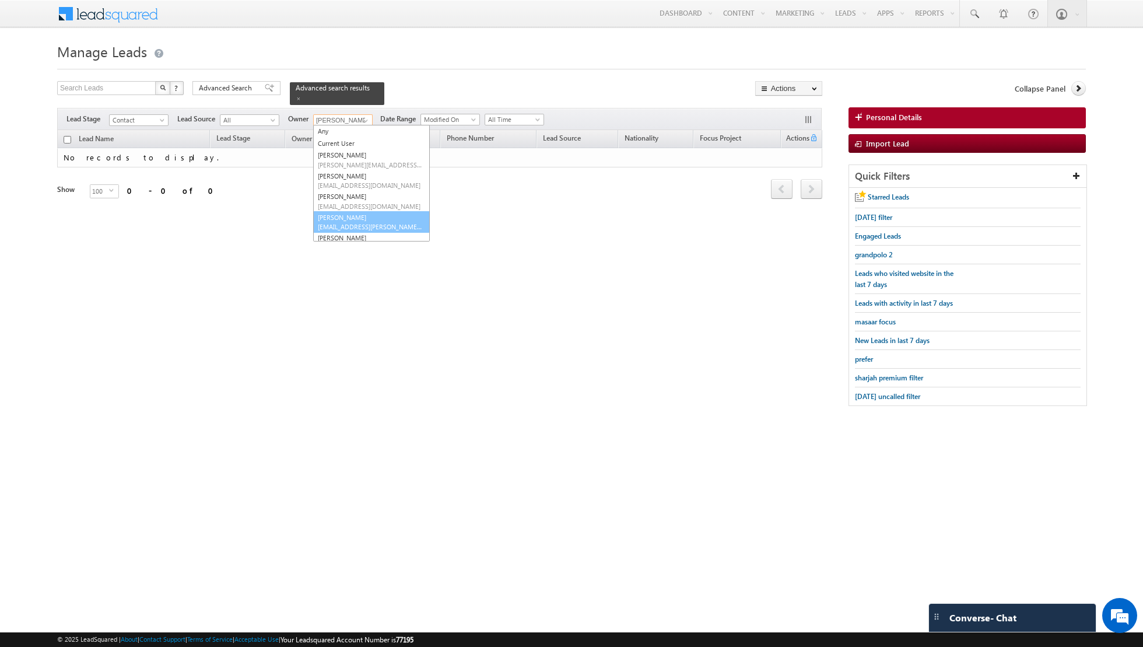
click at [344, 220] on link "Isha Mehndiratta isha.mehndiratta@indglobal.ae" at bounding box center [371, 222] width 117 height 22
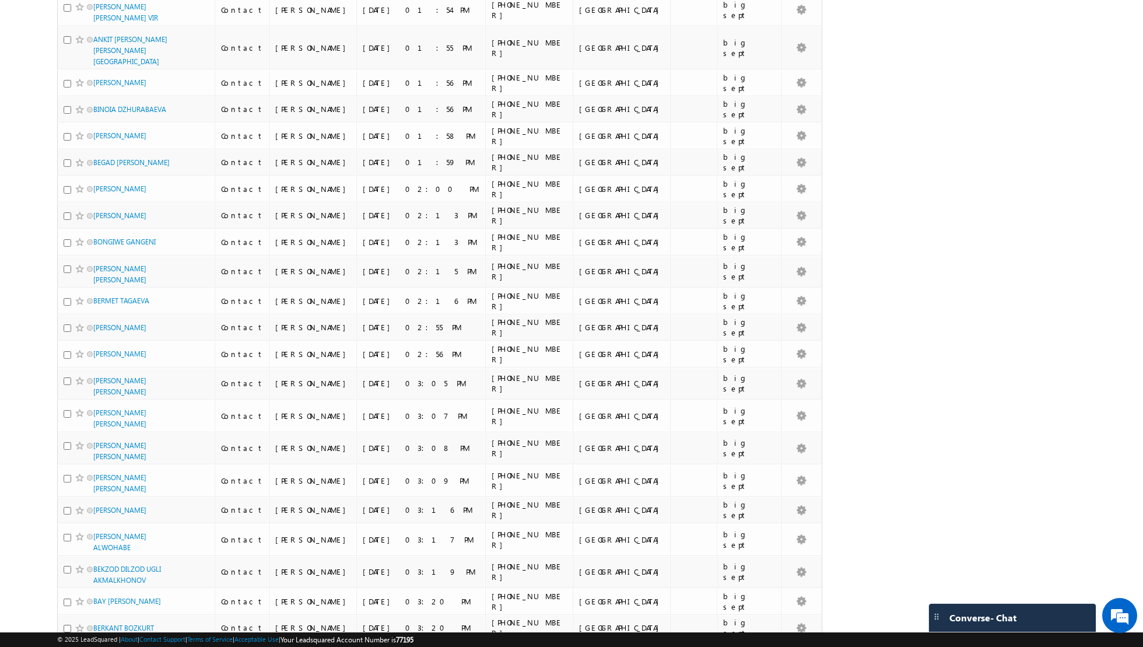
scroll to position [2434, 0]
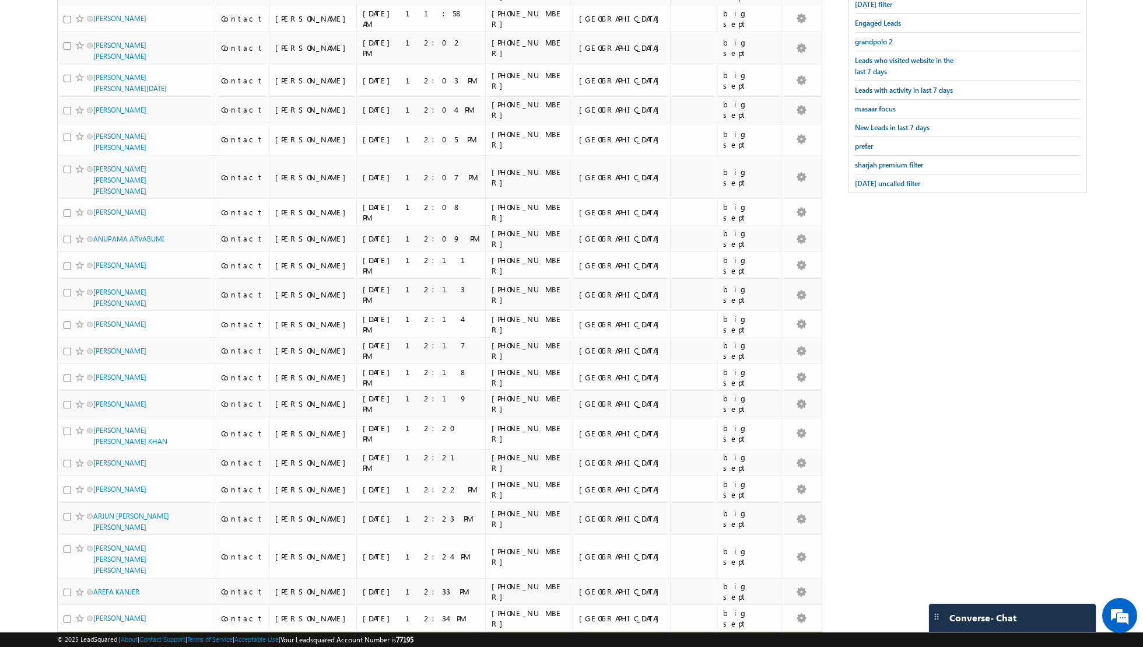
scroll to position [0, 0]
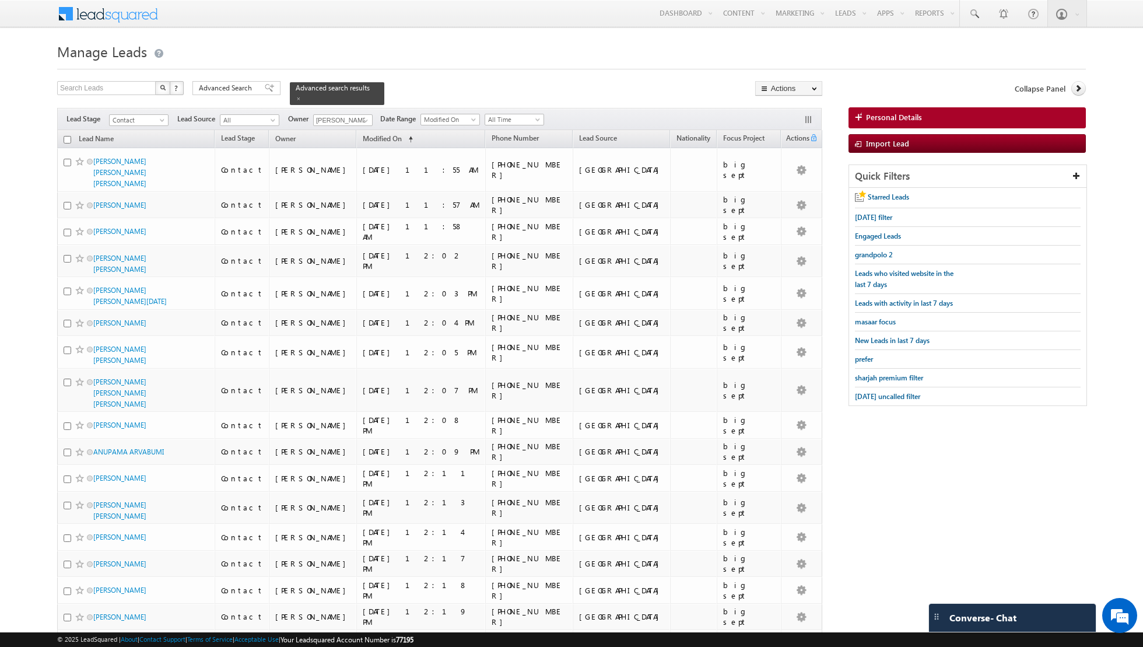
click at [66, 136] on input "checkbox" at bounding box center [68, 140] width 8 height 8
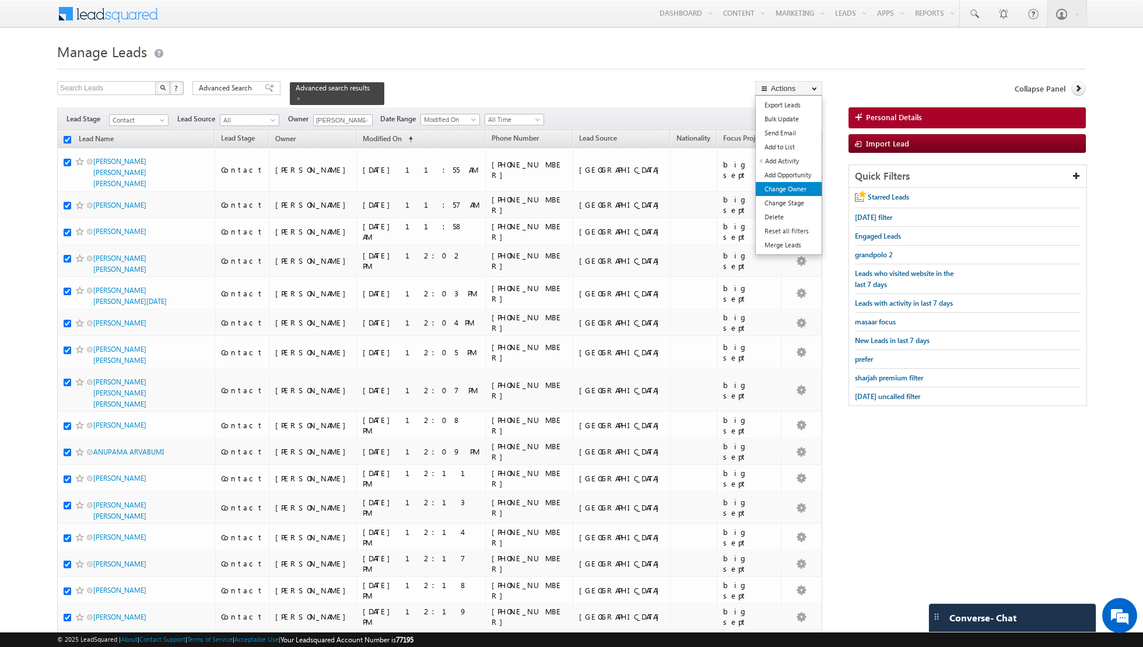
click at [777, 188] on link "Change Owner" at bounding box center [789, 189] width 66 height 14
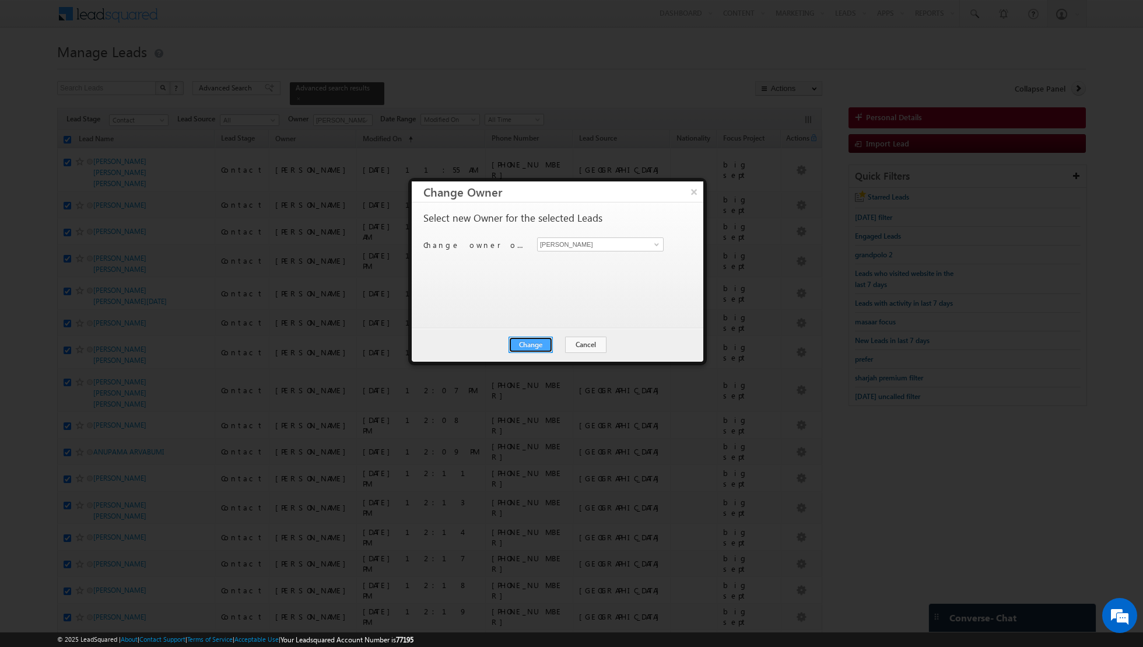
click at [533, 344] on button "Change" at bounding box center [531, 344] width 44 height 16
click at [551, 340] on button "Close" at bounding box center [559, 344] width 37 height 16
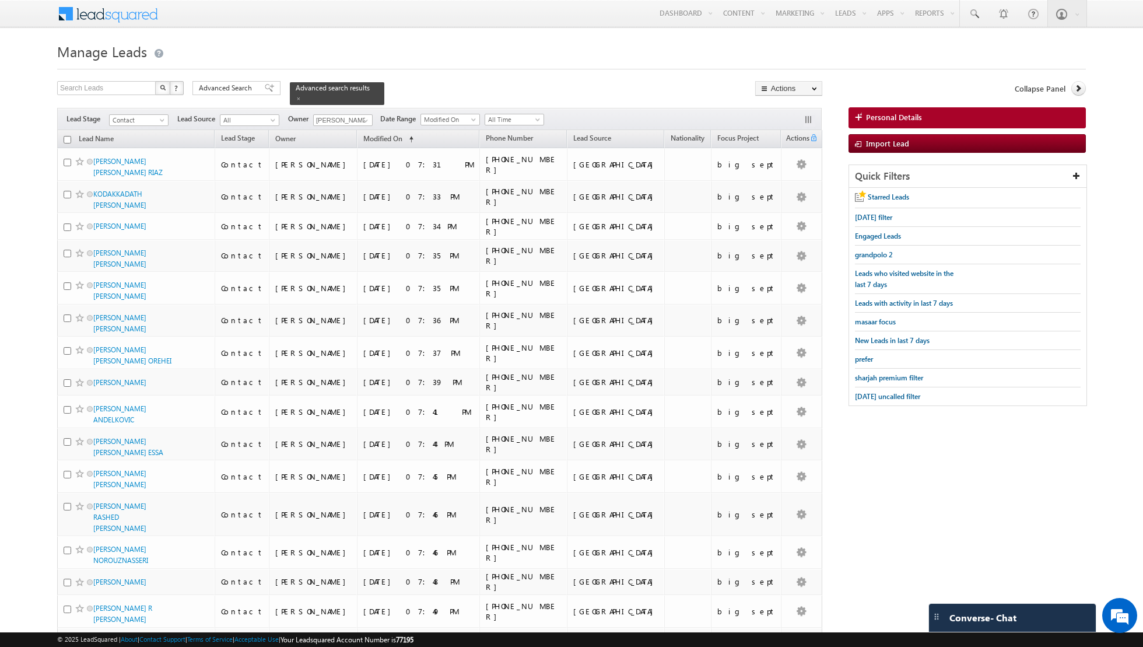
click at [68, 139] on input "checkbox" at bounding box center [68, 140] width 8 height 8
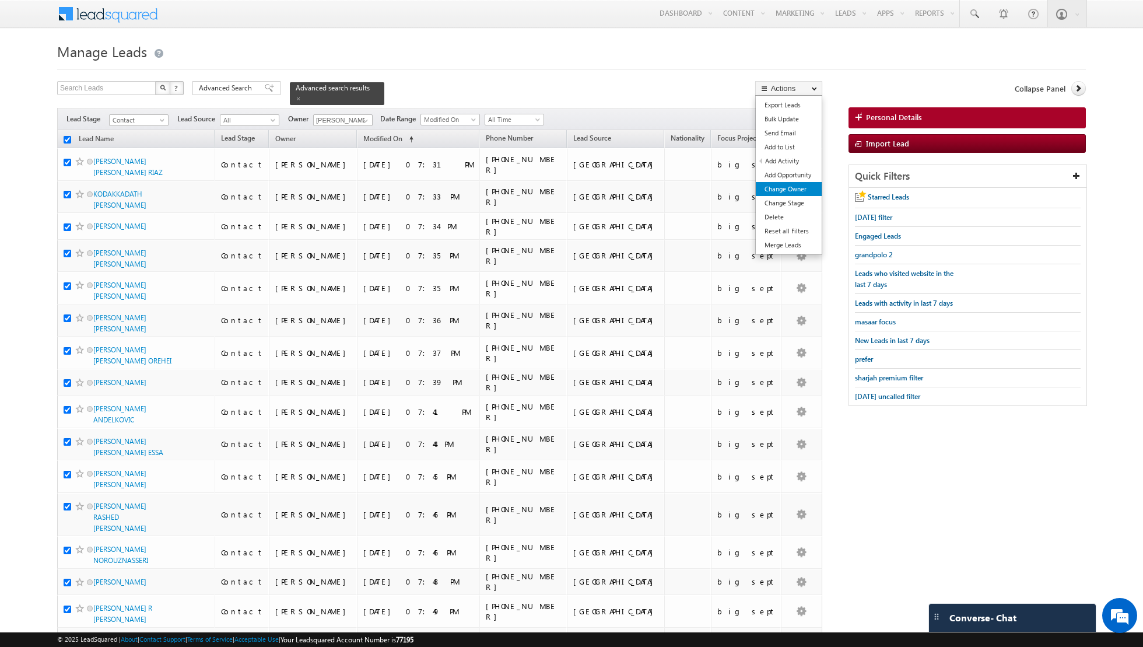
click at [775, 189] on link "Change Owner" at bounding box center [789, 189] width 66 height 14
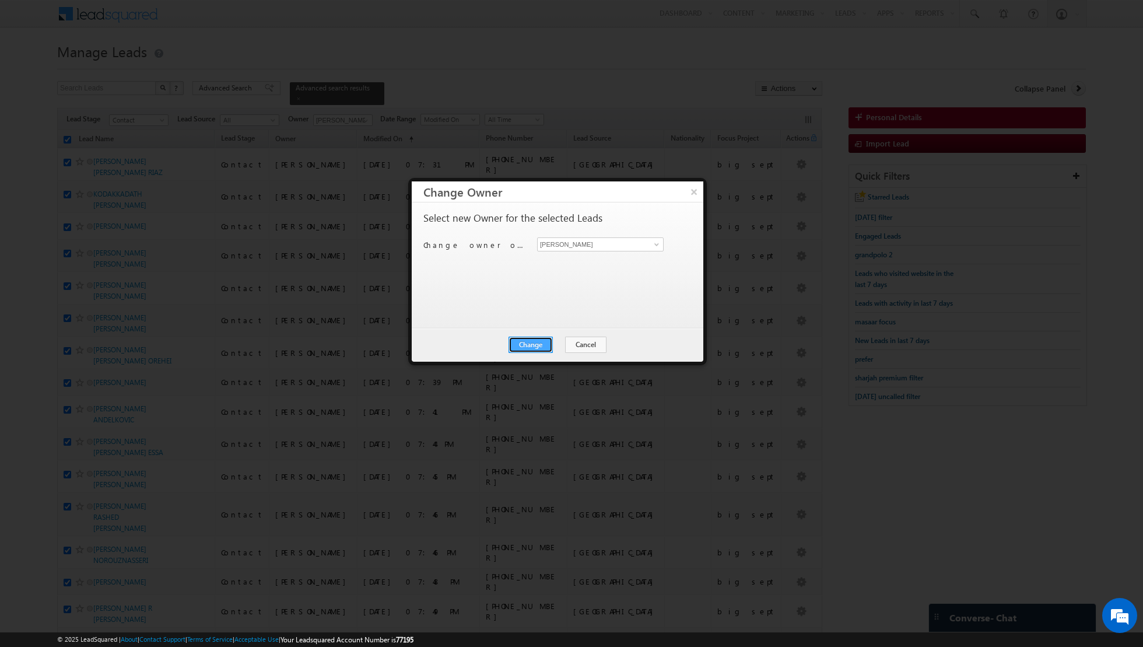
click at [522, 348] on button "Change" at bounding box center [531, 344] width 44 height 16
click at [542, 345] on button "Close" at bounding box center [559, 344] width 37 height 16
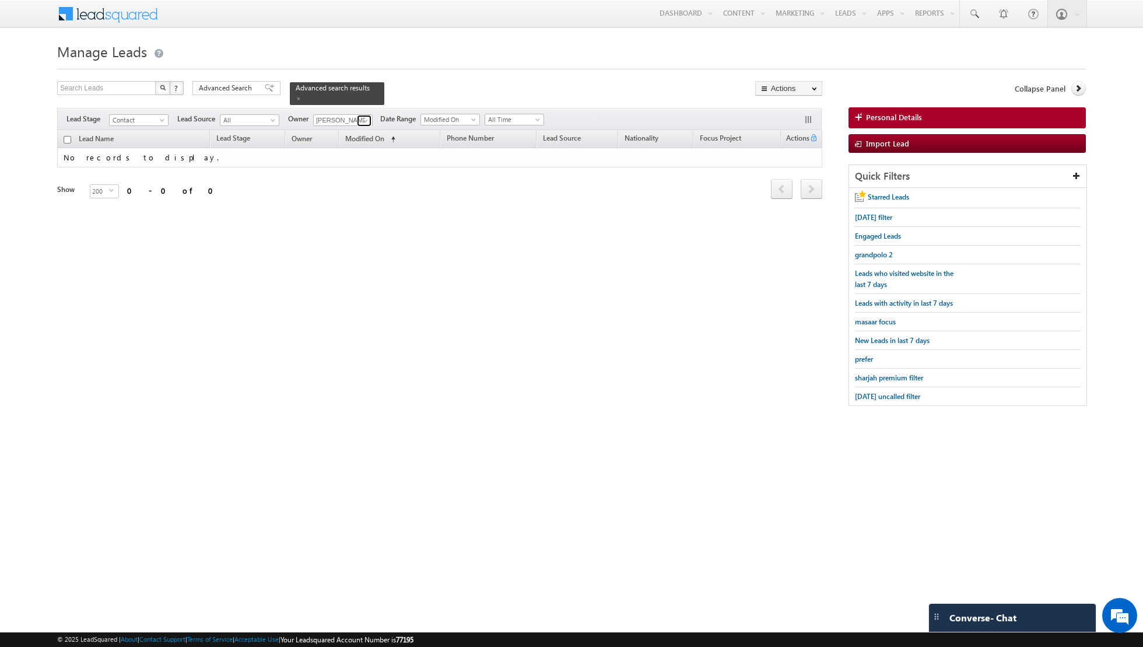
click at [362, 116] on span at bounding box center [365, 120] width 9 height 9
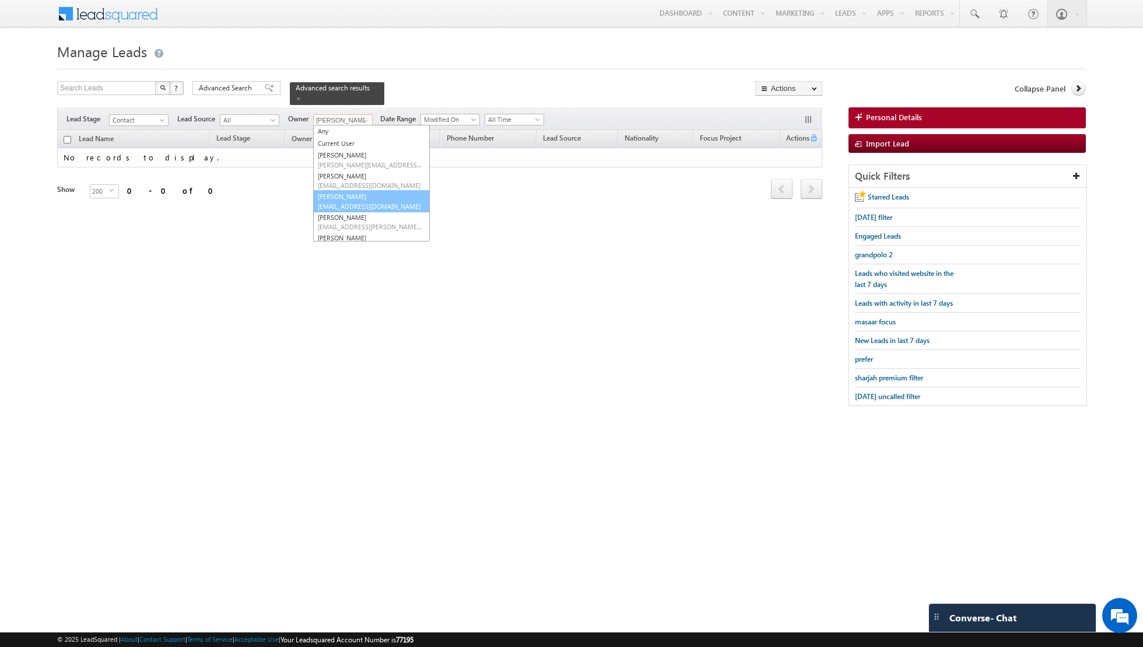
click at [353, 197] on link "Dinesh Kumar dinesh.kumar@indglobal.ae" at bounding box center [371, 201] width 117 height 22
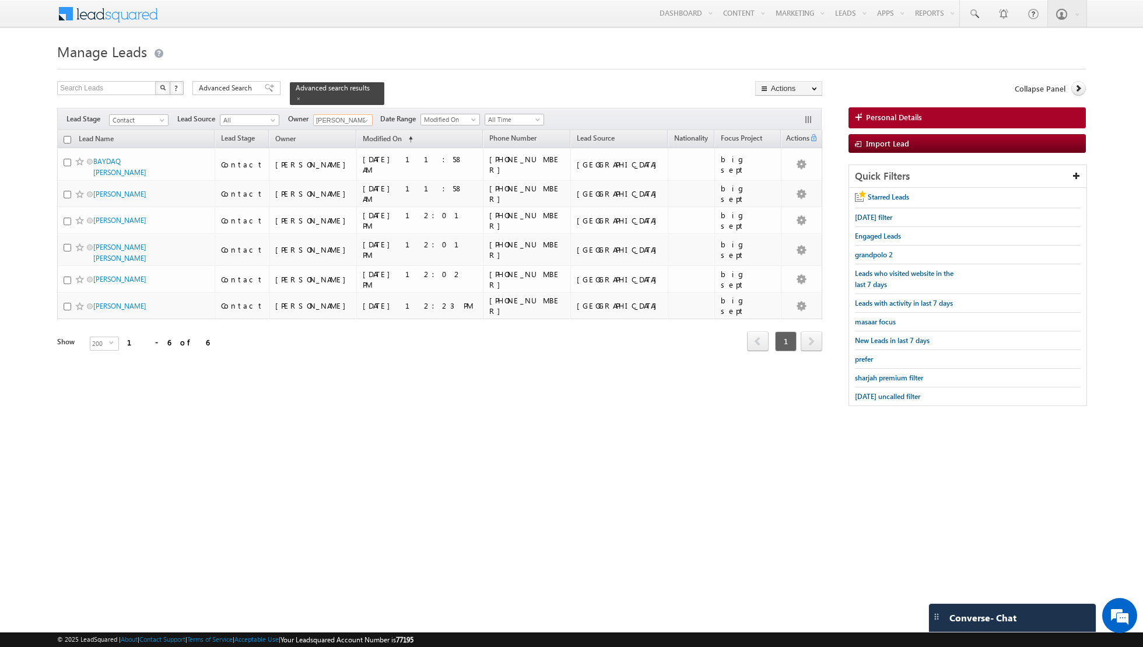
click at [65, 134] on th "Lead Name" at bounding box center [135, 139] width 157 height 18
click at [65, 138] on input "checkbox" at bounding box center [68, 140] width 8 height 8
click at [777, 187] on link "Change Owner" at bounding box center [789, 189] width 66 height 14
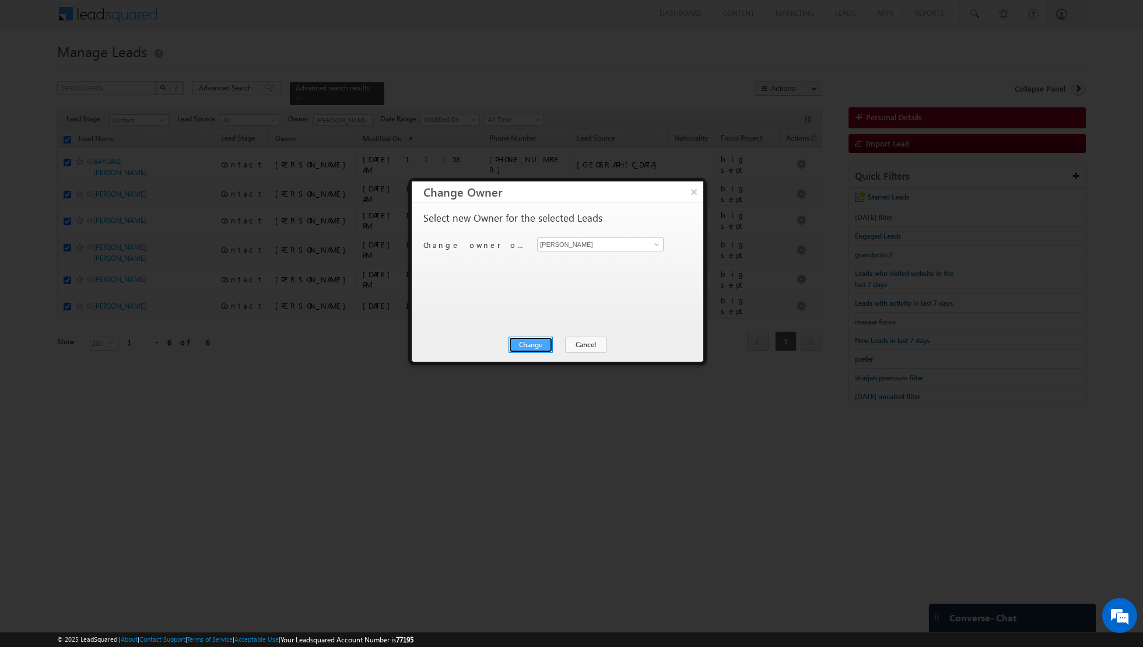
click at [538, 341] on button "Change" at bounding box center [531, 344] width 44 height 16
click at [555, 342] on button "Close" at bounding box center [559, 344] width 37 height 16
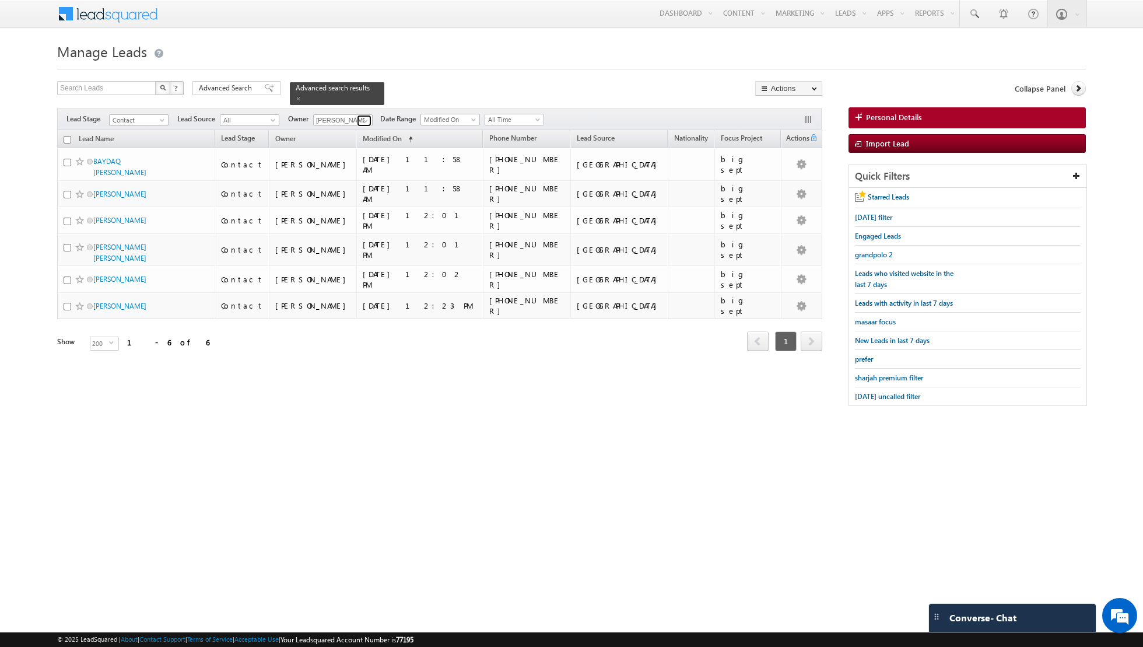
click at [357, 118] on link at bounding box center [364, 121] width 15 height 12
click at [347, 157] on link "Aakash Arora aakash.arora@indglobal.ae" at bounding box center [371, 160] width 117 height 22
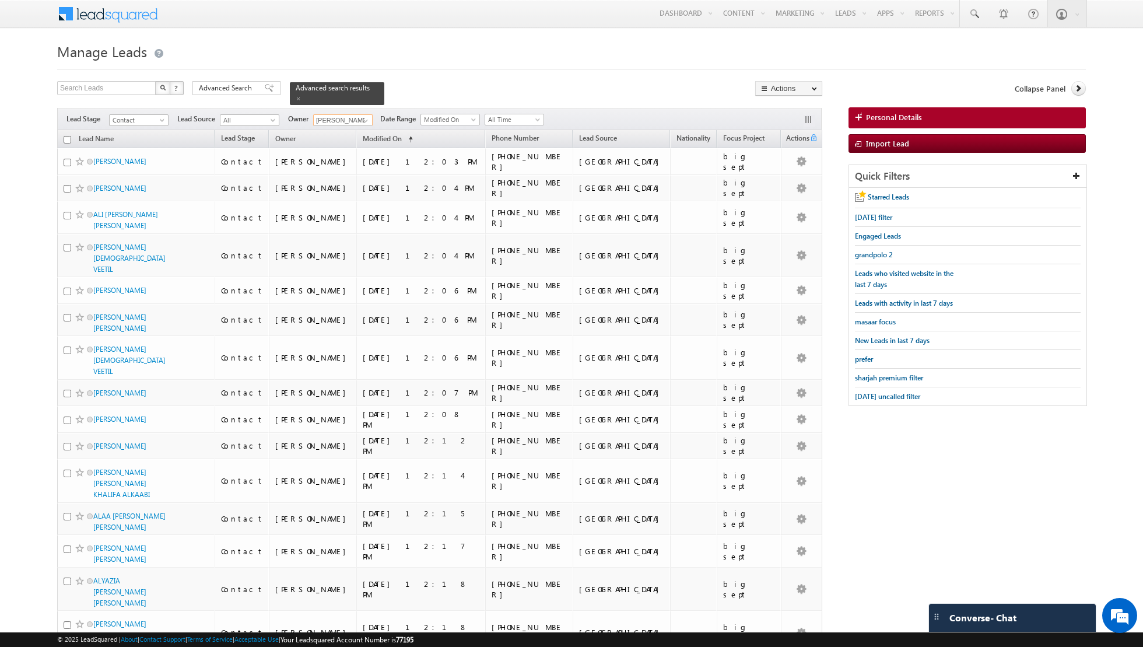
click at [68, 136] on input "checkbox" at bounding box center [68, 140] width 8 height 8
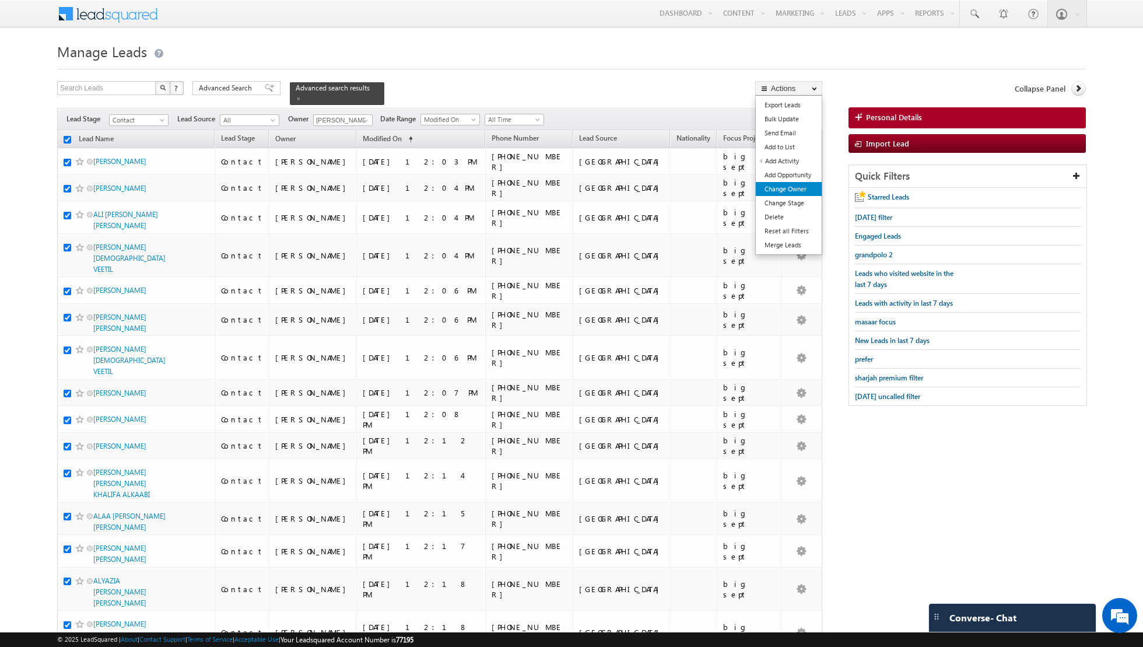
click at [783, 187] on link "Change Owner" at bounding box center [789, 189] width 66 height 14
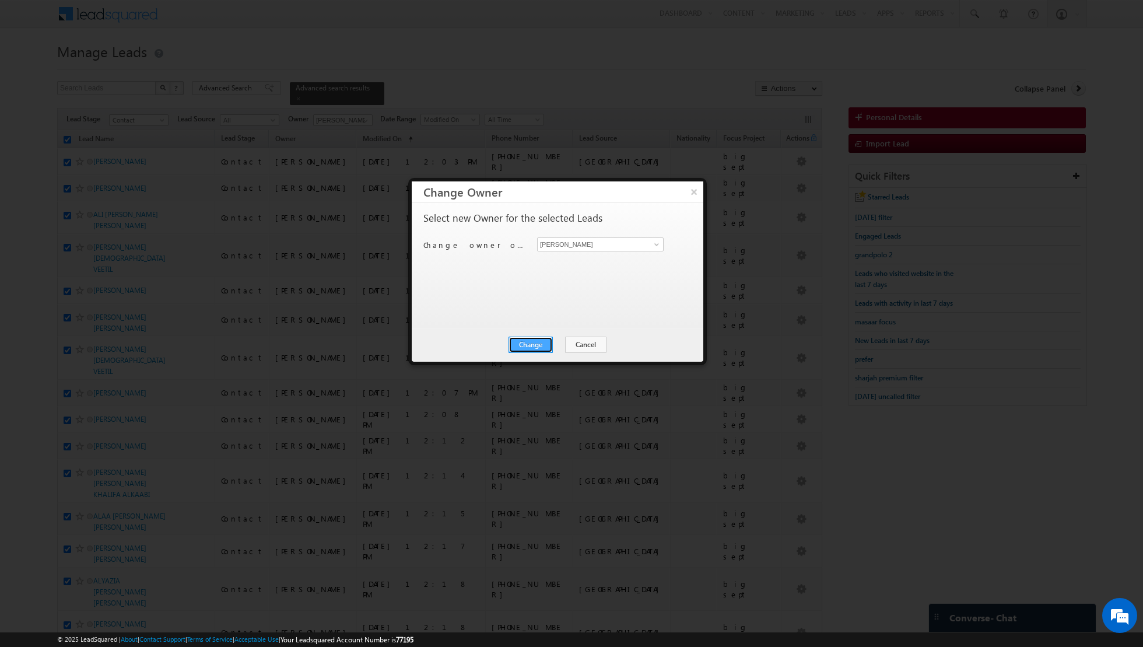
click at [523, 336] on button "Change" at bounding box center [531, 344] width 44 height 16
click at [554, 345] on button "Close" at bounding box center [559, 344] width 37 height 16
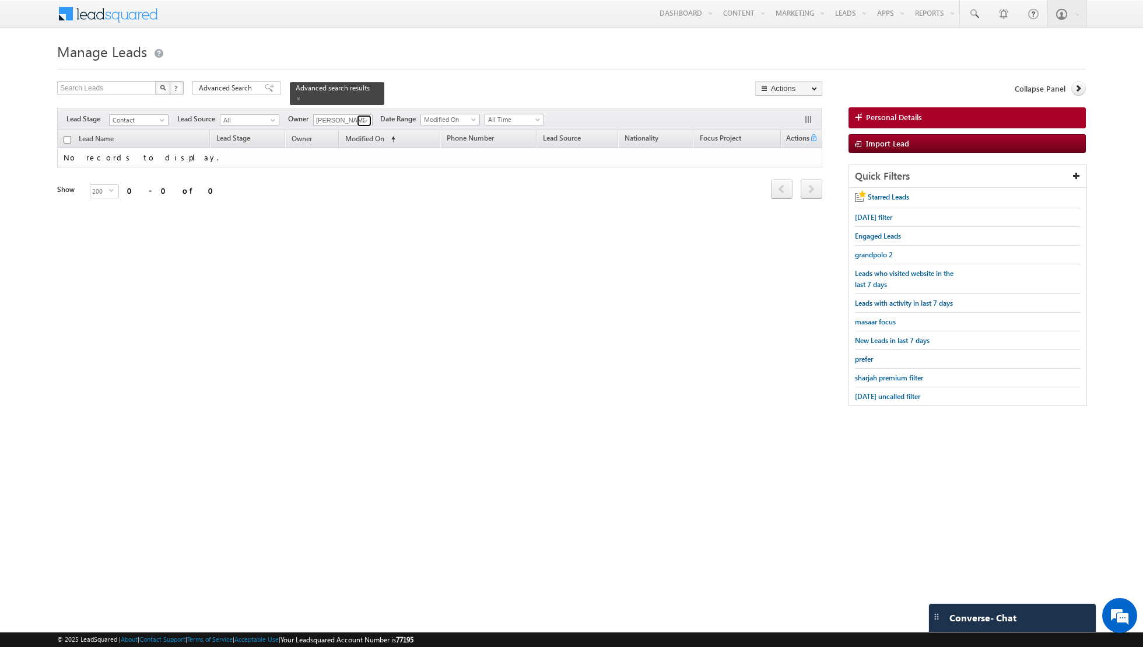
click at [357, 123] on link at bounding box center [364, 121] width 15 height 12
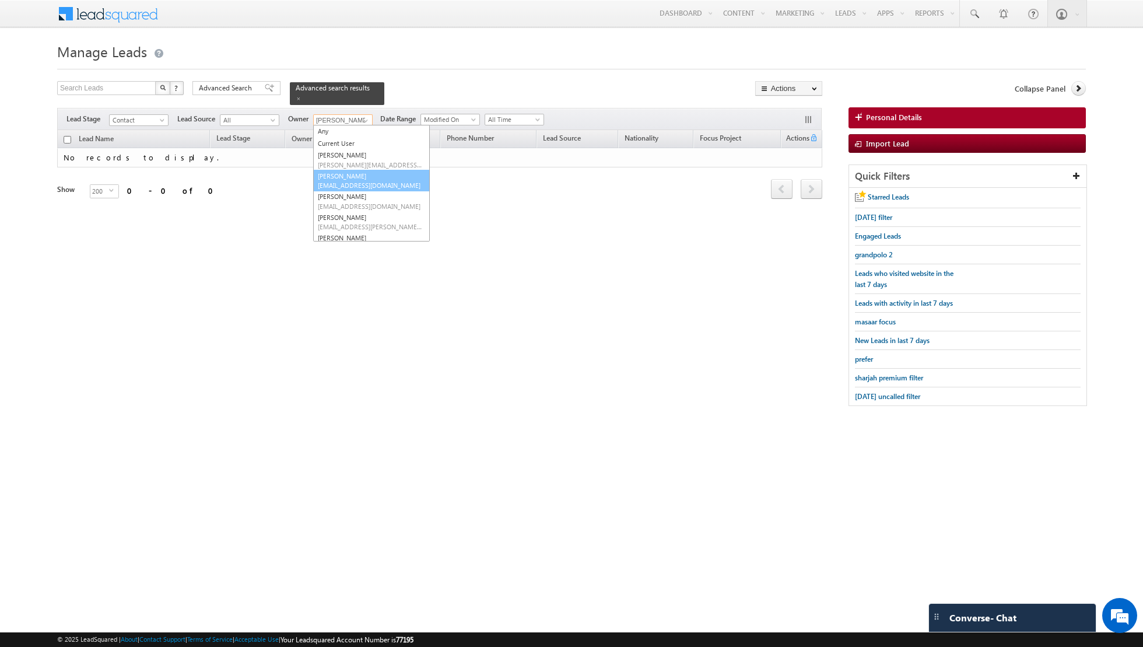
click at [337, 177] on link "[PERSON_NAME] [EMAIL_ADDRESS][DOMAIN_NAME]" at bounding box center [371, 181] width 117 height 22
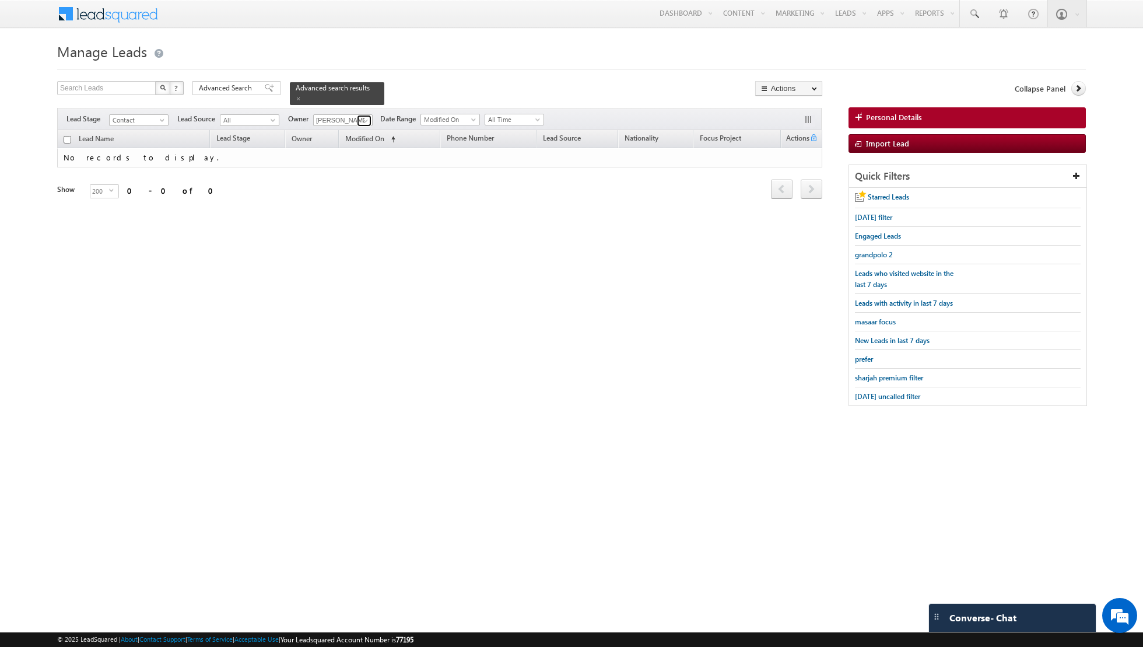
click at [357, 115] on link at bounding box center [364, 121] width 15 height 12
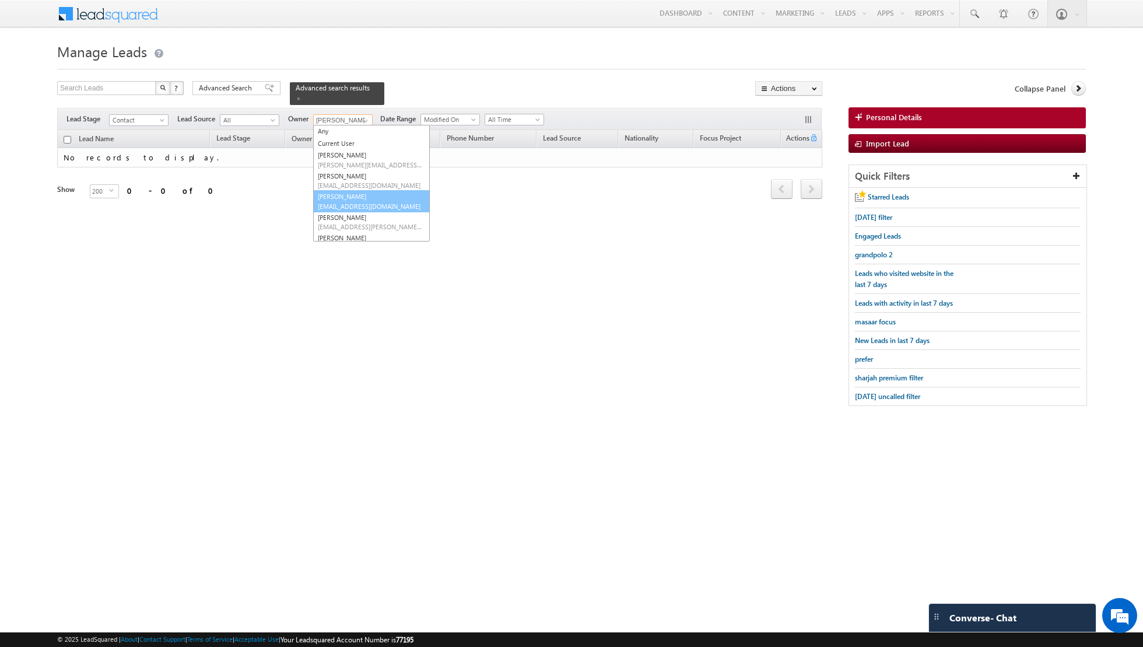
click at [341, 197] on link "Dinesh Kumar dinesh.kumar@indglobal.ae" at bounding box center [371, 201] width 117 height 22
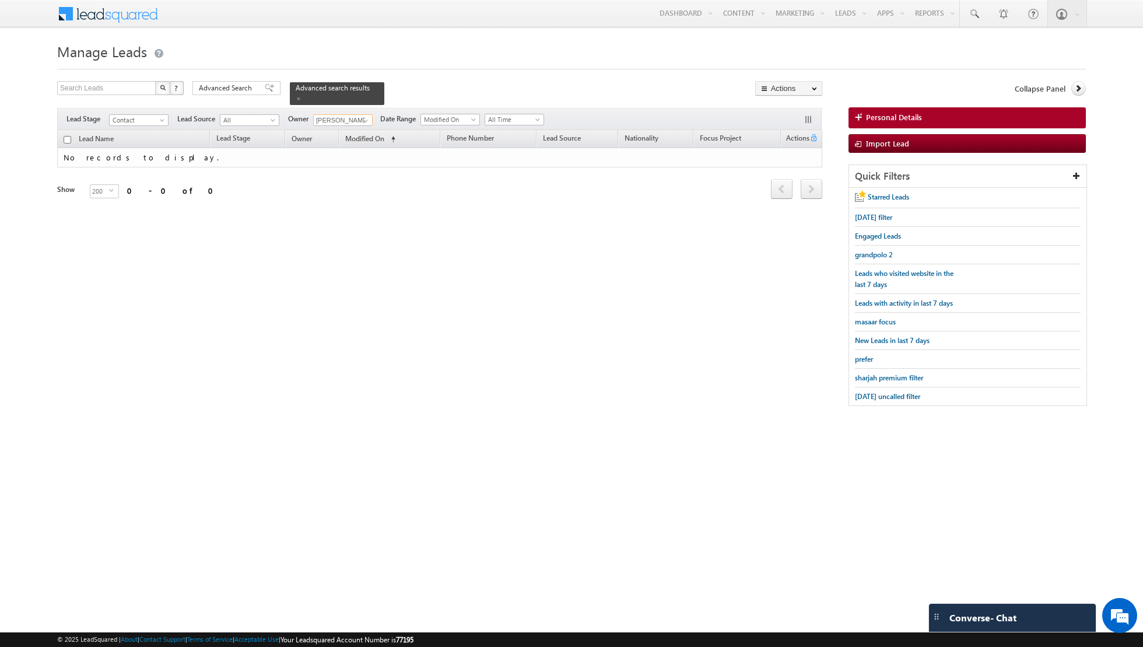
click at [356, 114] on input "[PERSON_NAME]" at bounding box center [342, 120] width 59 height 12
click at [362, 124] on span at bounding box center [365, 120] width 9 height 9
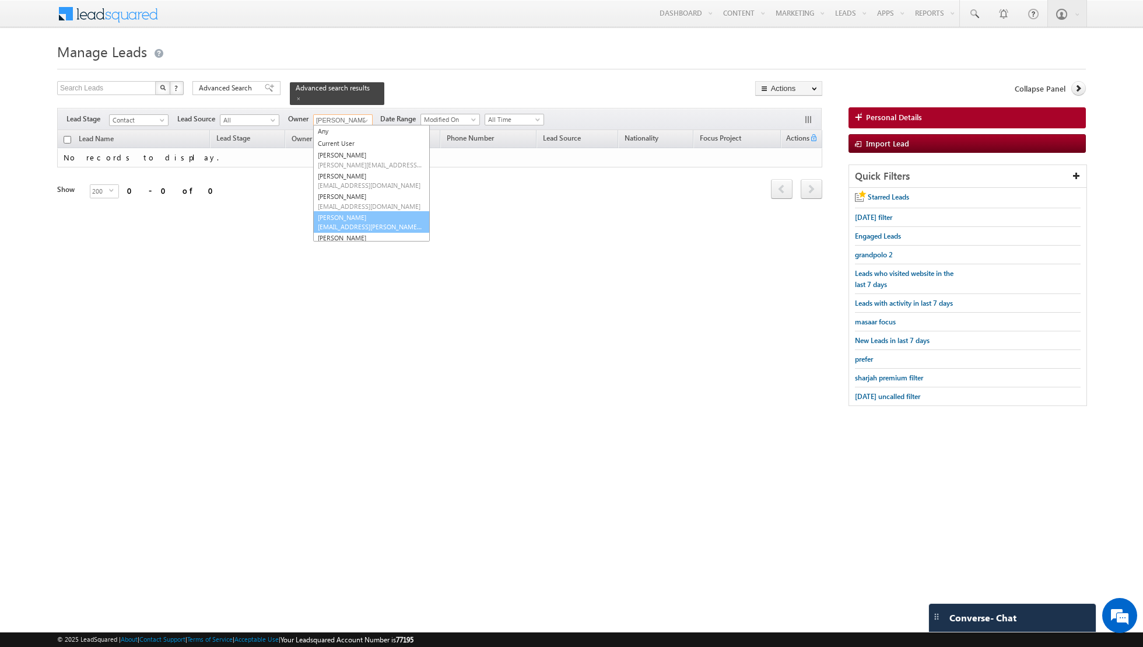
click at [339, 221] on link "Isha Mehndiratta isha.mehndiratta@indglobal.ae" at bounding box center [371, 222] width 117 height 22
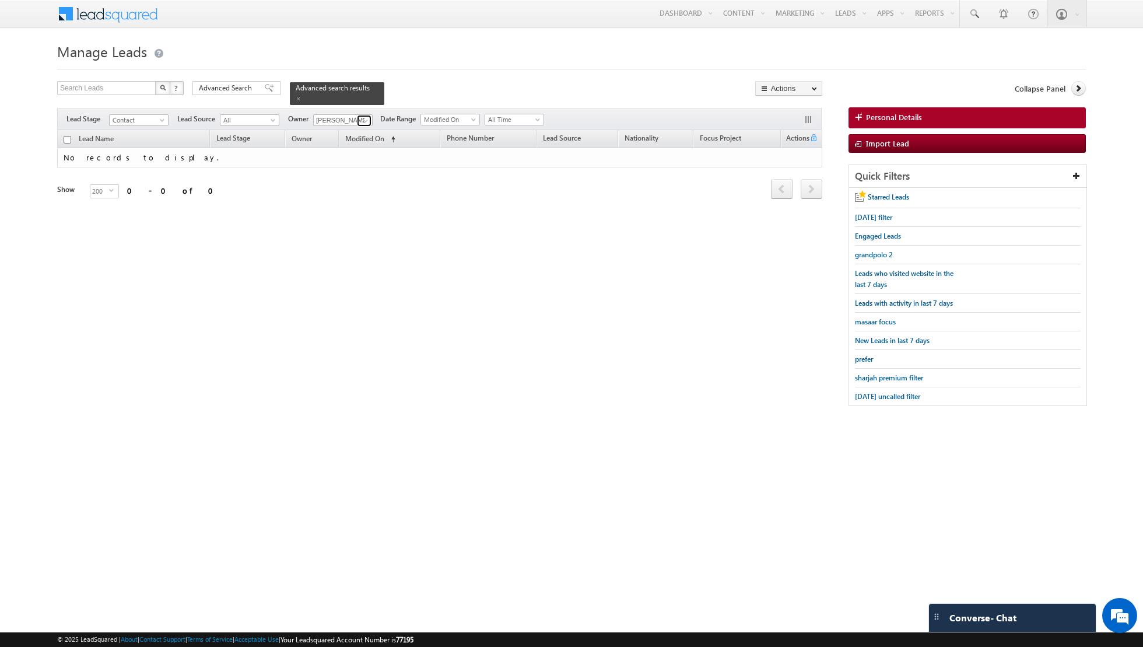
click at [362, 119] on span at bounding box center [365, 120] width 9 height 9
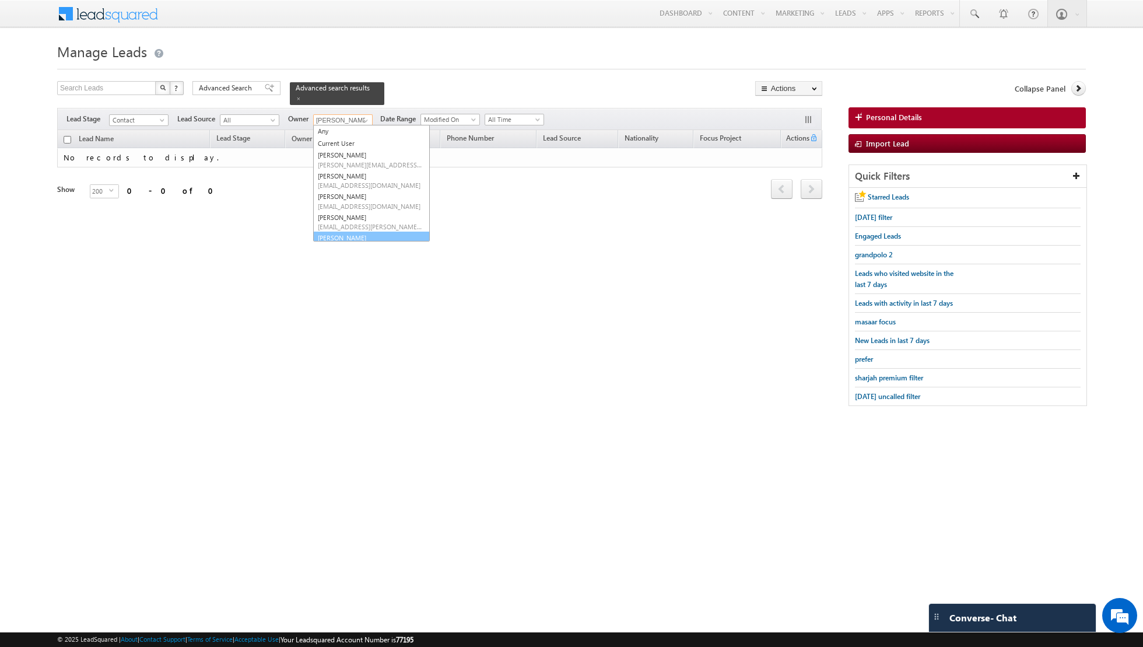
scroll to position [13, 0]
click at [342, 235] on span "[EMAIL_ADDRESS][DOMAIN_NAME]" at bounding box center [370, 234] width 105 height 9
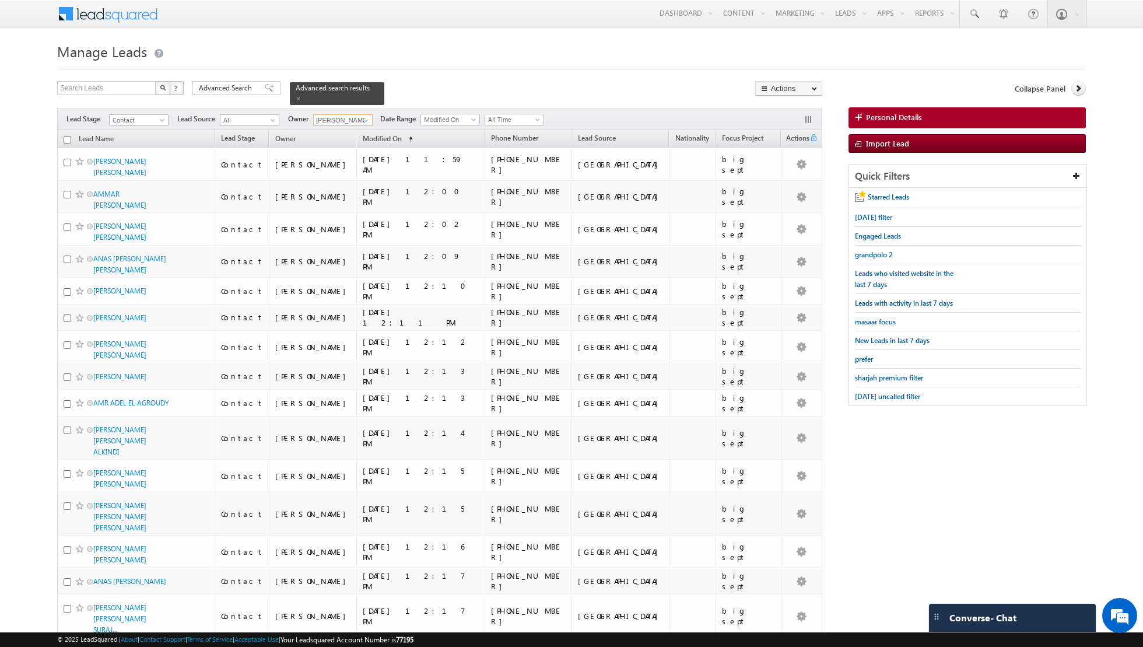
click at [65, 136] on input "checkbox" at bounding box center [68, 140] width 8 height 8
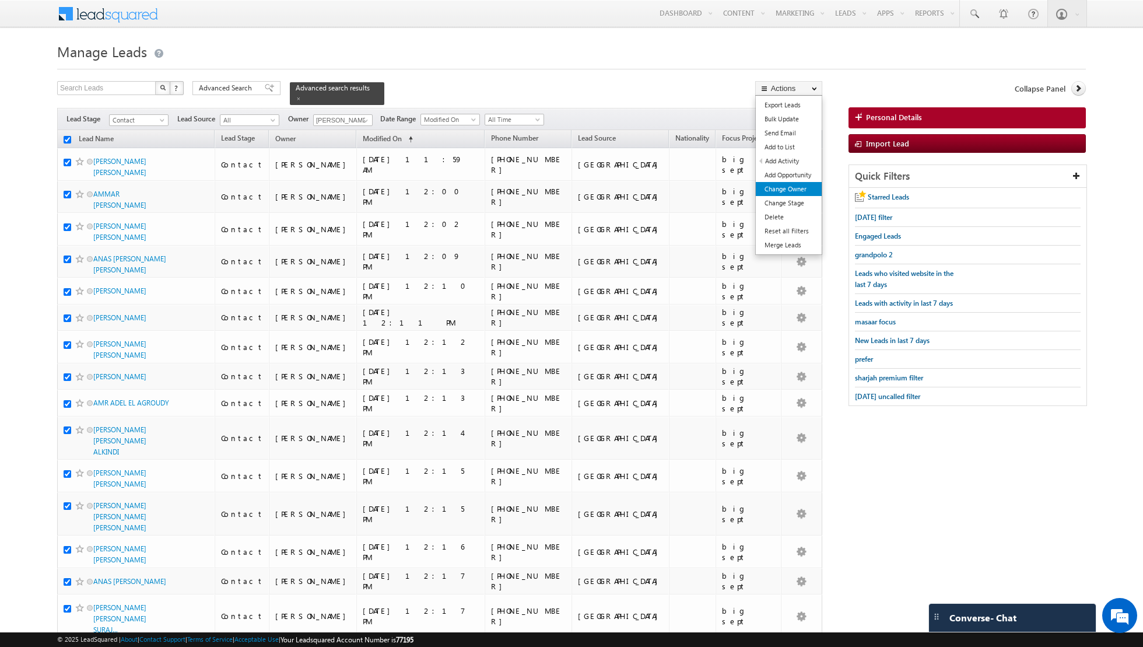
click at [783, 185] on link "Change Owner" at bounding box center [789, 189] width 66 height 14
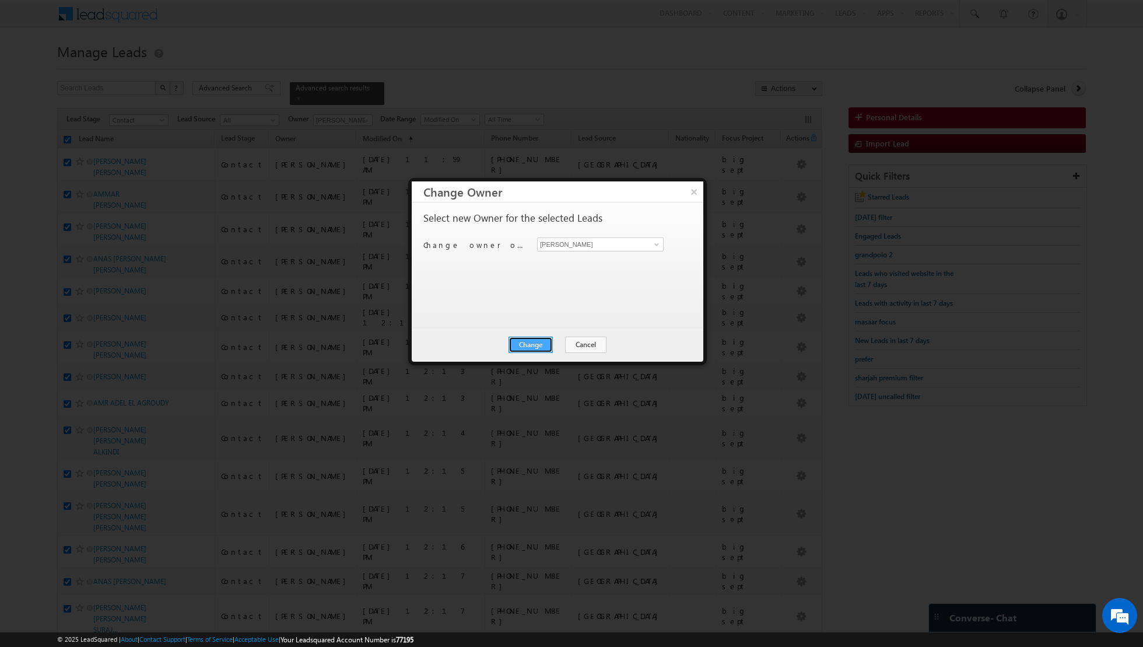
click at [534, 342] on button "Change" at bounding box center [531, 344] width 44 height 16
click at [554, 344] on button "Close" at bounding box center [559, 344] width 37 height 16
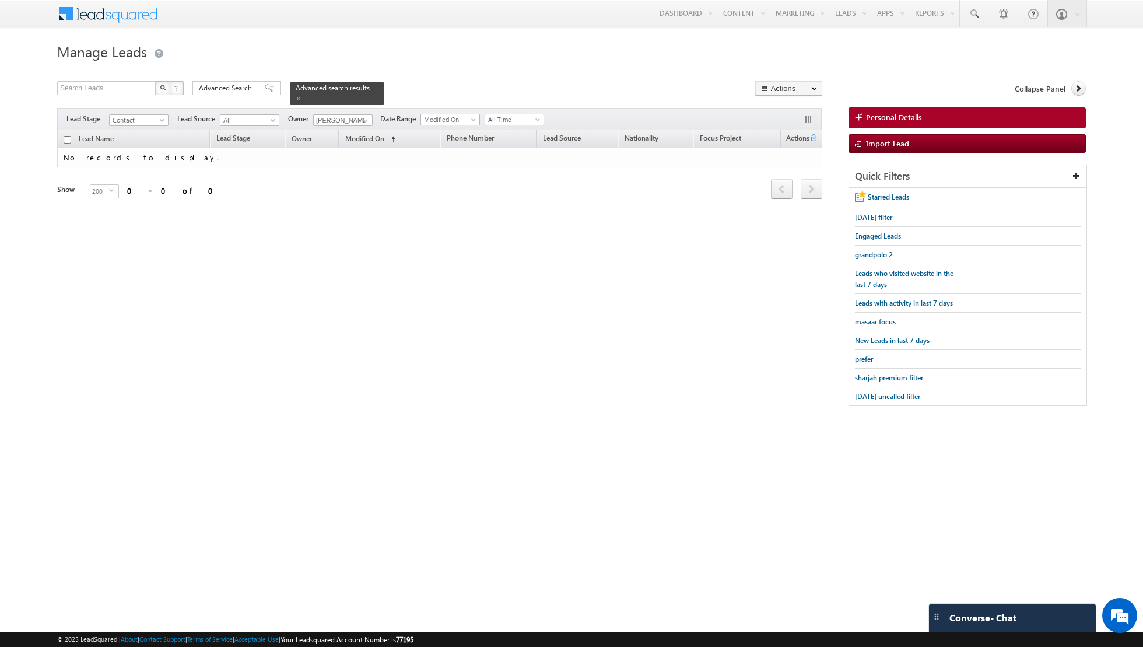
click at [352, 113] on div "Filters Lead Stage Contact Contact Lead Source All All Owner Asma Kazi Any Curr…" at bounding box center [439, 119] width 765 height 22
click at [358, 118] on link at bounding box center [364, 121] width 15 height 12
click at [345, 205] on link "Shaik Basha shaik.basha@indglobal.ae" at bounding box center [371, 210] width 117 height 22
click at [357, 120] on link at bounding box center [364, 121] width 15 height 12
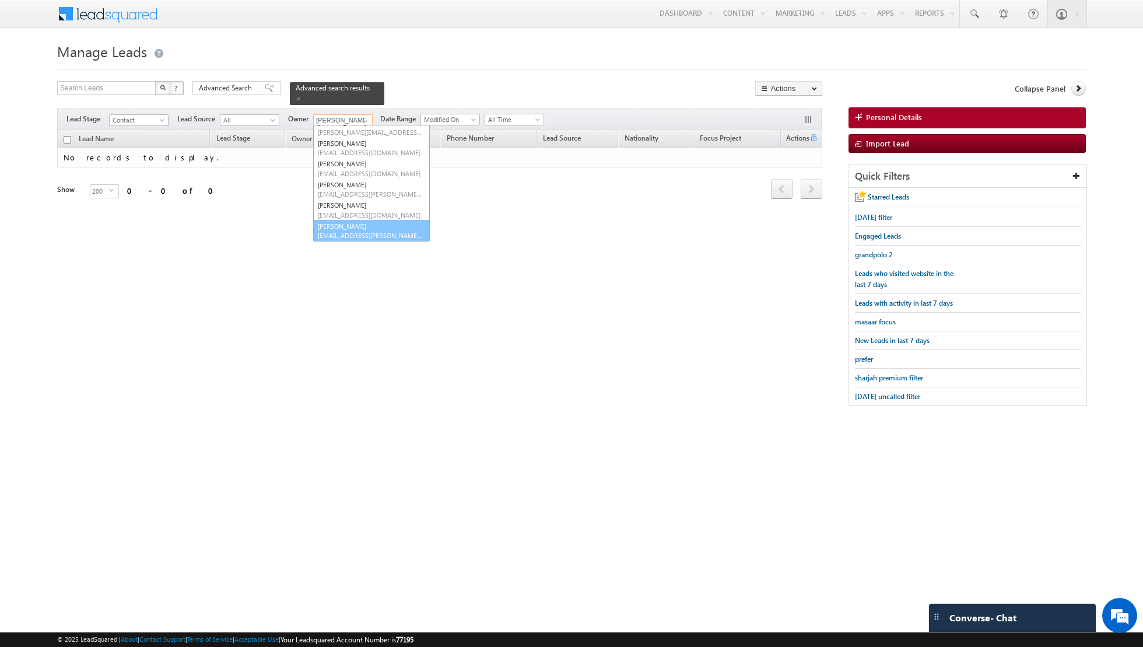
scroll to position [33, 0]
click at [356, 233] on span "[EMAIL_ADDRESS][PERSON_NAME][DOMAIN_NAME]" at bounding box center [370, 235] width 105 height 9
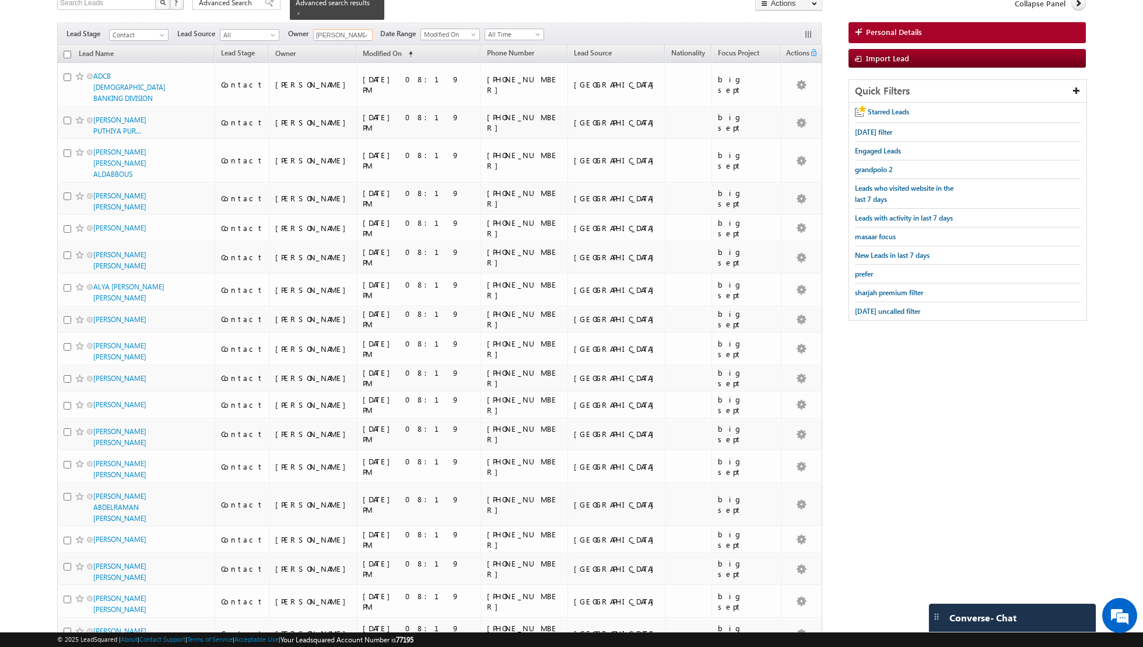
scroll to position [0, 0]
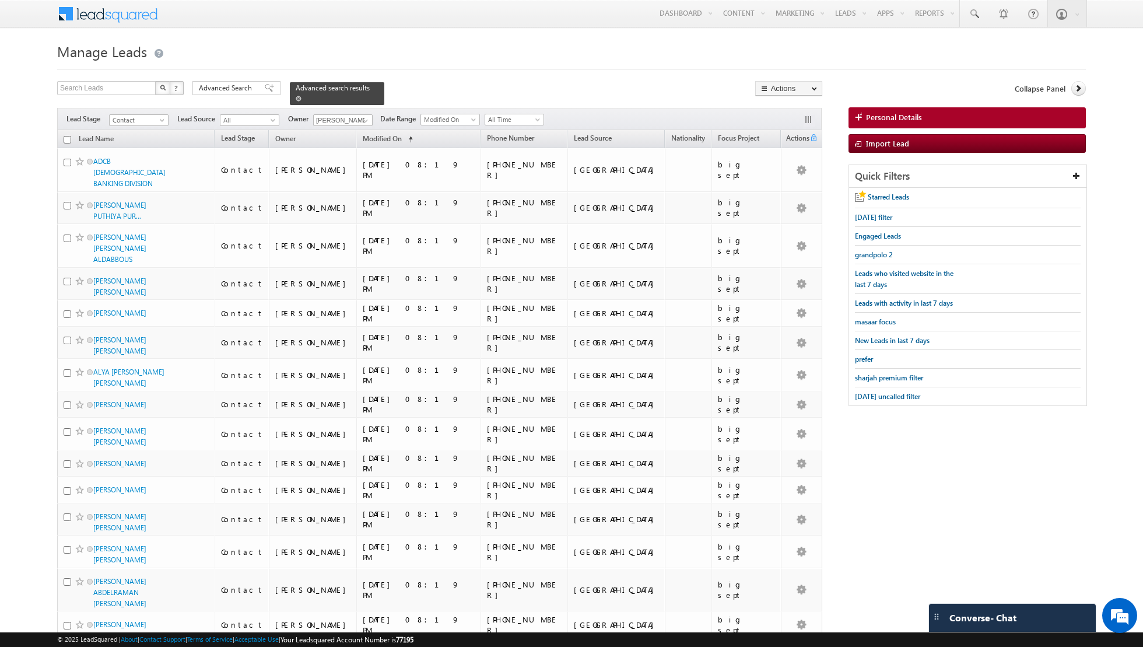
click at [296, 96] on span at bounding box center [299, 99] width 6 height 6
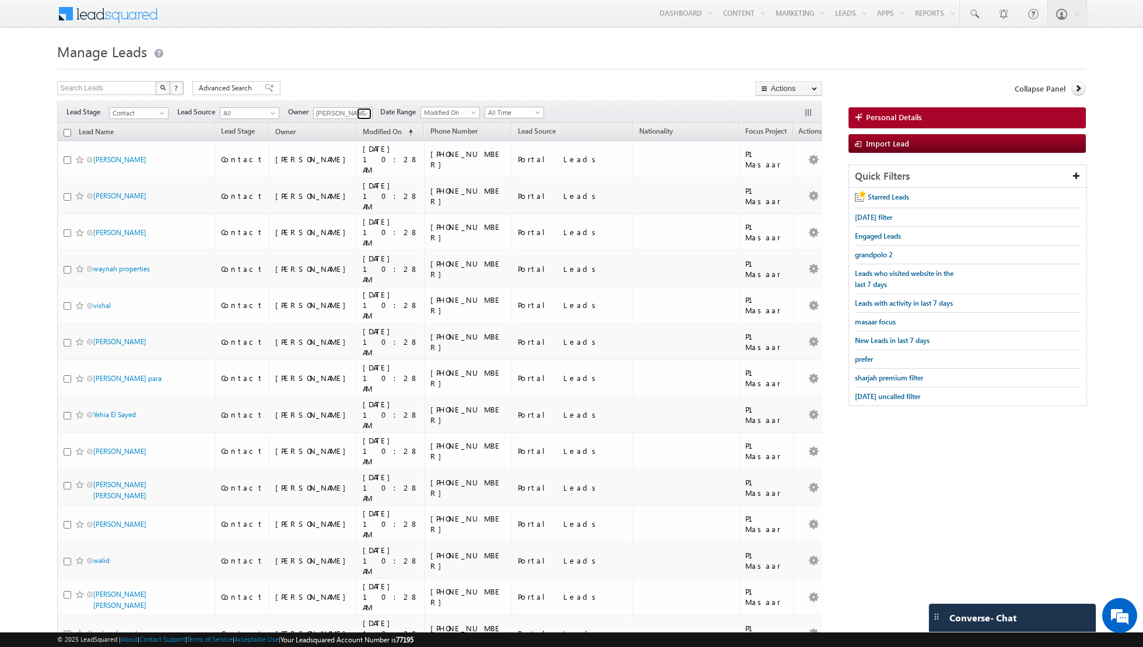
click at [361, 112] on span at bounding box center [365, 113] width 9 height 9
click at [342, 150] on link "Aakash Arora aakash.arora@indglobal.ae" at bounding box center [371, 153] width 117 height 22
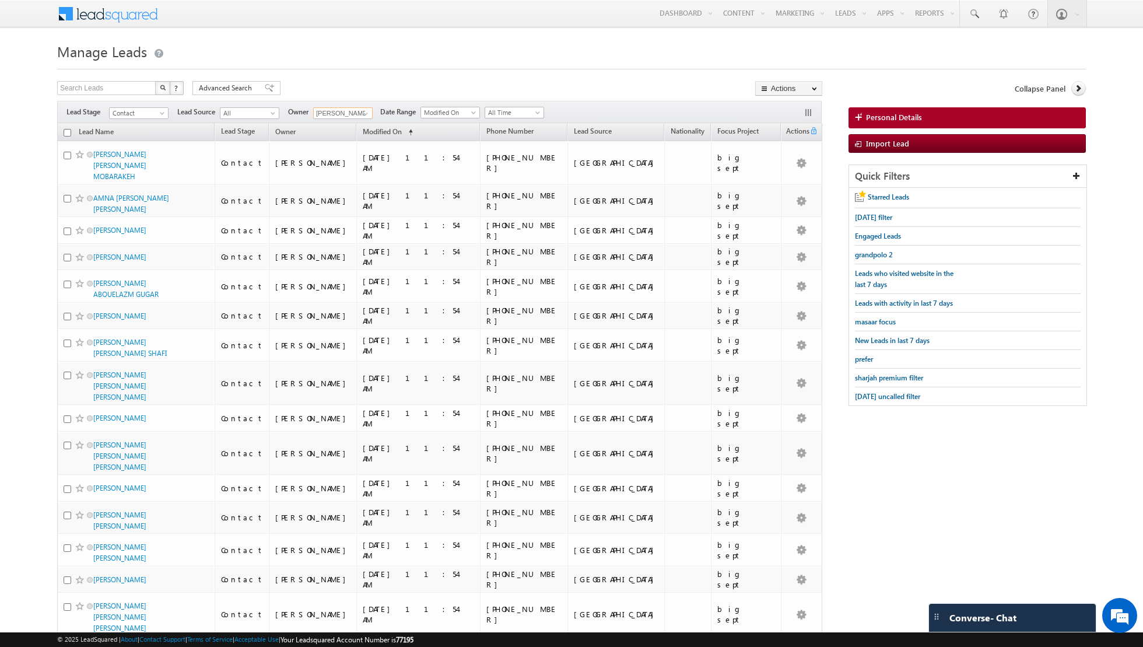
click at [69, 133] on input "checkbox" at bounding box center [68, 133] width 8 height 8
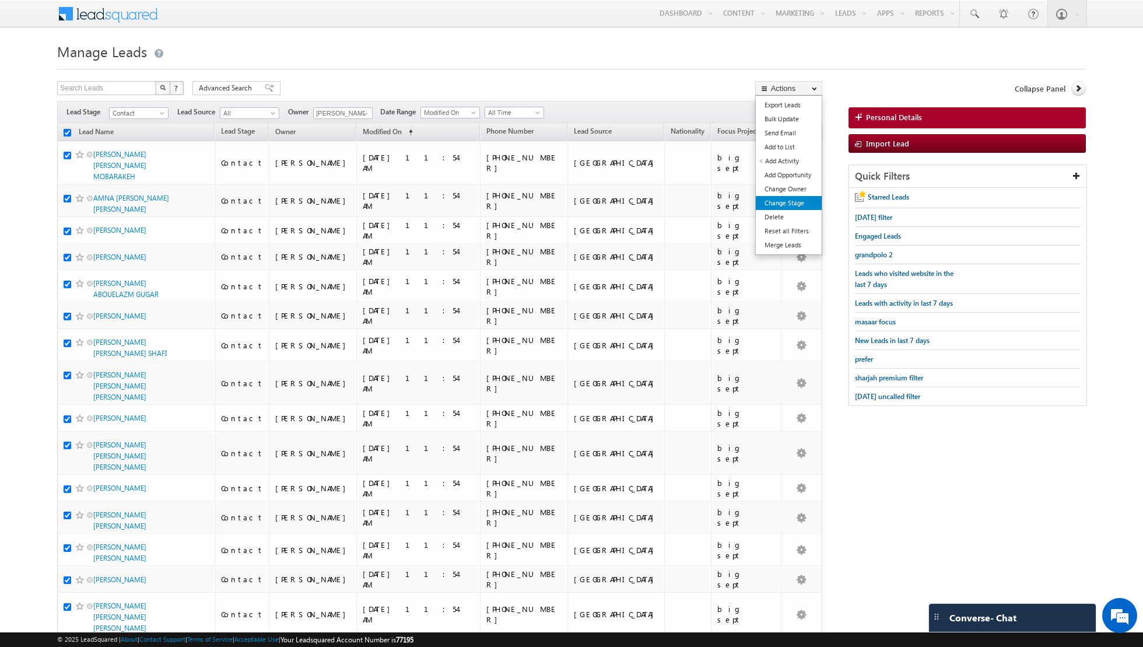
click at [786, 200] on link "Change Stage" at bounding box center [789, 203] width 66 height 14
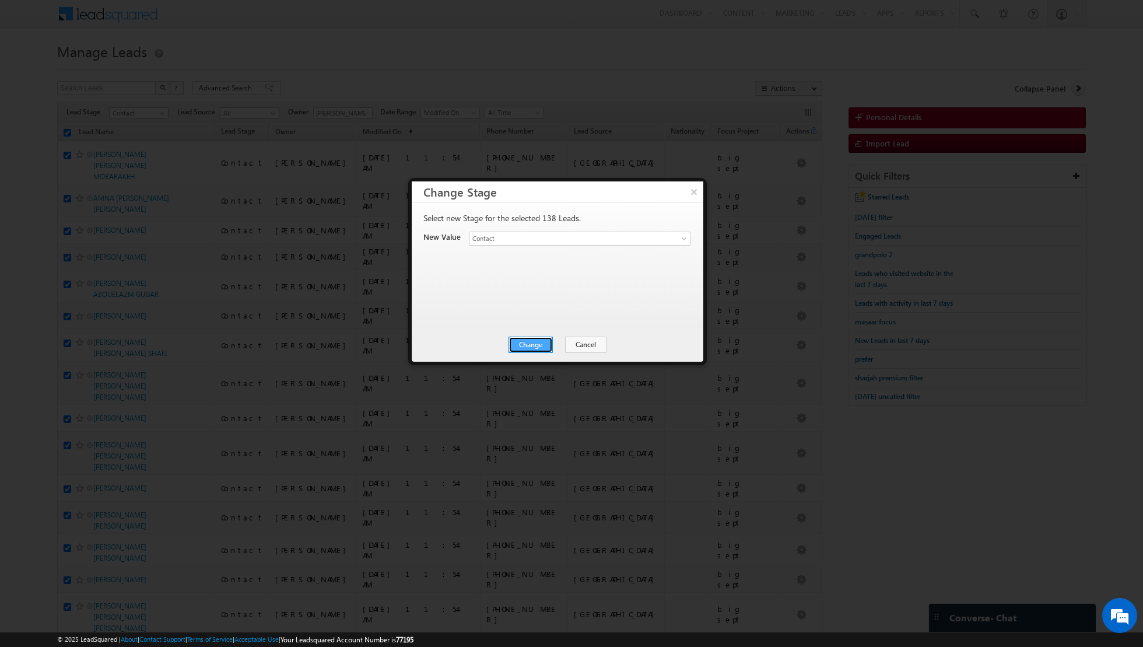
click at [521, 342] on button "Change" at bounding box center [531, 344] width 44 height 16
click at [565, 342] on button "Close" at bounding box center [559, 344] width 37 height 16
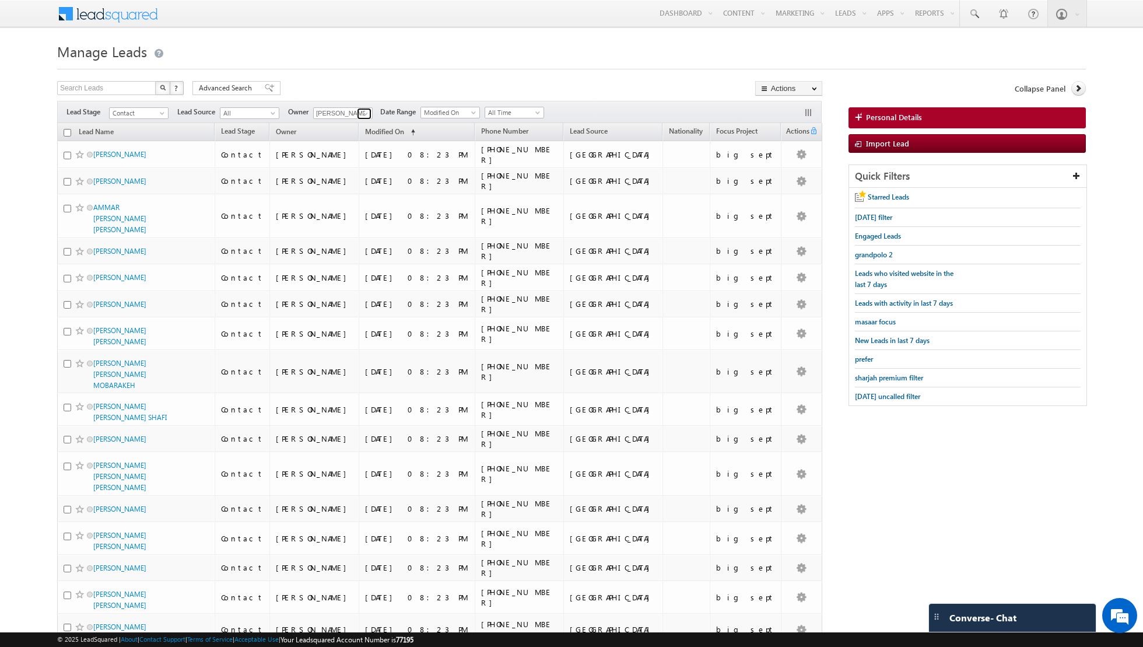
click at [361, 112] on span at bounding box center [365, 113] width 9 height 9
click at [336, 169] on link "[PERSON_NAME] [EMAIL_ADDRESS][DOMAIN_NAME]" at bounding box center [371, 174] width 117 height 22
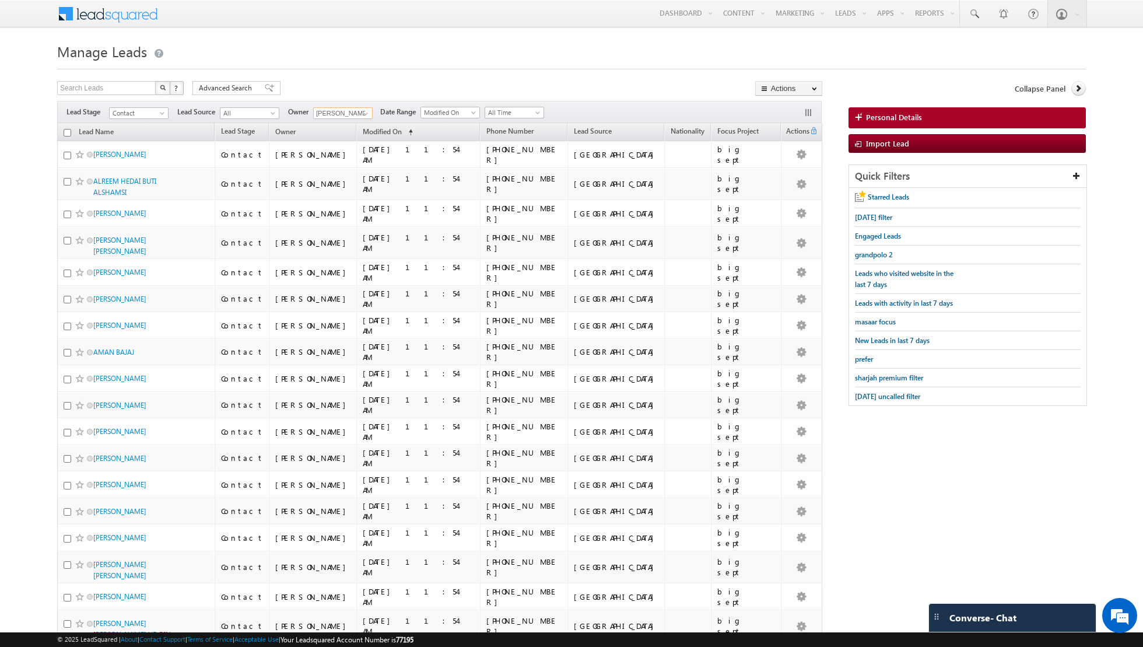
click at [66, 131] on input "checkbox" at bounding box center [68, 133] width 8 height 8
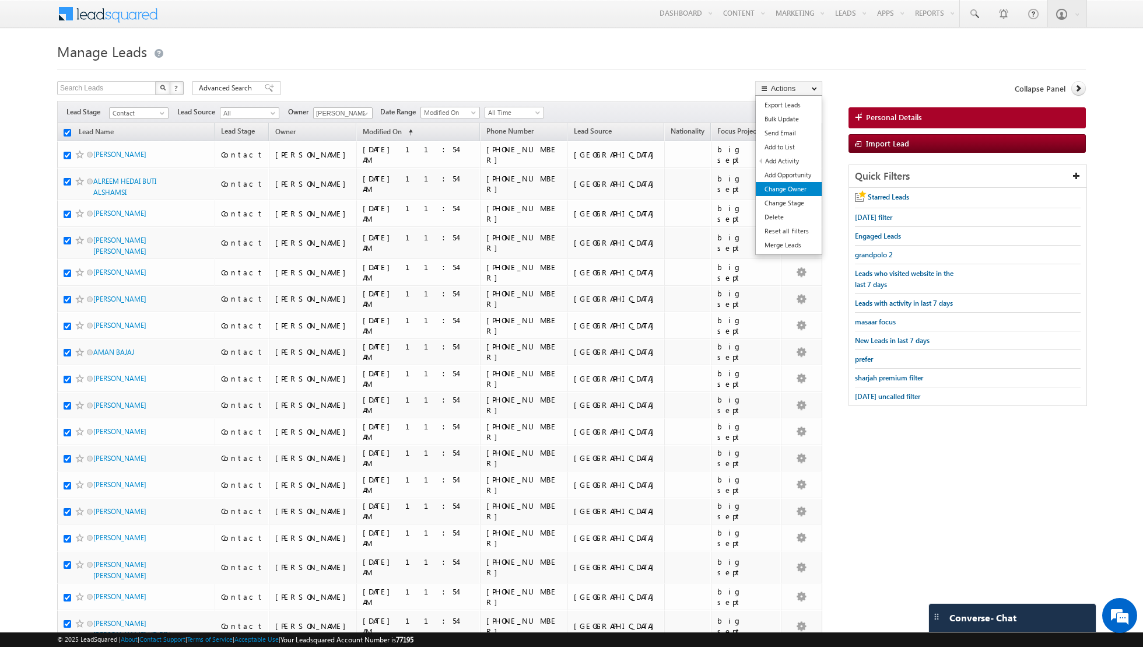
click at [791, 188] on link "Change Owner" at bounding box center [789, 189] width 66 height 14
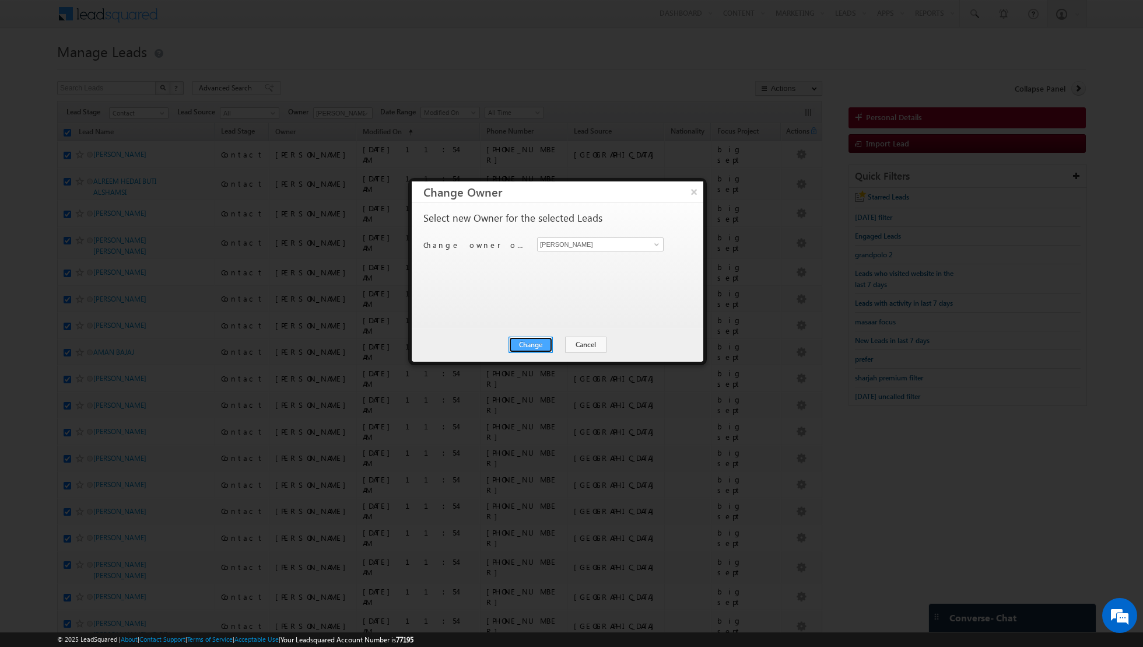
click at [530, 344] on button "Change" at bounding box center [531, 344] width 44 height 16
click at [565, 342] on button "Close" at bounding box center [559, 344] width 37 height 16
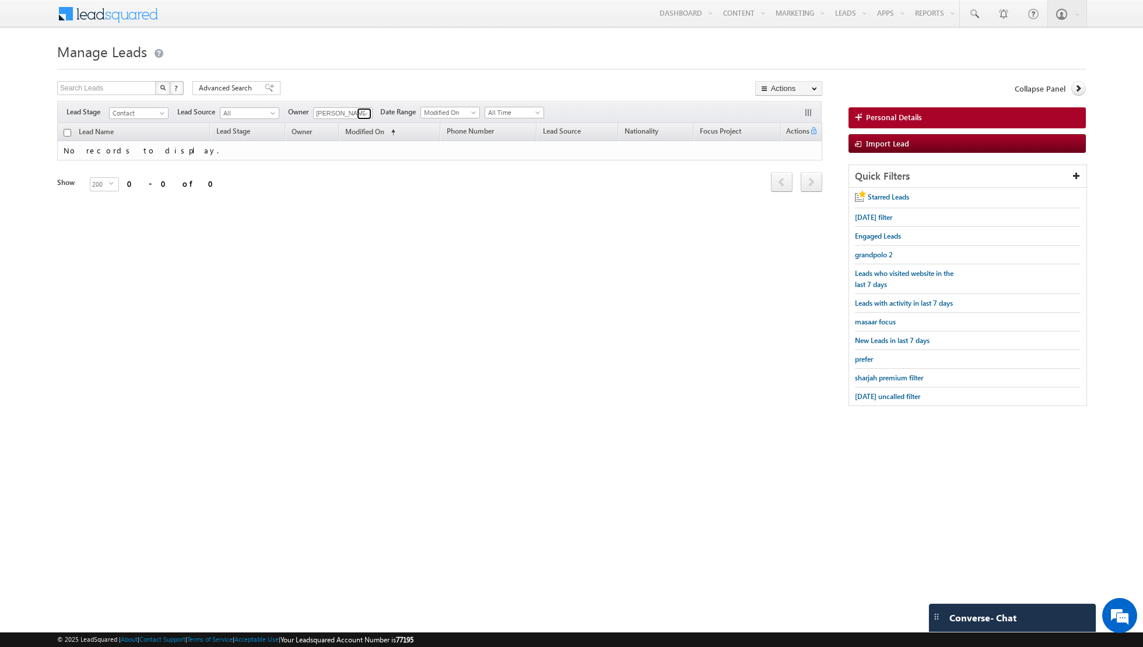
click at [362, 113] on span at bounding box center [365, 113] width 9 height 9
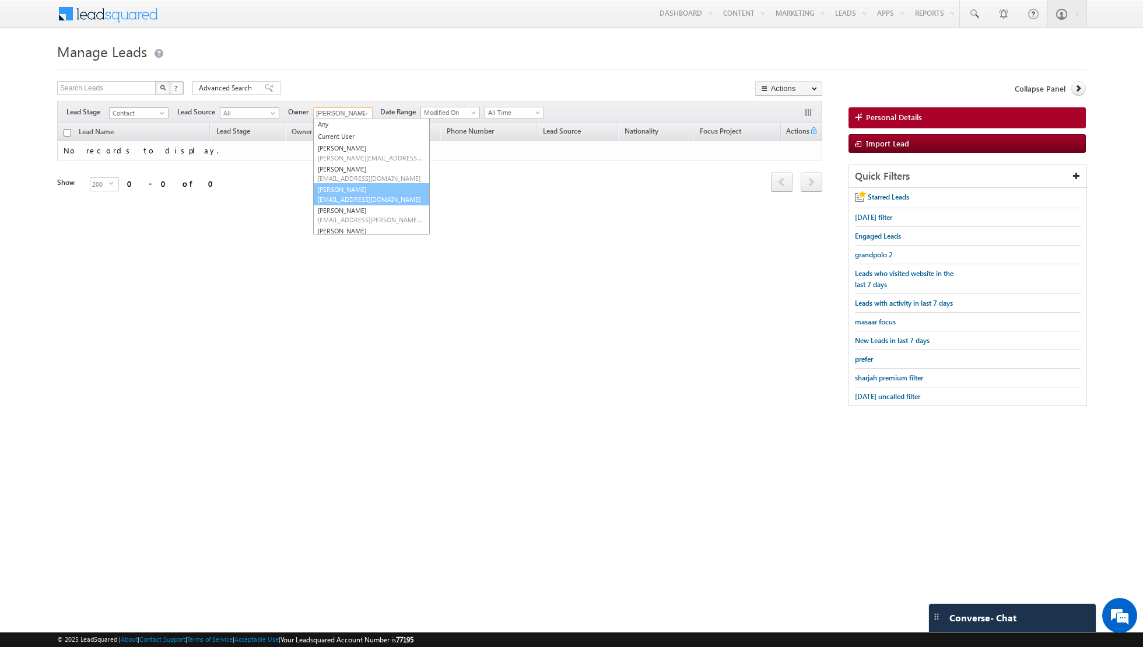
click at [359, 195] on span "[EMAIL_ADDRESS][DOMAIN_NAME]" at bounding box center [370, 199] width 105 height 9
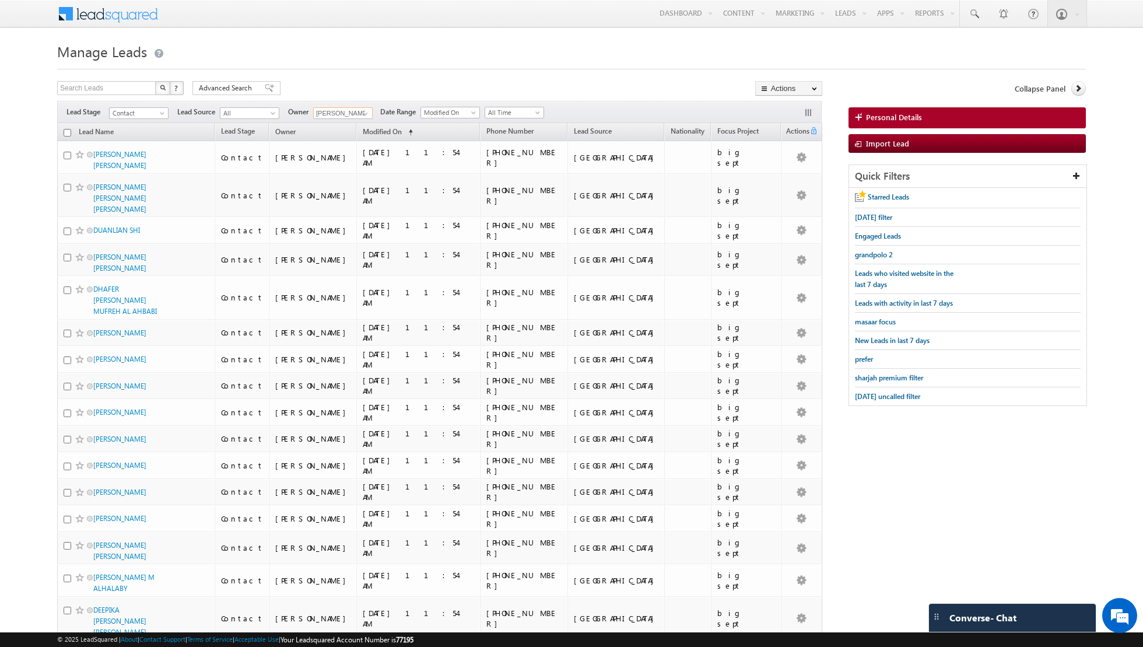
click at [65, 131] on input "checkbox" at bounding box center [68, 133] width 8 height 8
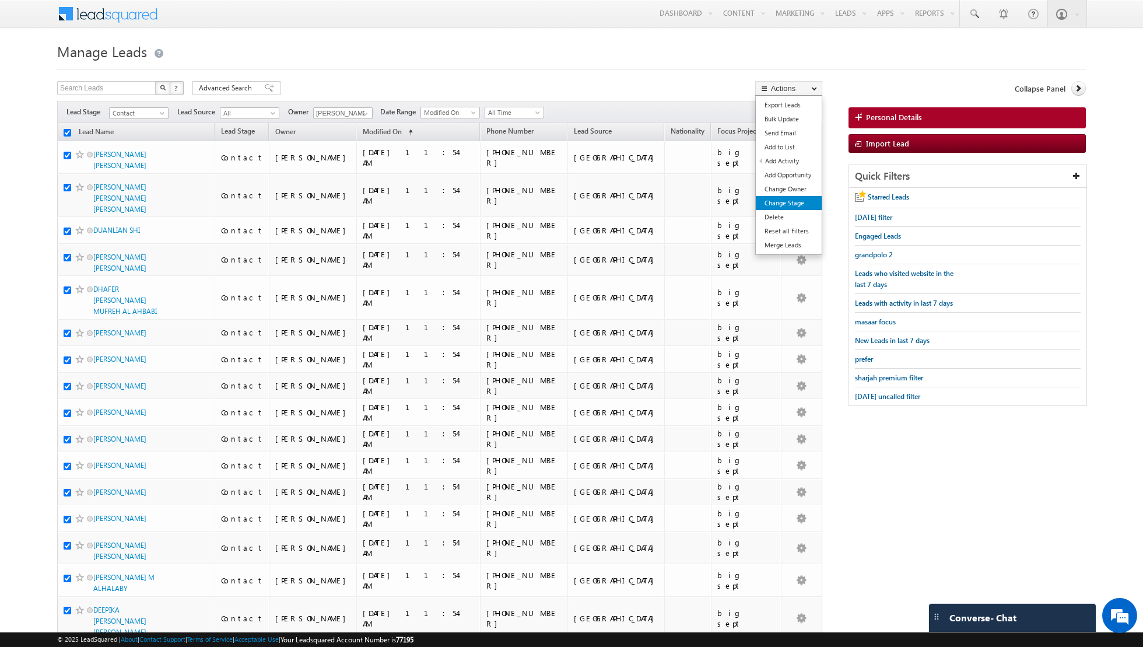
click at [790, 204] on link "Change Stage" at bounding box center [789, 203] width 66 height 14
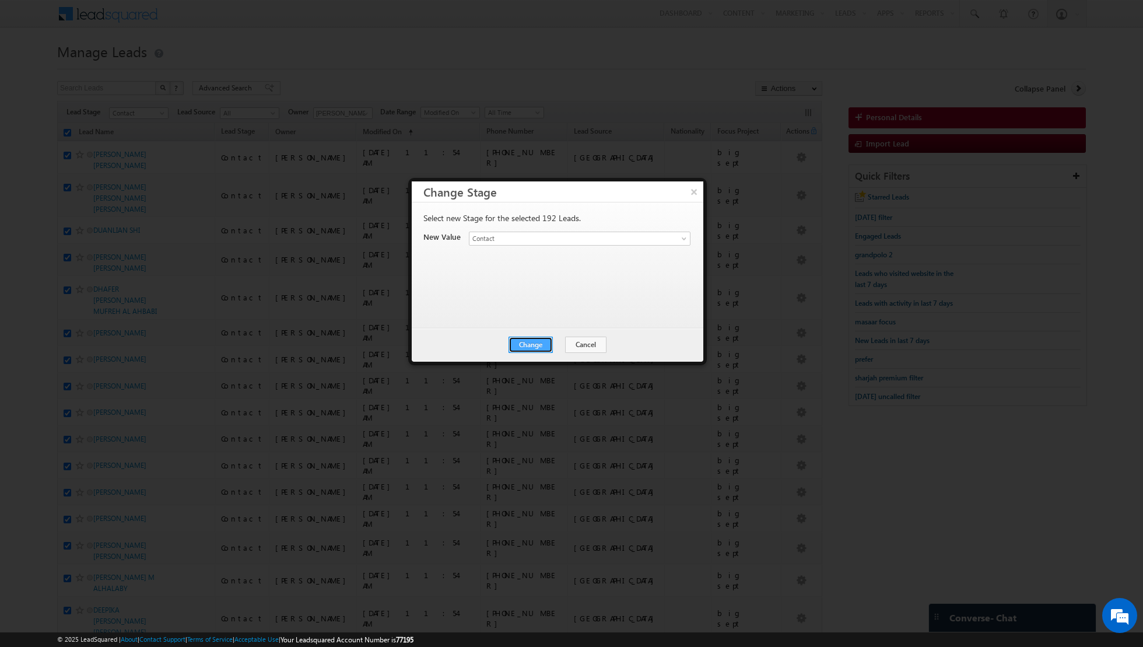
click at [536, 346] on button "Change" at bounding box center [531, 344] width 44 height 16
click at [569, 342] on button "Close" at bounding box center [559, 344] width 37 height 16
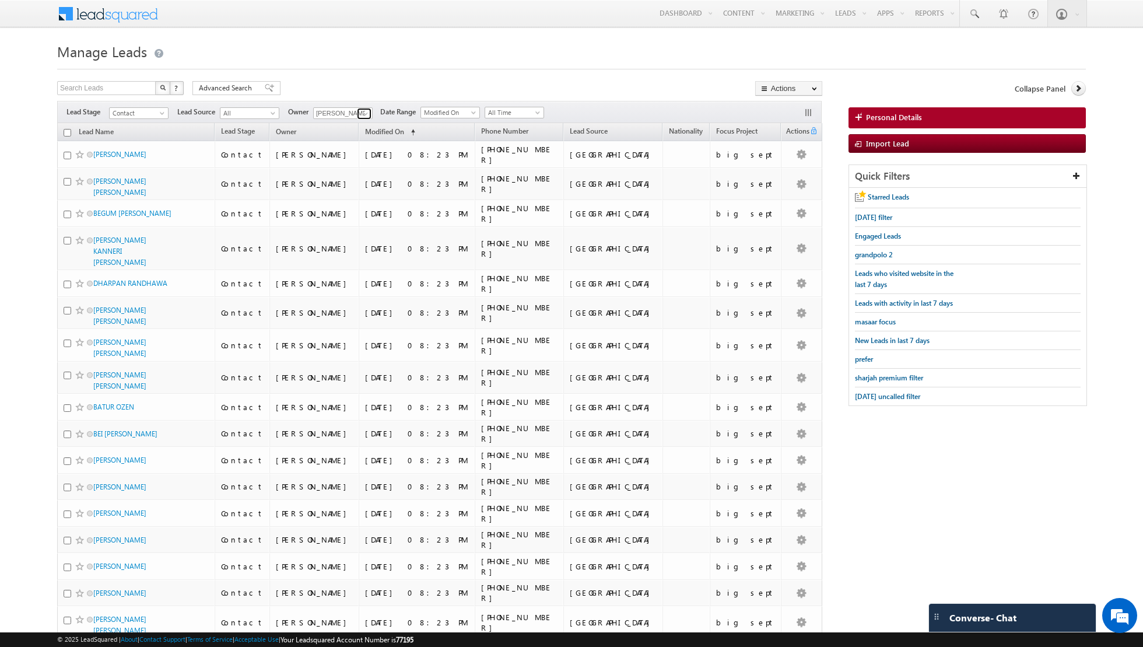
click at [357, 112] on link at bounding box center [364, 114] width 15 height 12
click at [348, 217] on span "[EMAIL_ADDRESS][PERSON_NAME][DOMAIN_NAME]" at bounding box center [370, 219] width 105 height 9
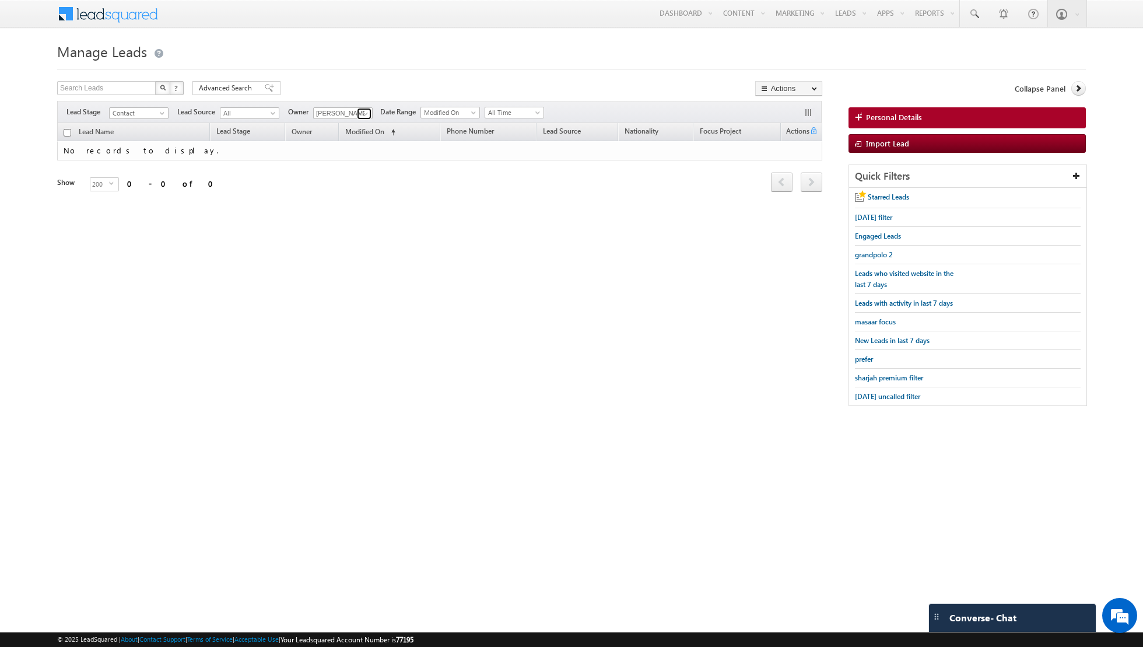
click at [362, 113] on span at bounding box center [365, 113] width 9 height 9
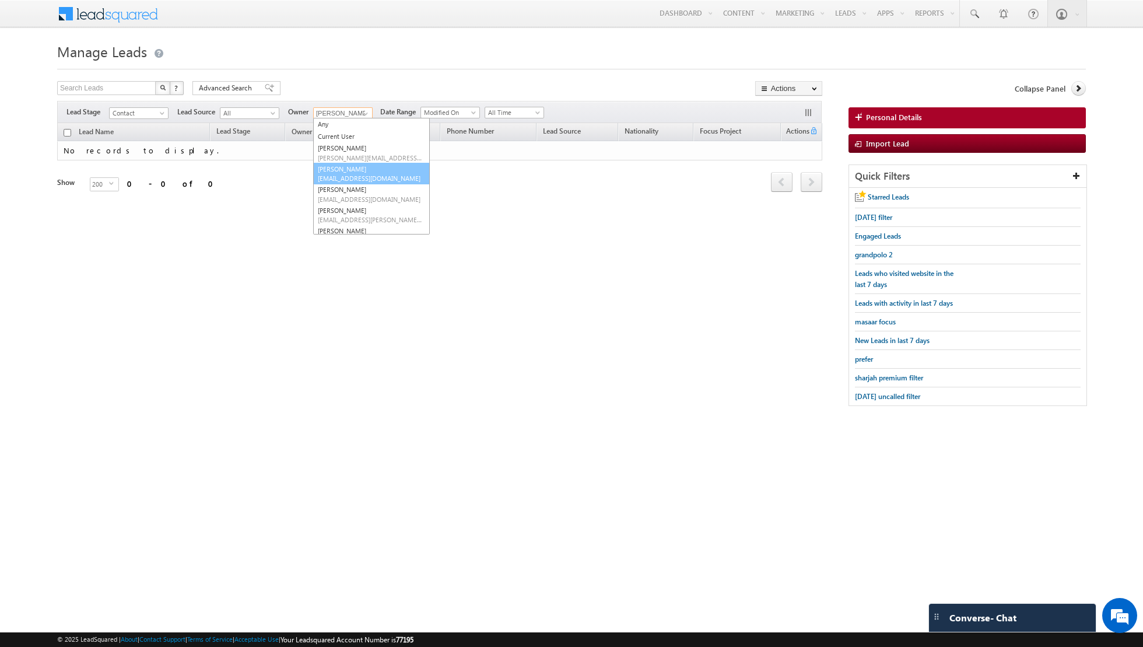
scroll to position [32, 0]
click at [340, 195] on link "Shaik Basha shaik.basha@indglobal.ae" at bounding box center [371, 203] width 117 height 22
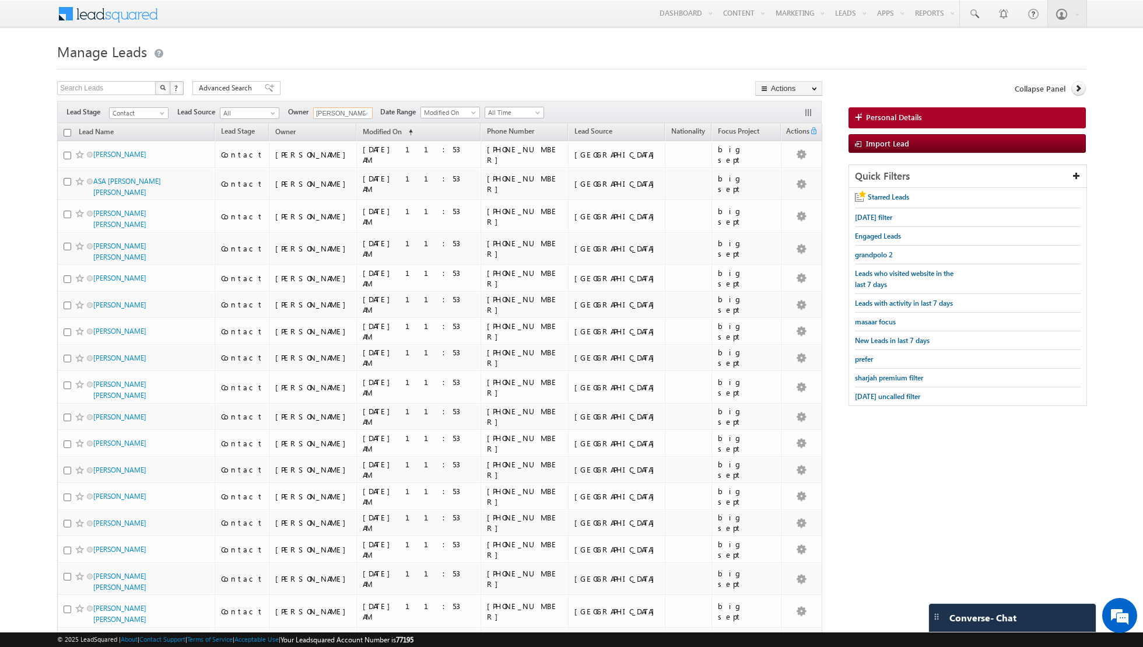
click at [67, 129] on input "checkbox" at bounding box center [68, 133] width 8 height 8
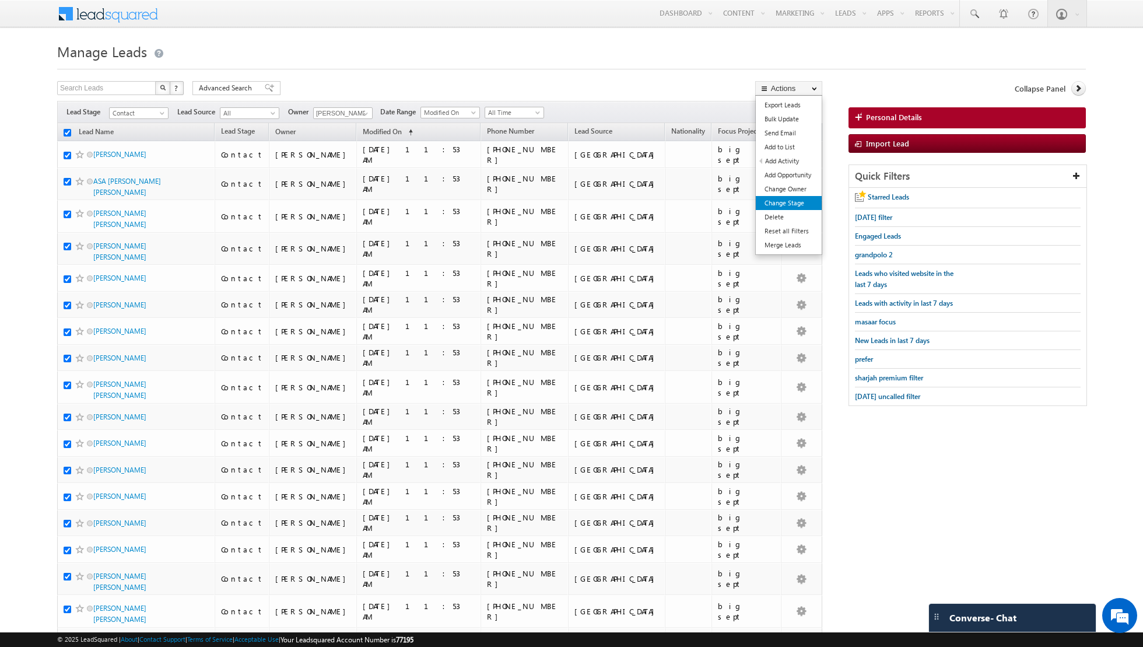
click at [779, 197] on link "Change Stage" at bounding box center [789, 203] width 66 height 14
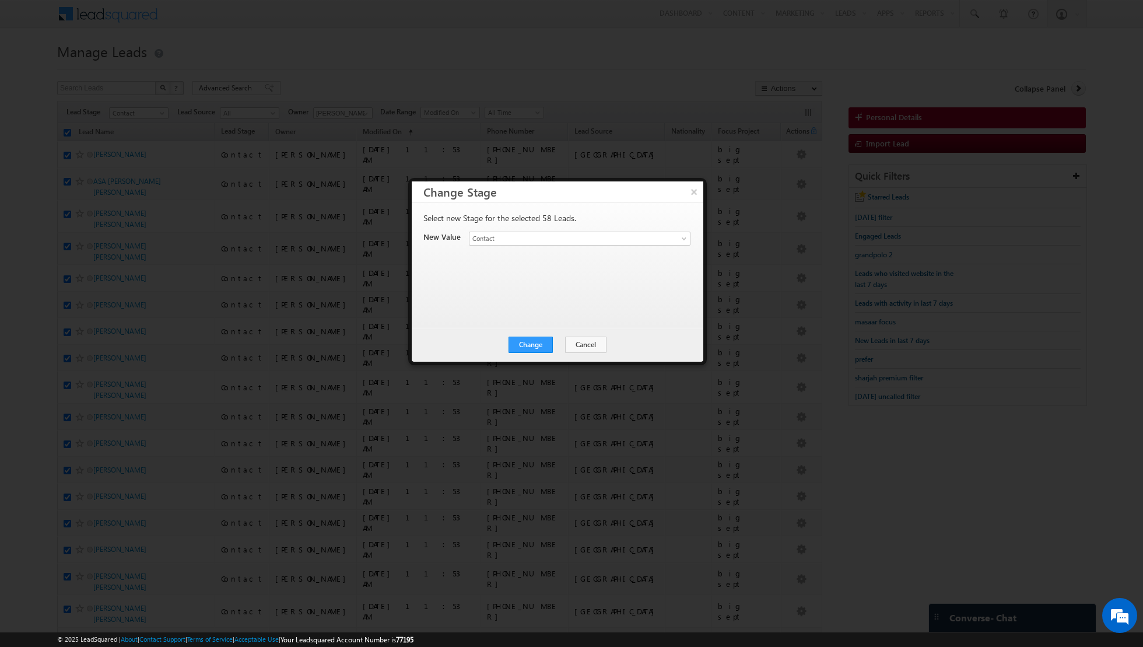
click at [532, 331] on div "Change Cancel Close" at bounding box center [558, 345] width 292 height 34
click at [525, 343] on button "Change" at bounding box center [531, 344] width 44 height 16
click at [559, 340] on button "Close" at bounding box center [559, 344] width 37 height 16
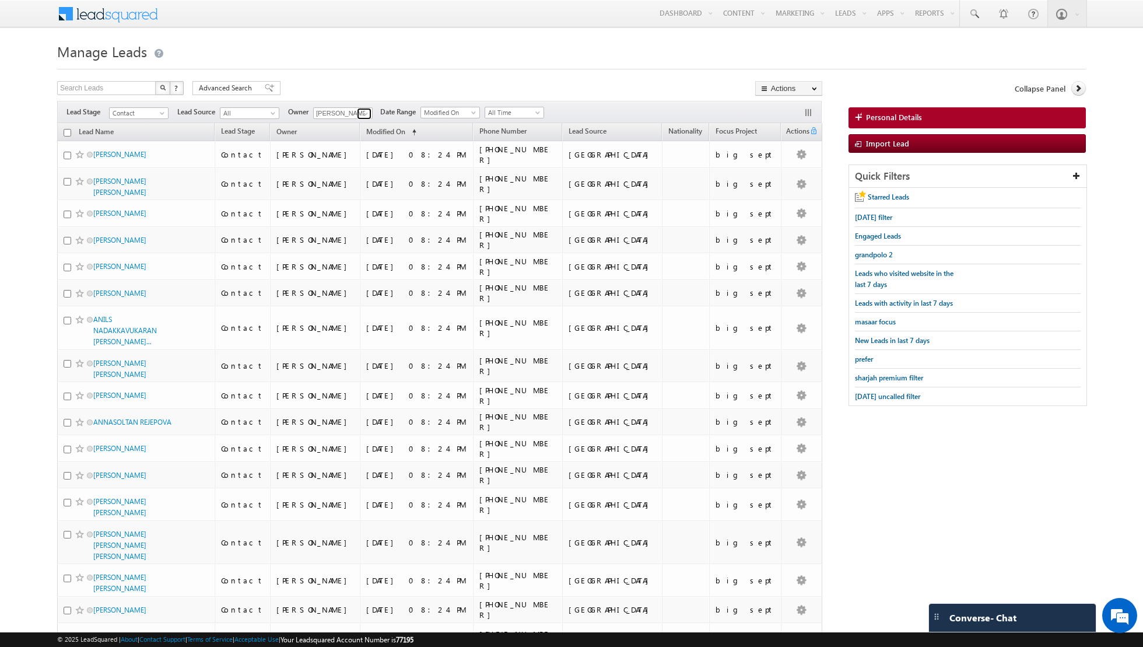
click at [357, 114] on link at bounding box center [364, 114] width 15 height 12
click at [339, 230] on span "[EMAIL_ADDRESS][PERSON_NAME][DOMAIN_NAME]" at bounding box center [370, 228] width 105 height 9
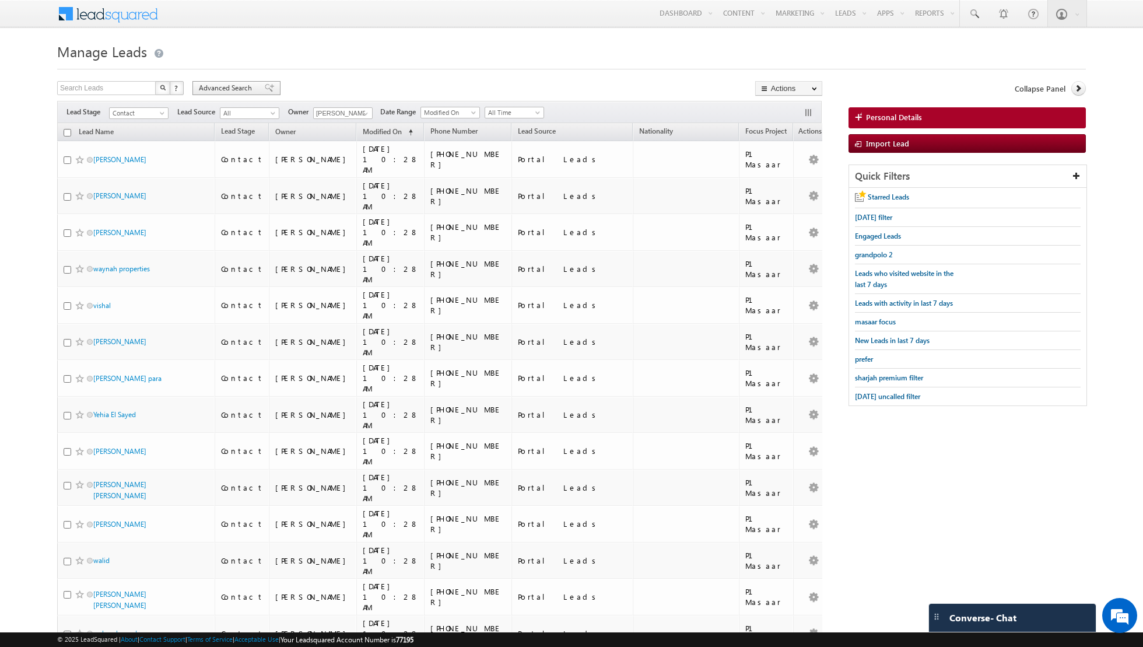
click at [265, 89] on span at bounding box center [269, 88] width 9 height 8
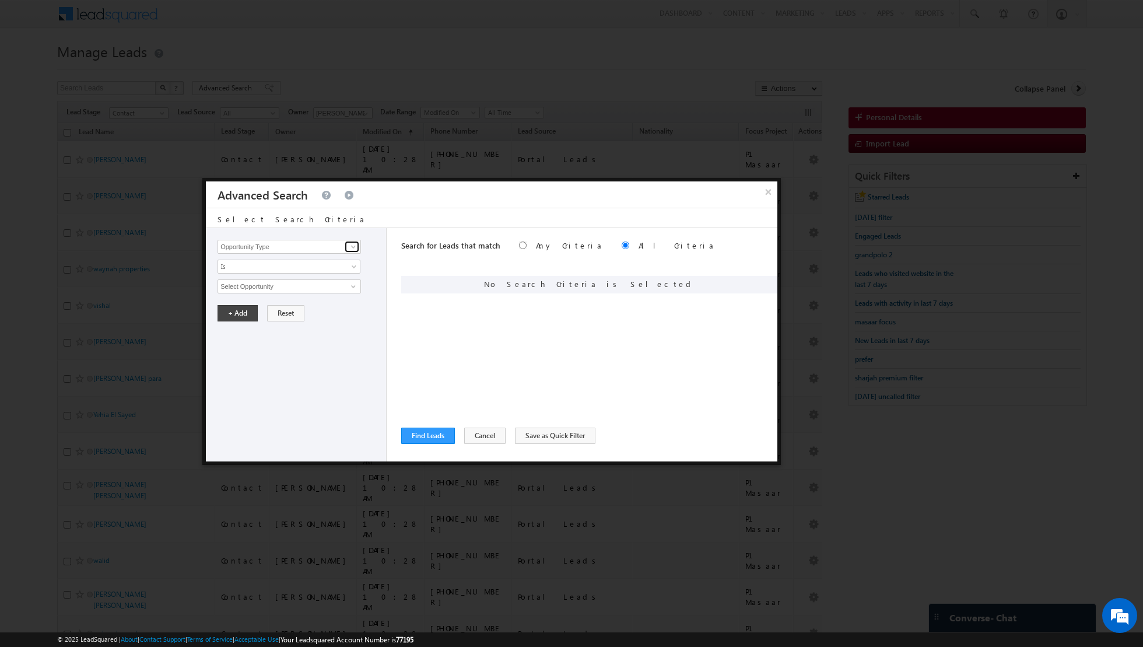
click at [349, 246] on span at bounding box center [353, 246] width 9 height 9
click at [312, 266] on link "Lead Source" at bounding box center [289, 270] width 143 height 13
click at [343, 285] on span "None Selected" at bounding box center [284, 286] width 132 height 13
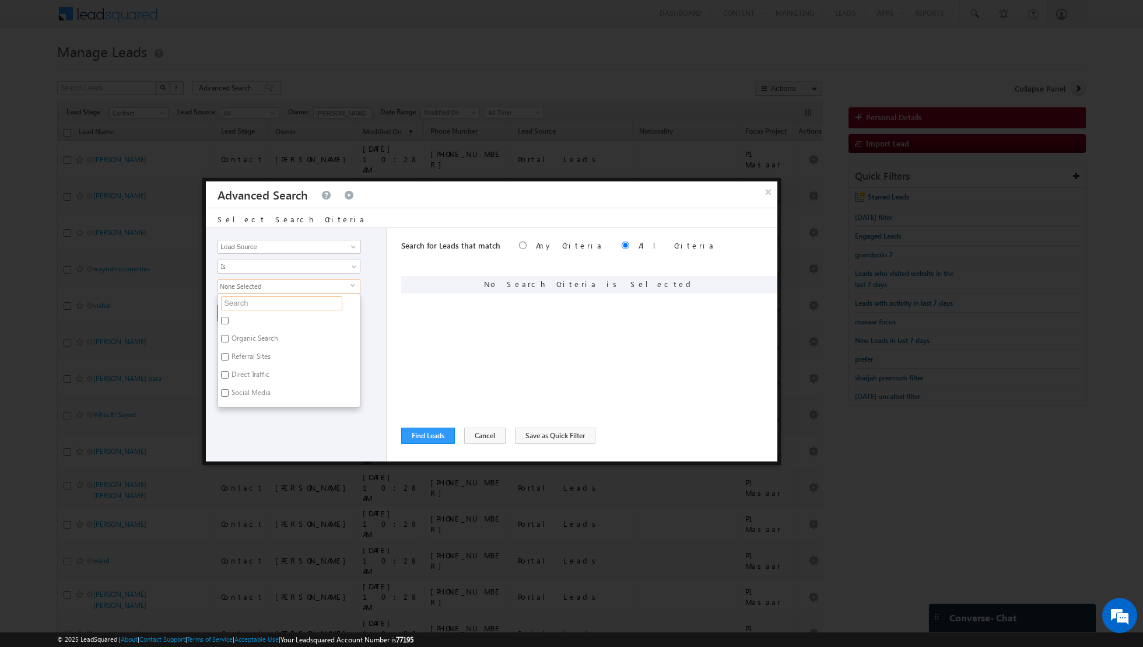
click at [300, 301] on input "text" at bounding box center [281, 303] width 121 height 14
click at [239, 314] on label "[GEOGRAPHIC_DATA]" at bounding box center [263, 322] width 91 height 18
click at [229, 317] on input "[GEOGRAPHIC_DATA]" at bounding box center [225, 321] width 8 height 8
click at [272, 424] on div "Opportunity Type Lead Activity Task Sales Group Prospect Id Address 1 Address 2…" at bounding box center [296, 344] width 181 height 233
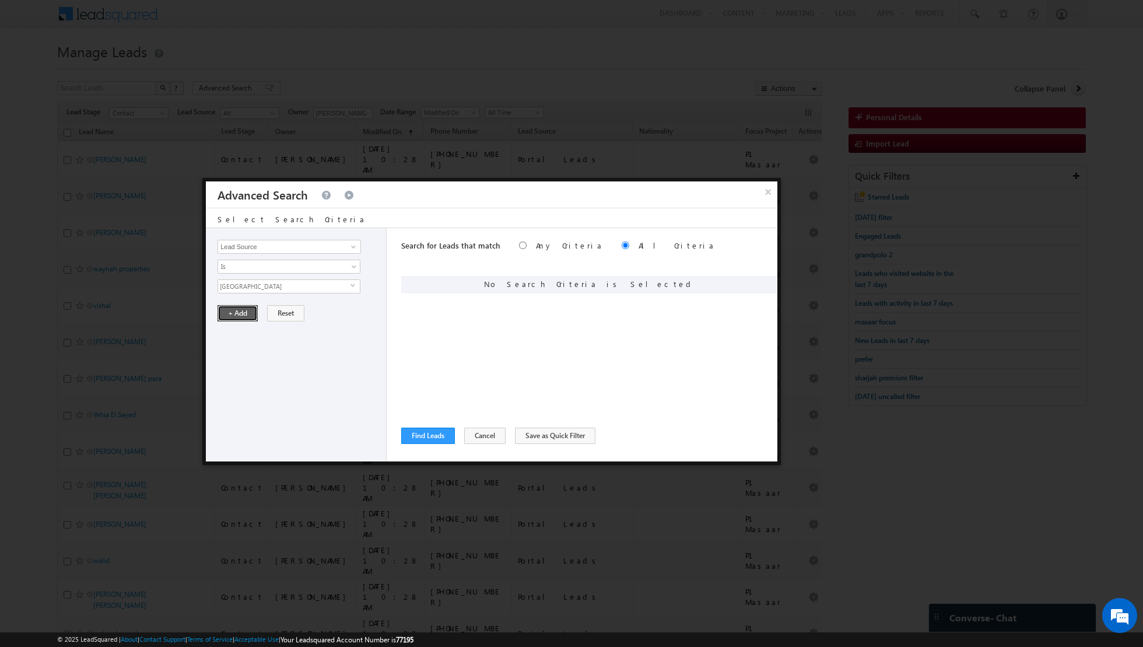
click at [237, 315] on button "+ Add" at bounding box center [238, 313] width 40 height 16
click at [351, 244] on span at bounding box center [353, 246] width 9 height 9
click at [317, 254] on link "Lead Activity" at bounding box center [289, 259] width 143 height 13
click at [306, 265] on span "Is" at bounding box center [281, 266] width 127 height 10
click at [285, 286] on link "Is Not" at bounding box center [289, 290] width 142 height 10
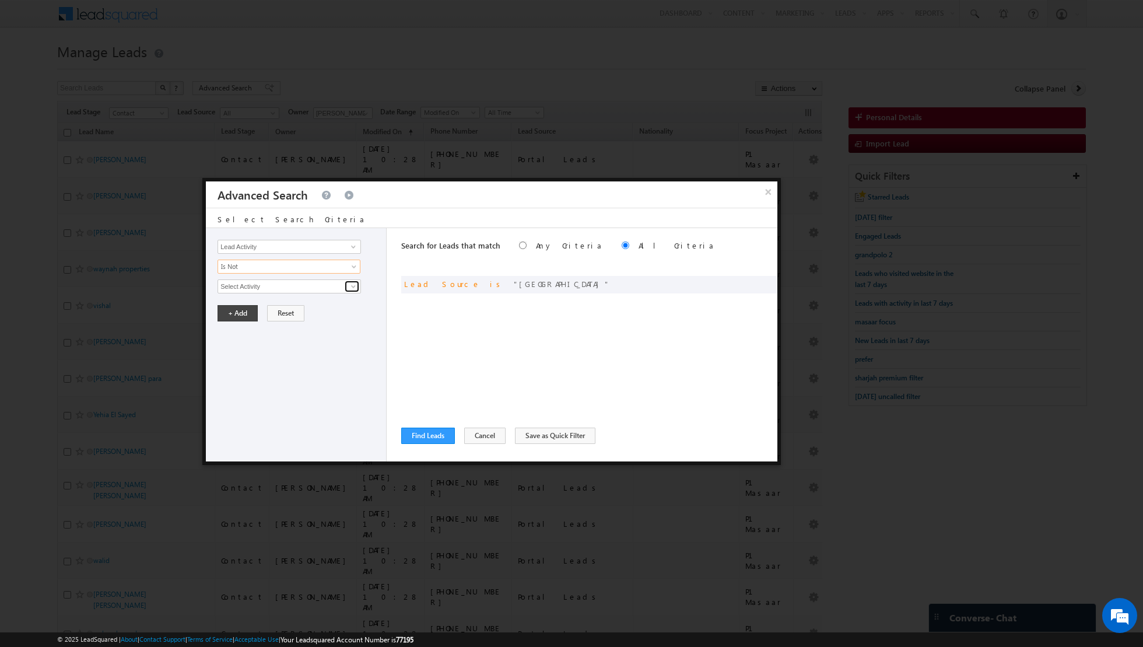
click at [349, 287] on span at bounding box center [353, 286] width 9 height 9
click at [293, 309] on link "6. Not Interested" at bounding box center [289, 309] width 143 height 13
click at [229, 355] on button "+ Add" at bounding box center [238, 353] width 40 height 16
click at [353, 248] on span at bounding box center [353, 246] width 9 height 9
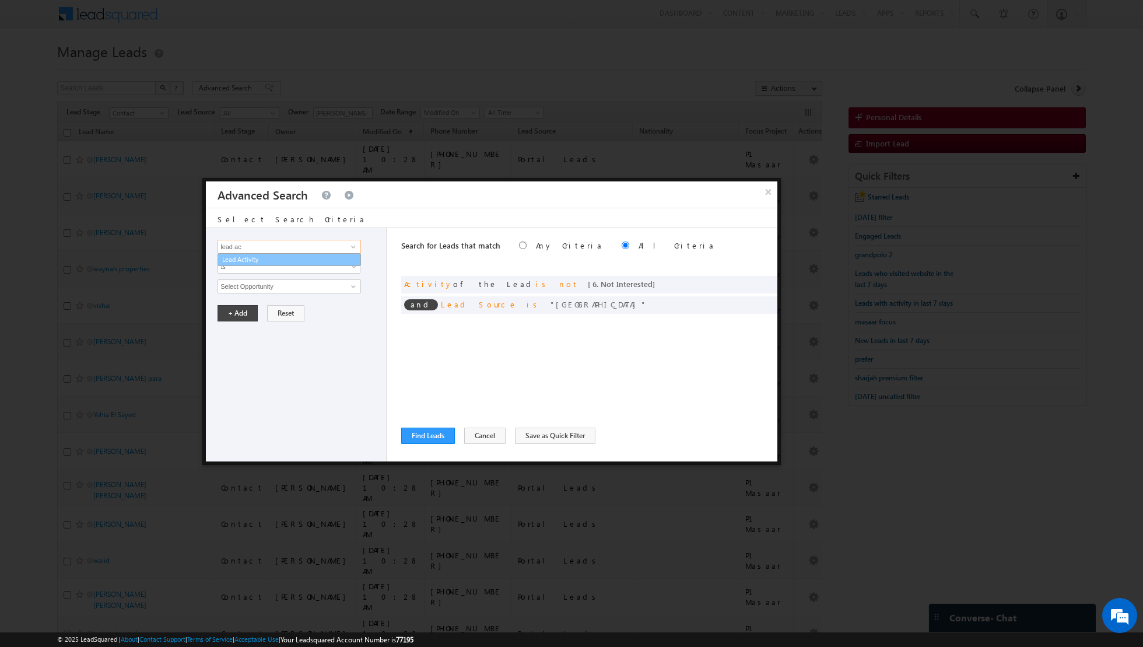
click at [302, 261] on link "Lead Activity" at bounding box center [289, 259] width 143 height 13
click at [313, 263] on span "Is" at bounding box center [281, 266] width 127 height 10
click at [286, 289] on link "Is Not" at bounding box center [289, 290] width 142 height 10
click at [349, 289] on span at bounding box center [353, 286] width 9 height 9
click at [301, 307] on link "7. Junk / Not Reachable / Invalid" at bounding box center [289, 309] width 143 height 13
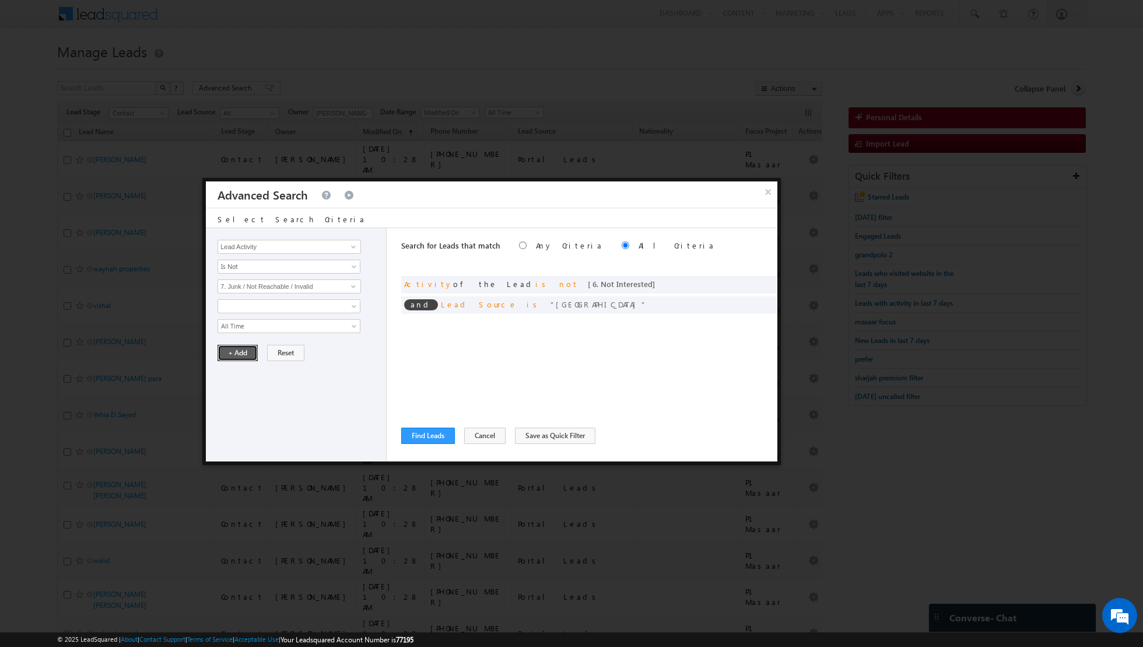
click at [234, 348] on button "+ Add" at bounding box center [238, 353] width 40 height 16
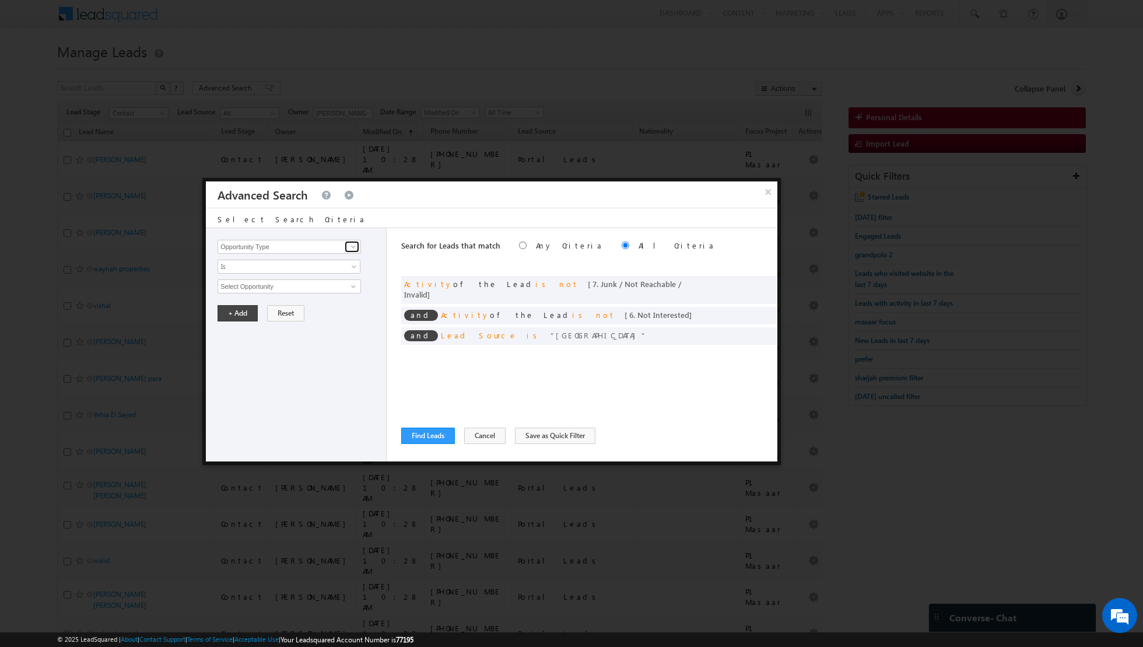
click at [348, 245] on link at bounding box center [352, 247] width 15 height 12
click at [264, 258] on link "Lead Activity" at bounding box center [289, 259] width 143 height 13
click at [298, 264] on span "Is" at bounding box center [281, 266] width 127 height 10
click at [280, 286] on link "Is Not" at bounding box center [289, 290] width 142 height 10
click at [353, 282] on span at bounding box center [353, 286] width 9 height 9
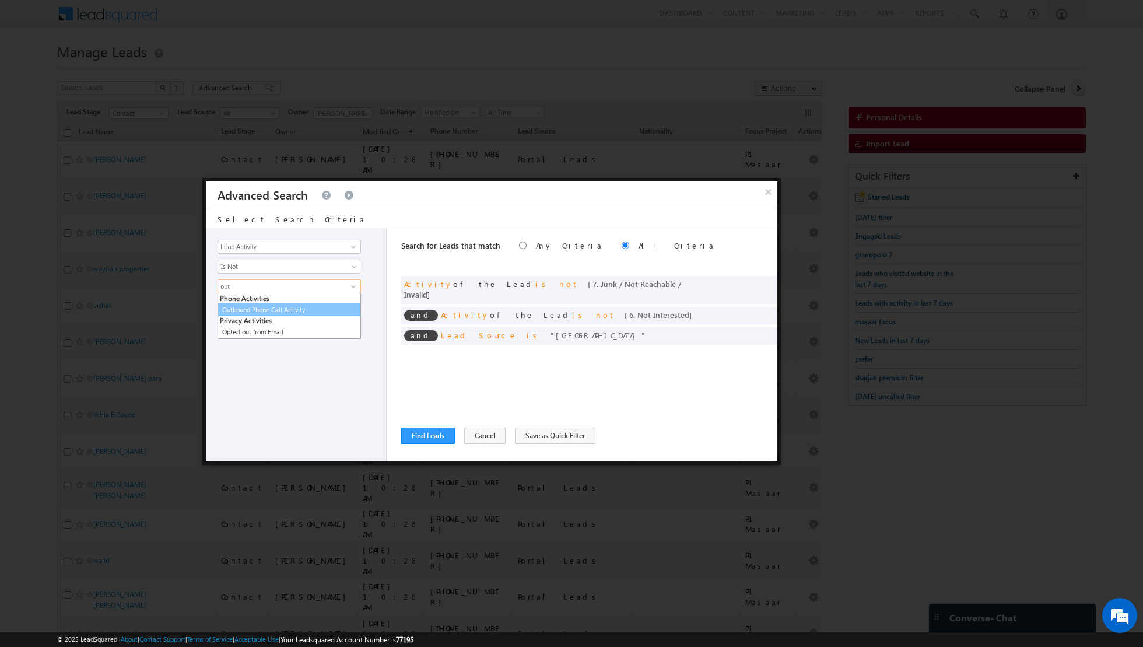
click at [301, 304] on link "Outbound Phone Call Activity" at bounding box center [289, 309] width 143 height 13
click at [313, 309] on span at bounding box center [281, 306] width 127 height 10
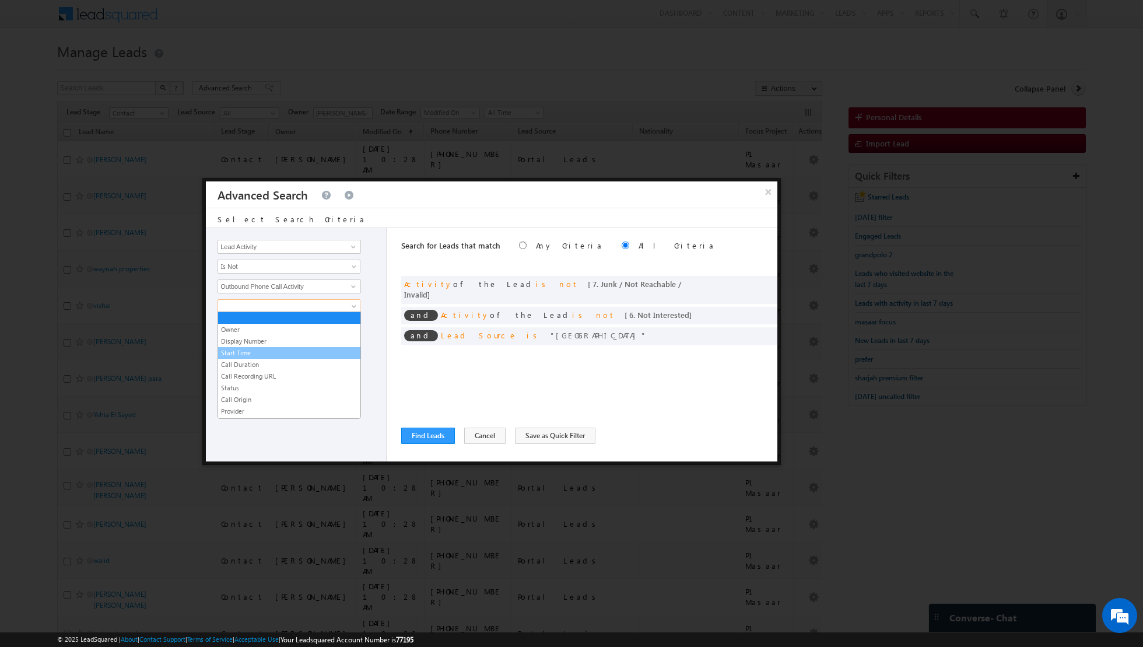
click at [269, 350] on link "Start Time" at bounding box center [289, 353] width 142 height 10
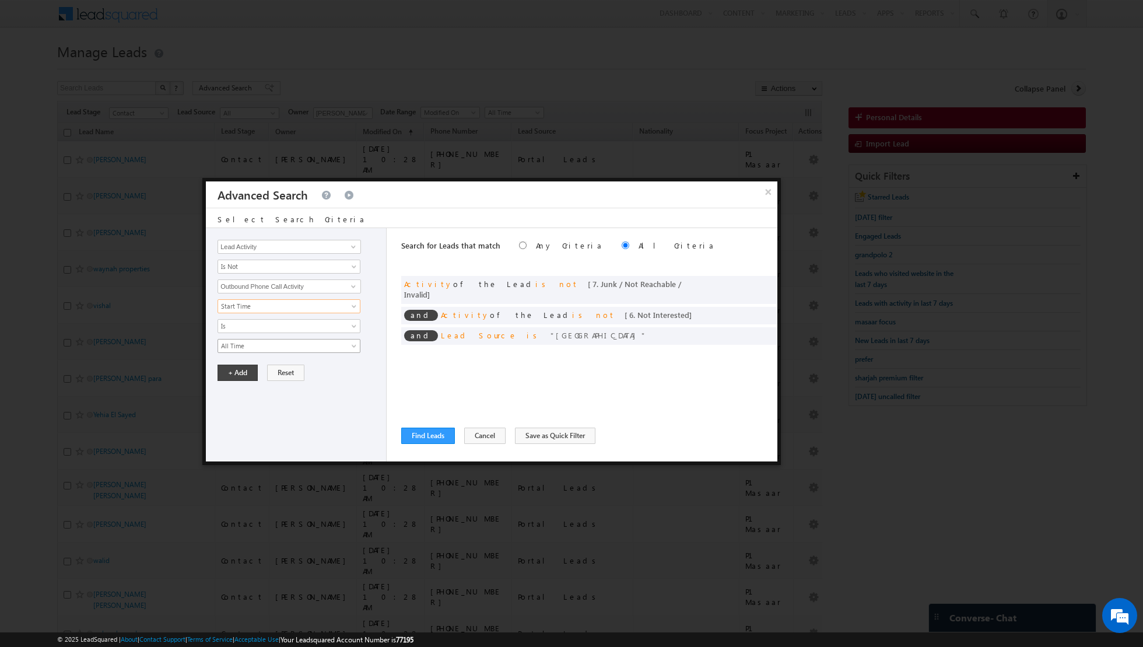
click at [279, 341] on span "All Time" at bounding box center [281, 346] width 127 height 10
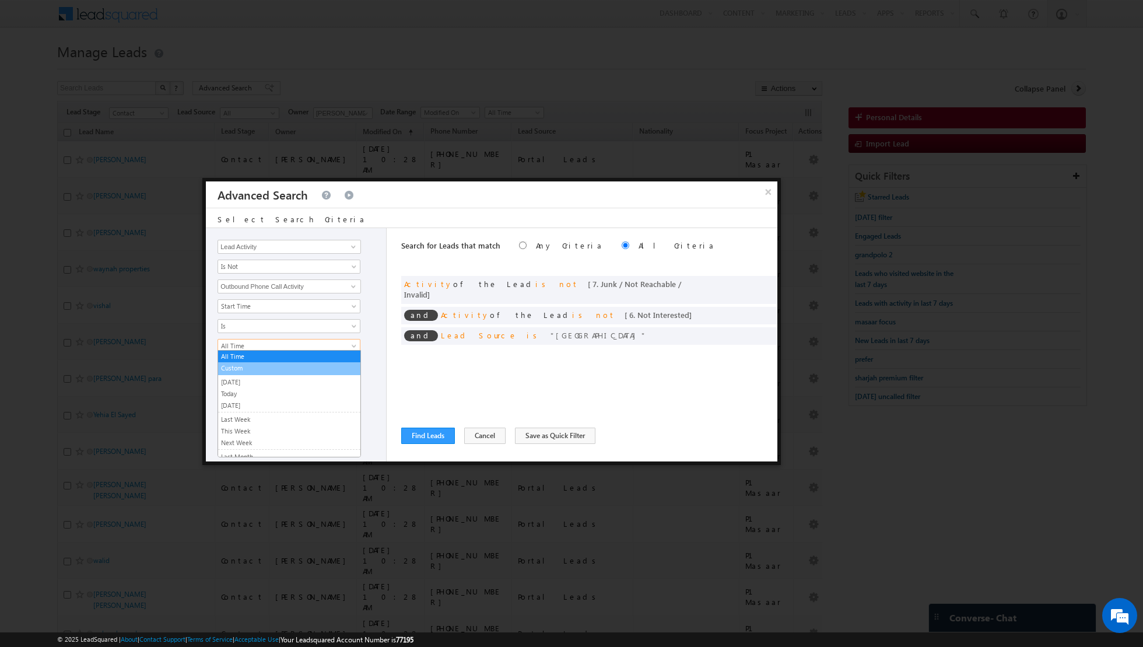
click at [262, 363] on link "Custom" at bounding box center [289, 368] width 142 height 10
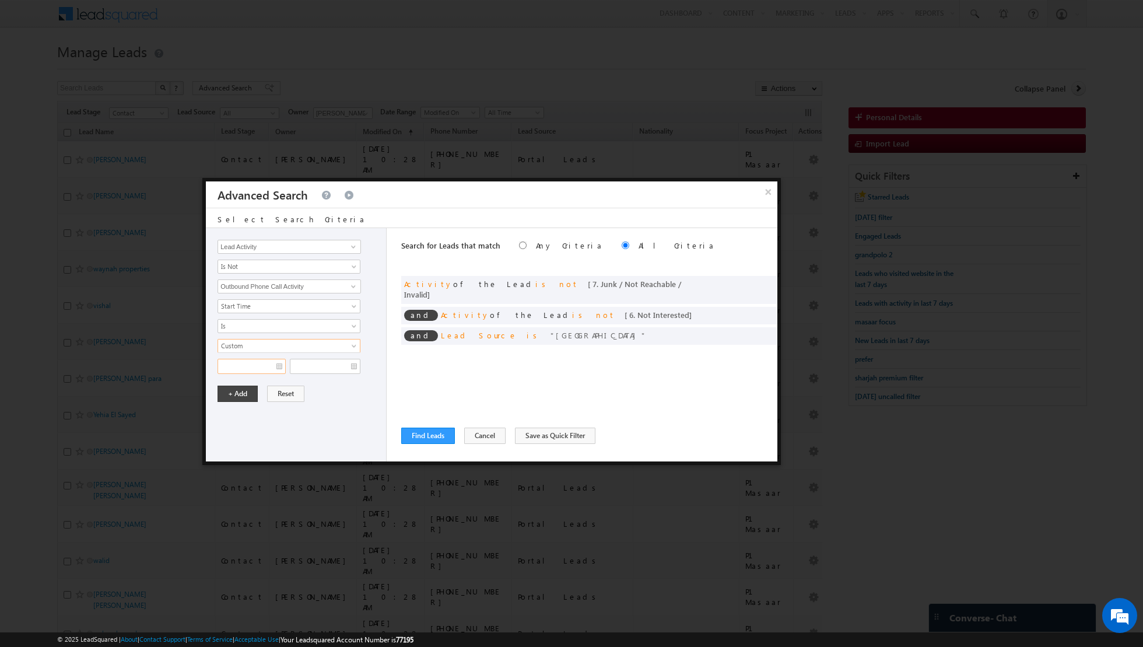
click at [279, 360] on input "text" at bounding box center [252, 366] width 68 height 15
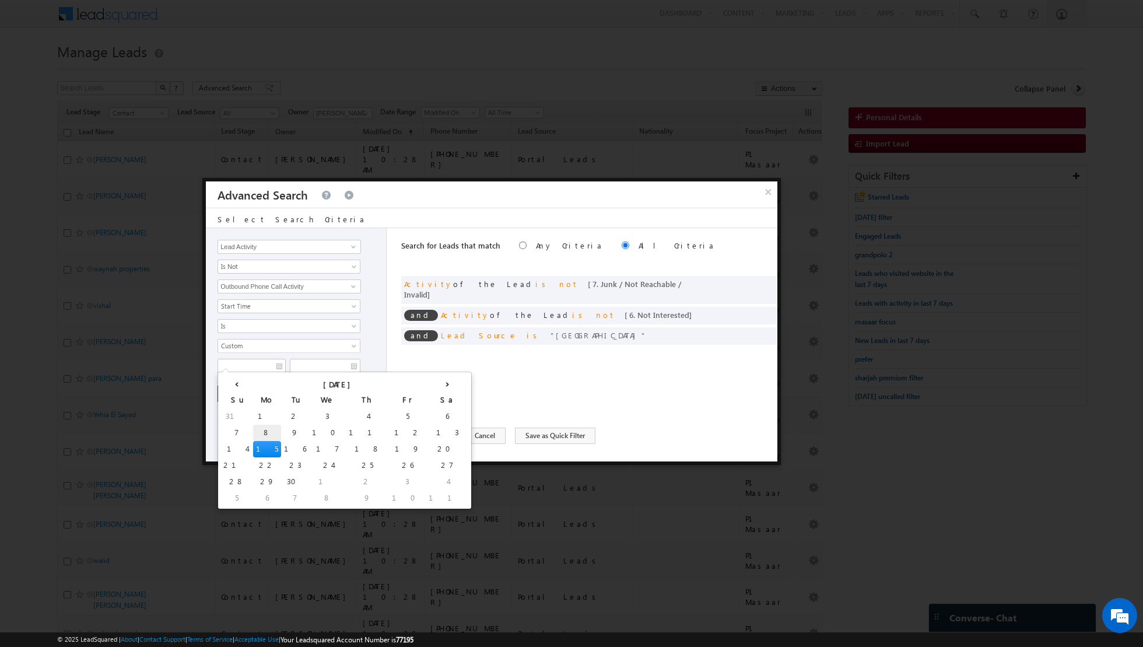
click at [253, 429] on td "8" at bounding box center [267, 433] width 28 height 16
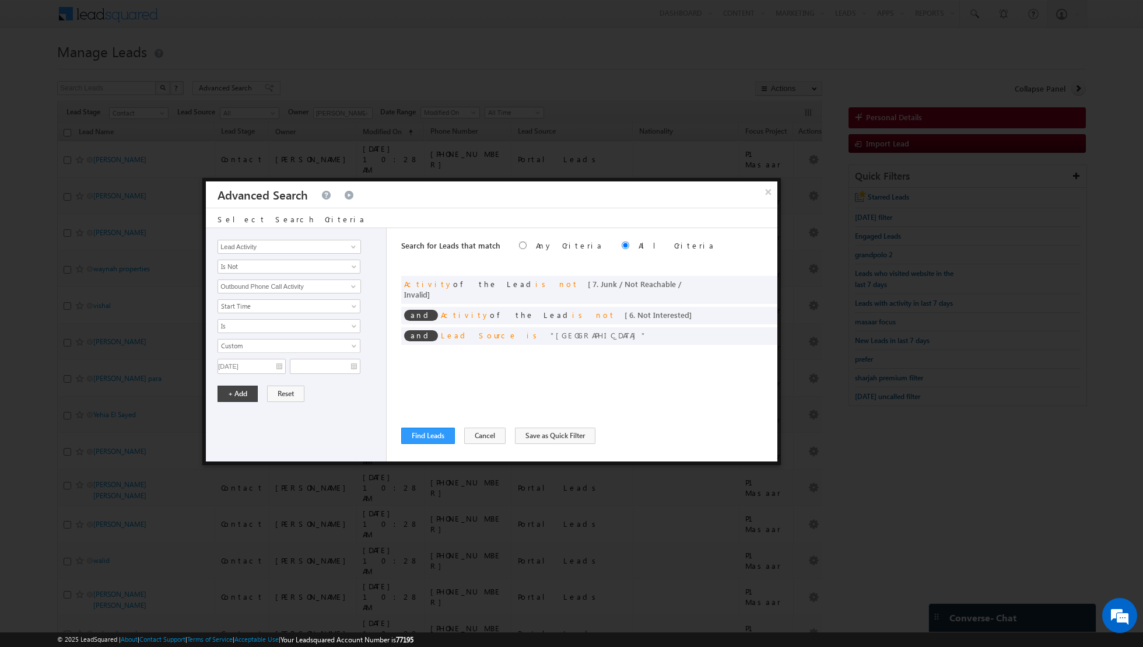
click at [359, 365] on div "All Time Custom Yesterday Today Tomorrow Last Week This Week Next Week Last Mon…" at bounding box center [299, 356] width 163 height 35
click at [353, 363] on input "text" at bounding box center [325, 366] width 71 height 15
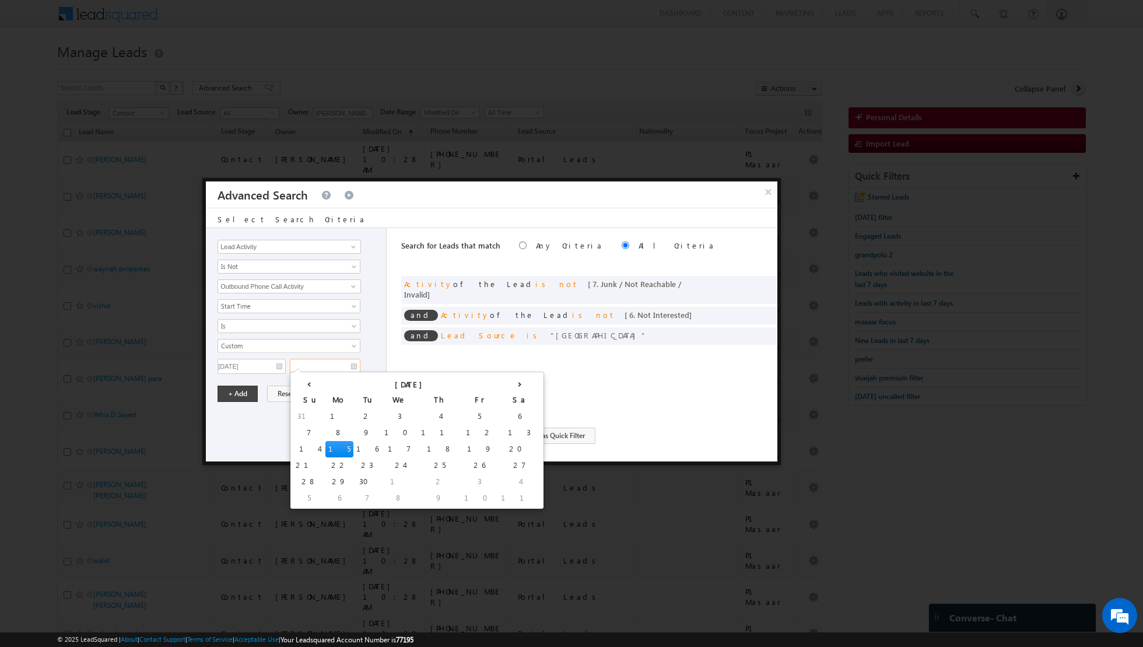
click at [325, 448] on td "15" at bounding box center [339, 449] width 28 height 16
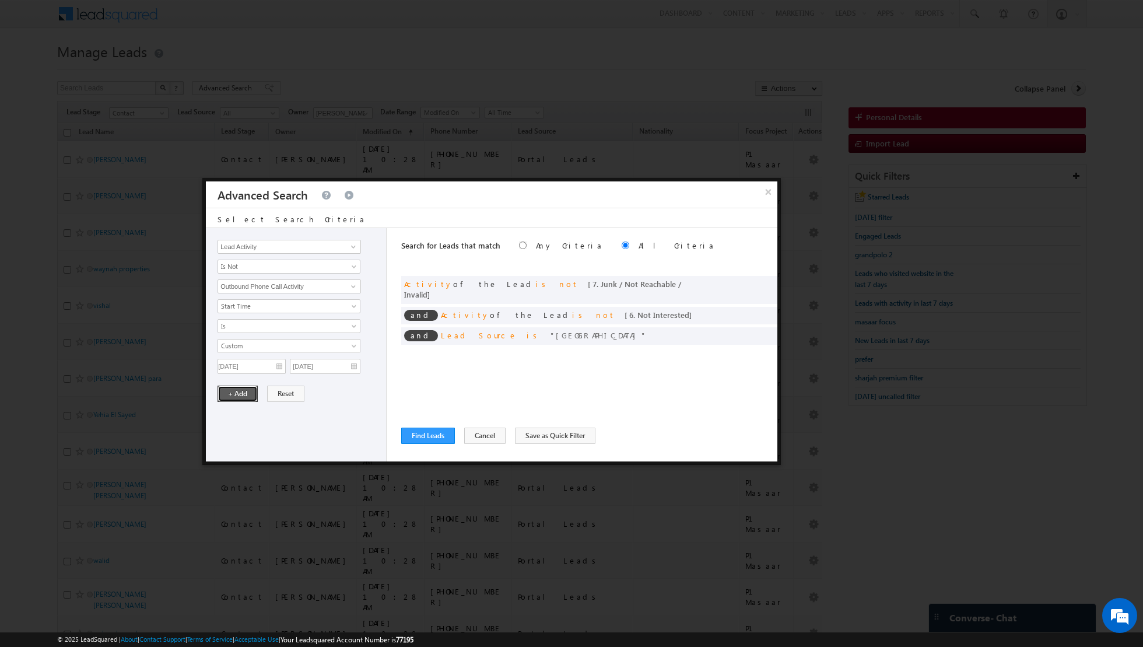
click at [235, 391] on button "+ Add" at bounding box center [238, 393] width 40 height 16
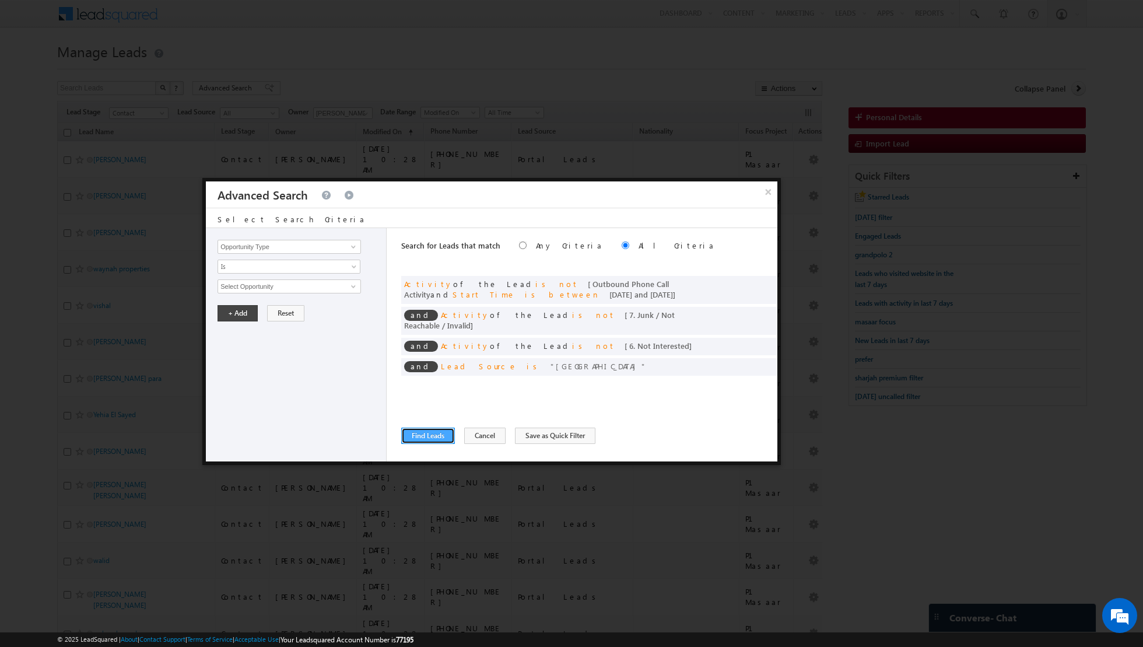
click at [420, 437] on button "Find Leads" at bounding box center [428, 435] width 54 height 16
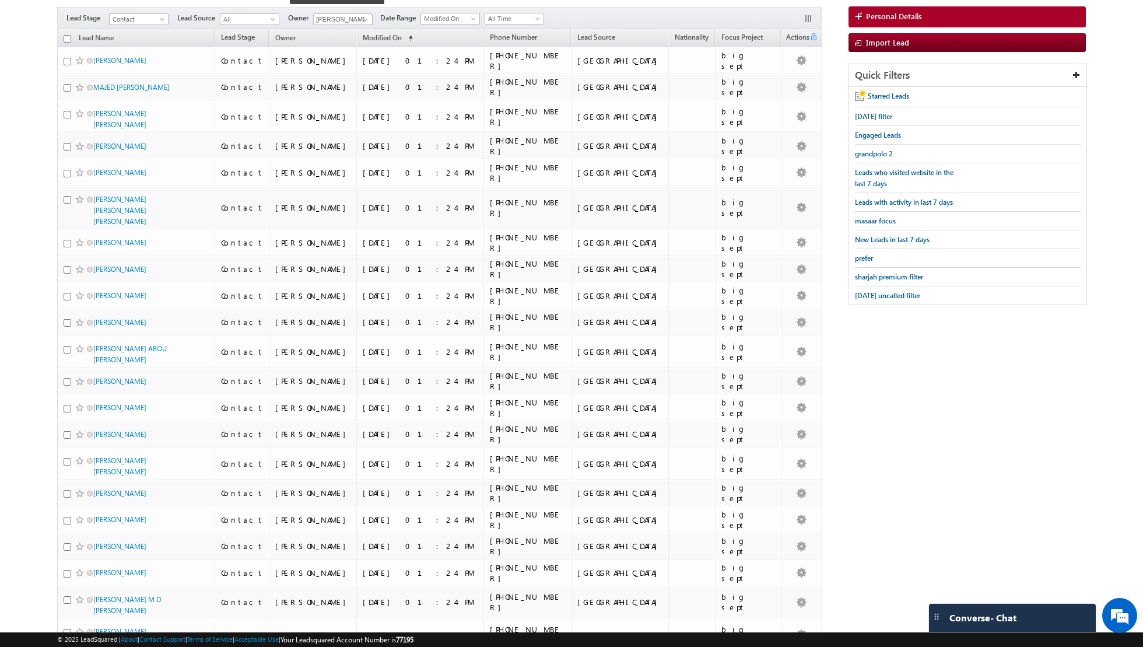
scroll to position [0, 0]
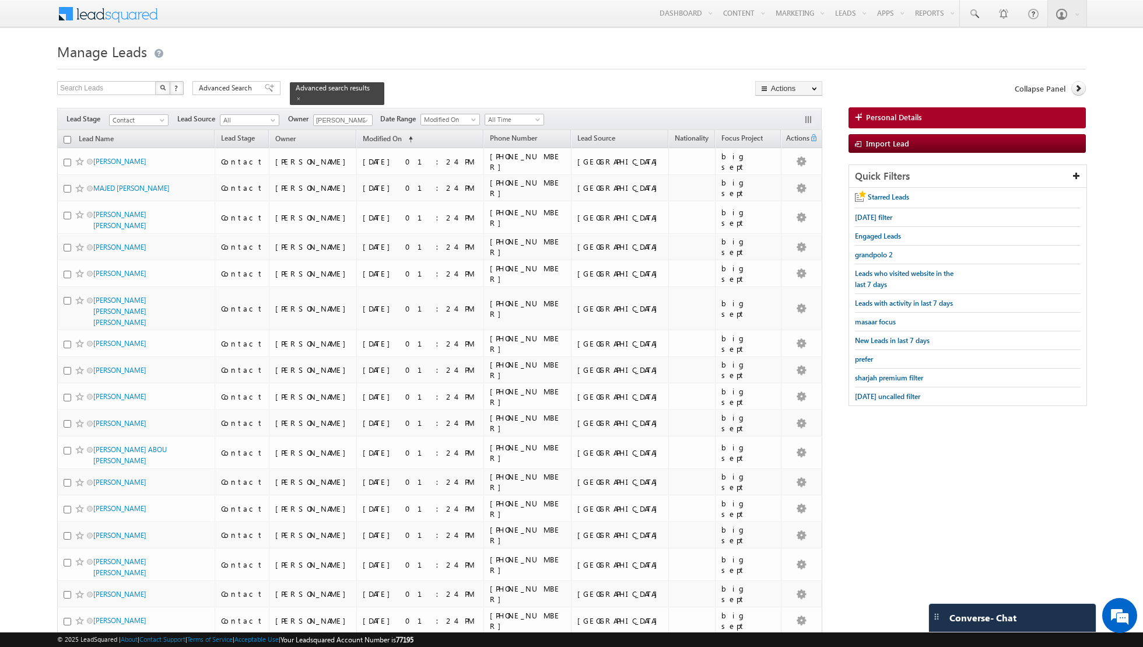
click at [68, 137] on input "checkbox" at bounding box center [68, 140] width 8 height 8
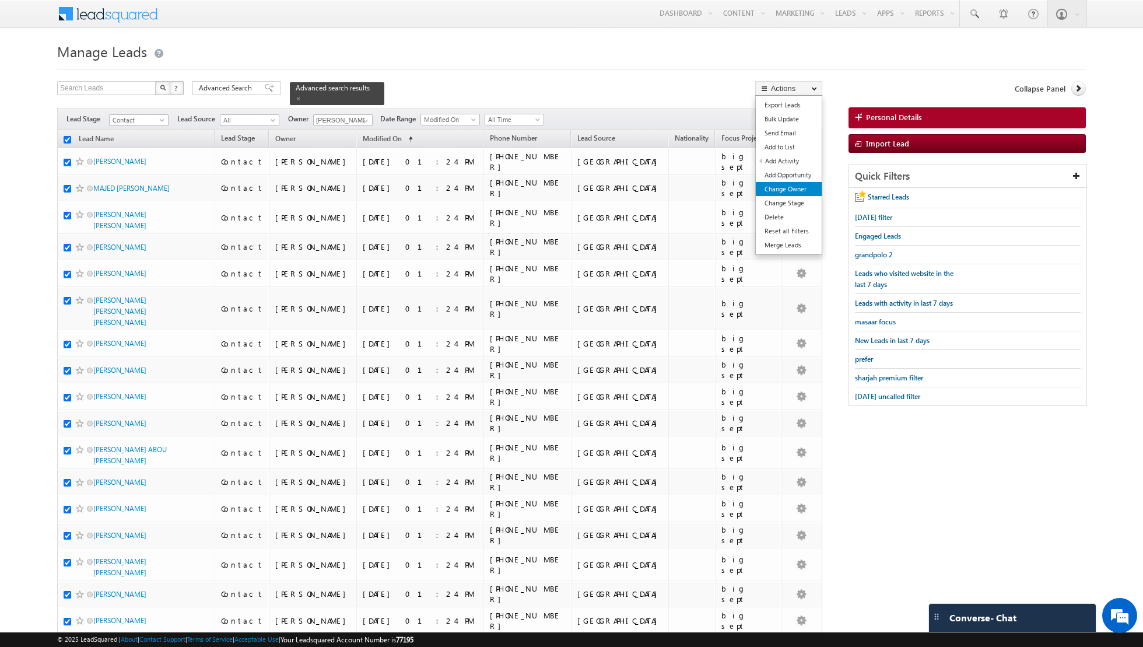
click at [787, 188] on link "Change Owner" at bounding box center [789, 189] width 66 height 14
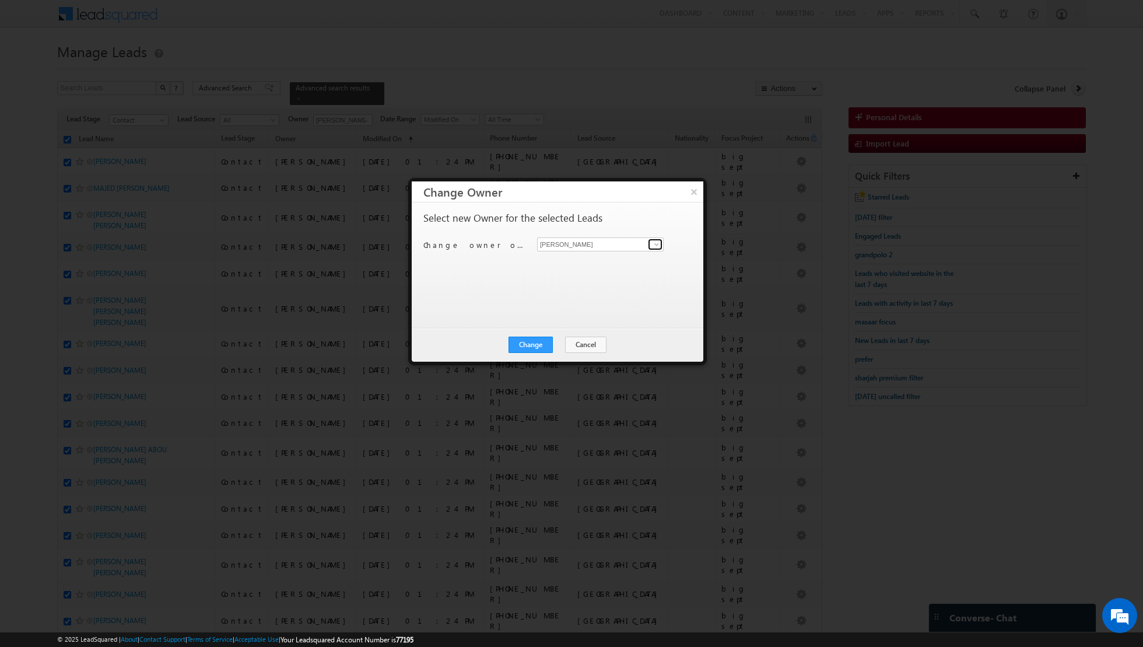
click at [658, 246] on span at bounding box center [656, 244] width 9 height 9
click at [576, 317] on link "Isha Mehndiratta isha.mehndiratta@indglobal.ae" at bounding box center [600, 324] width 127 height 22
click at [534, 346] on button "Change" at bounding box center [531, 344] width 44 height 16
click at [561, 344] on button "Close" at bounding box center [559, 344] width 37 height 16
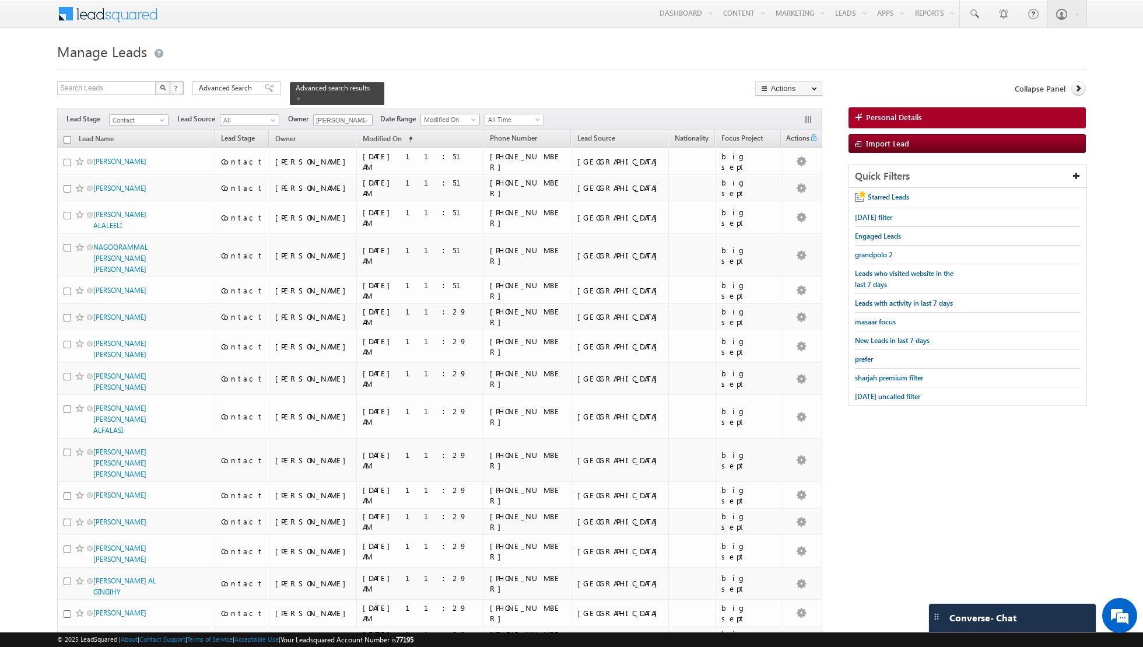
click at [64, 138] on input "checkbox" at bounding box center [68, 140] width 8 height 8
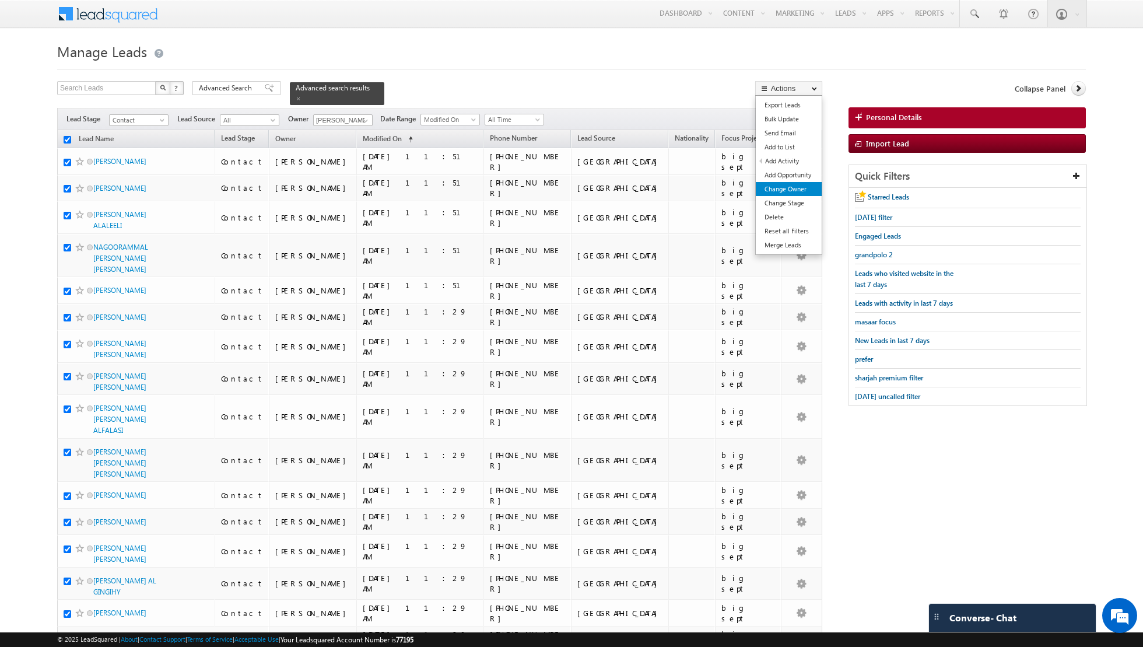
click at [773, 188] on link "Change Owner" at bounding box center [789, 189] width 66 height 14
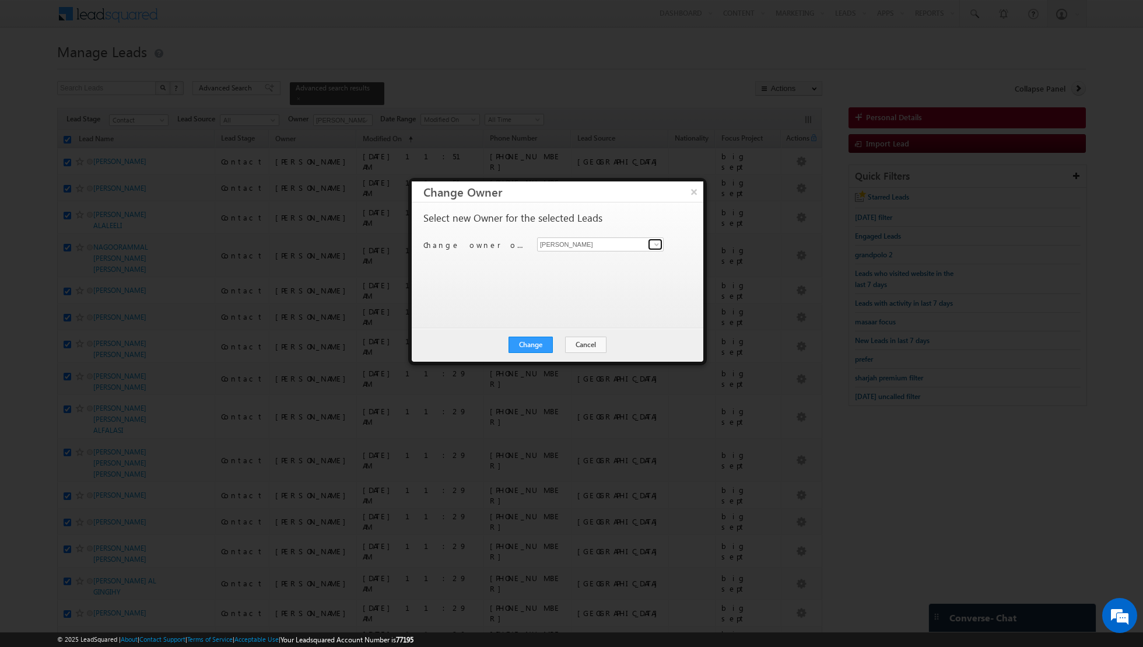
click at [650, 239] on link at bounding box center [655, 245] width 15 height 12
click at [585, 263] on span "[EMAIL_ADDRESS][DOMAIN_NAME]" at bounding box center [594, 266] width 105 height 9
click at [532, 342] on button "Change" at bounding box center [531, 344] width 44 height 16
click at [555, 342] on button "Close" at bounding box center [559, 344] width 37 height 16
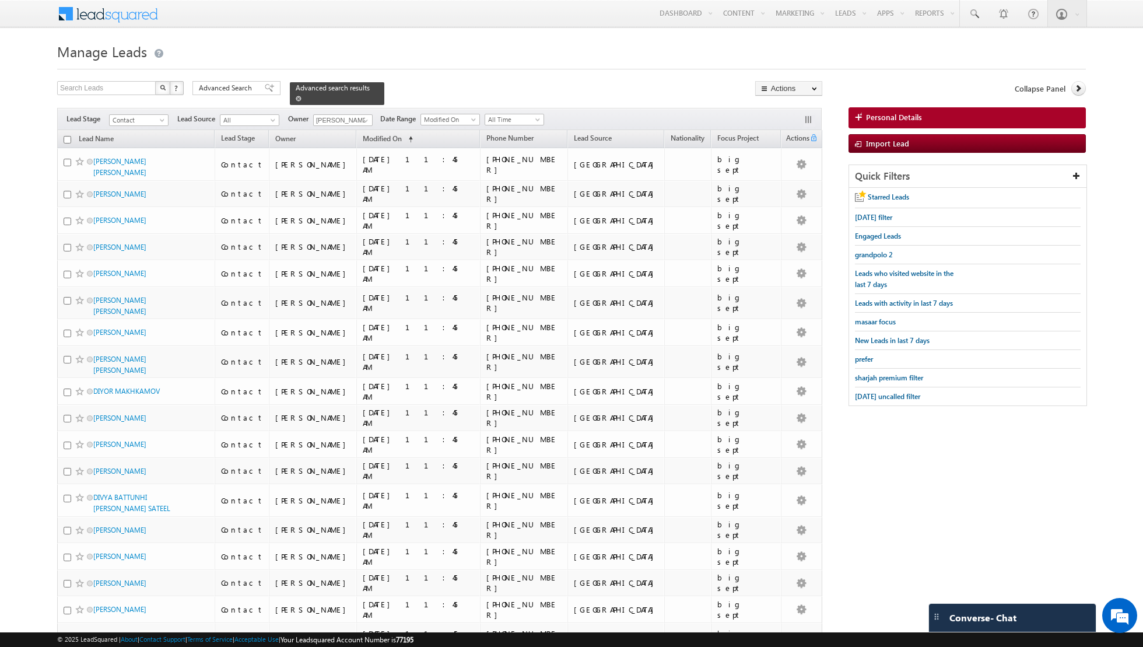
click at [296, 101] on link at bounding box center [299, 98] width 6 height 10
